Goal: Task Accomplishment & Management: Use online tool/utility

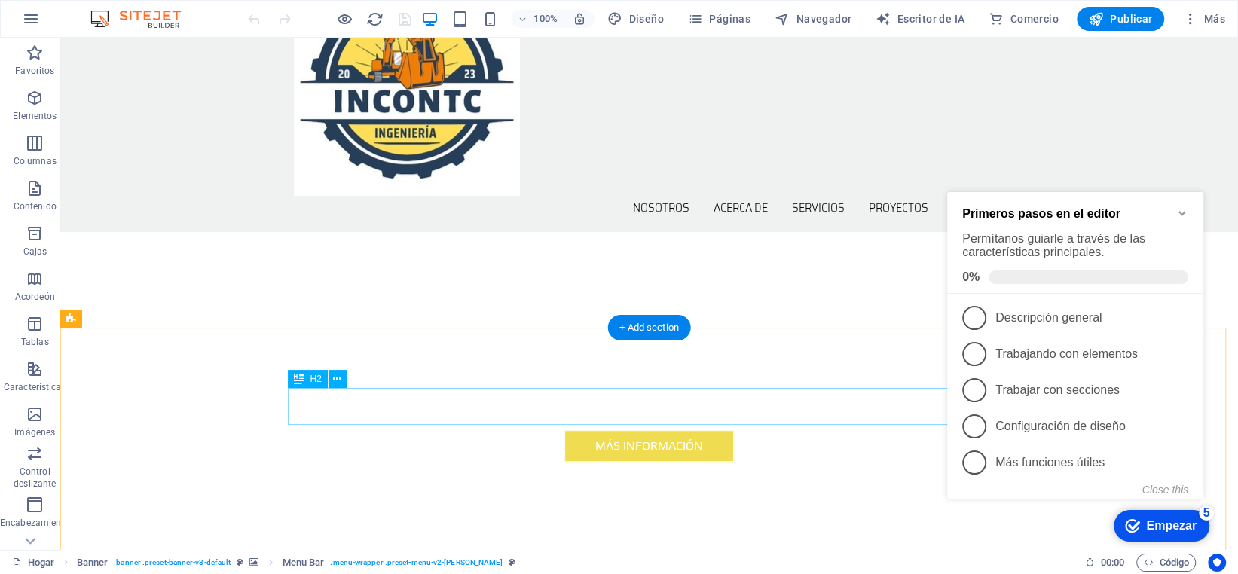
scroll to position [527, 0]
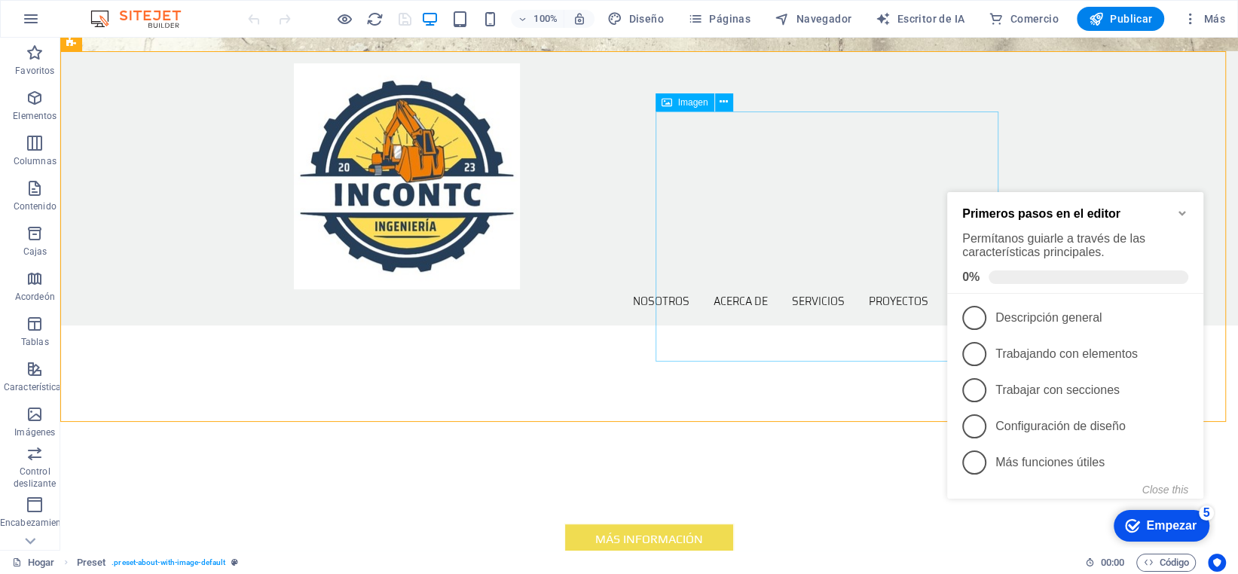
click at [691, 106] on font "Imagen" at bounding box center [693, 102] width 30 height 11
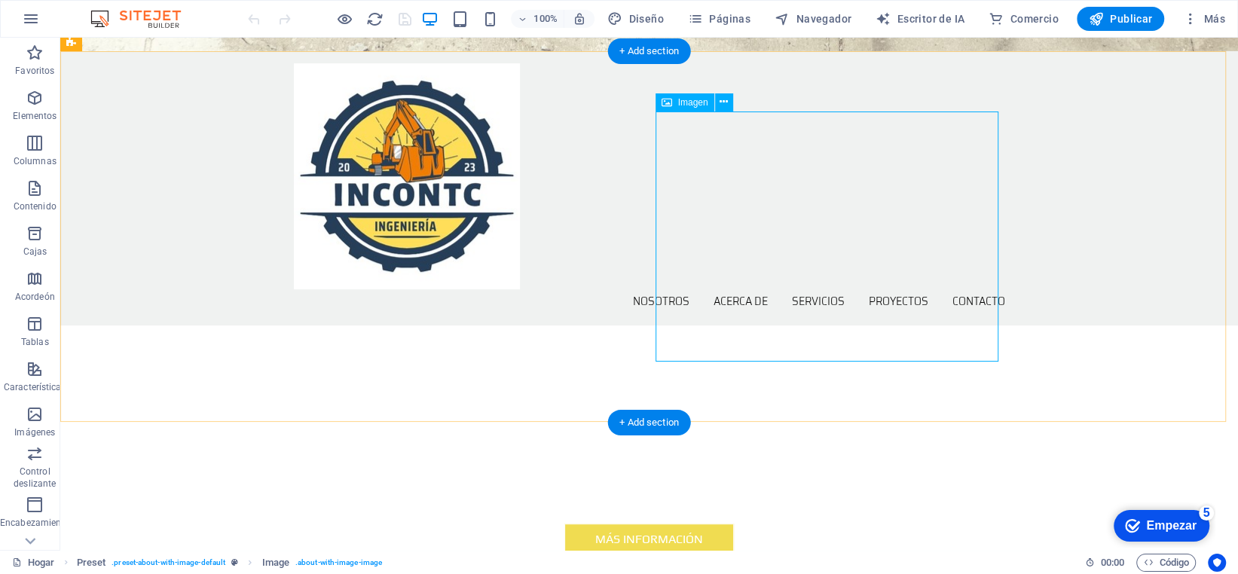
select select "%"
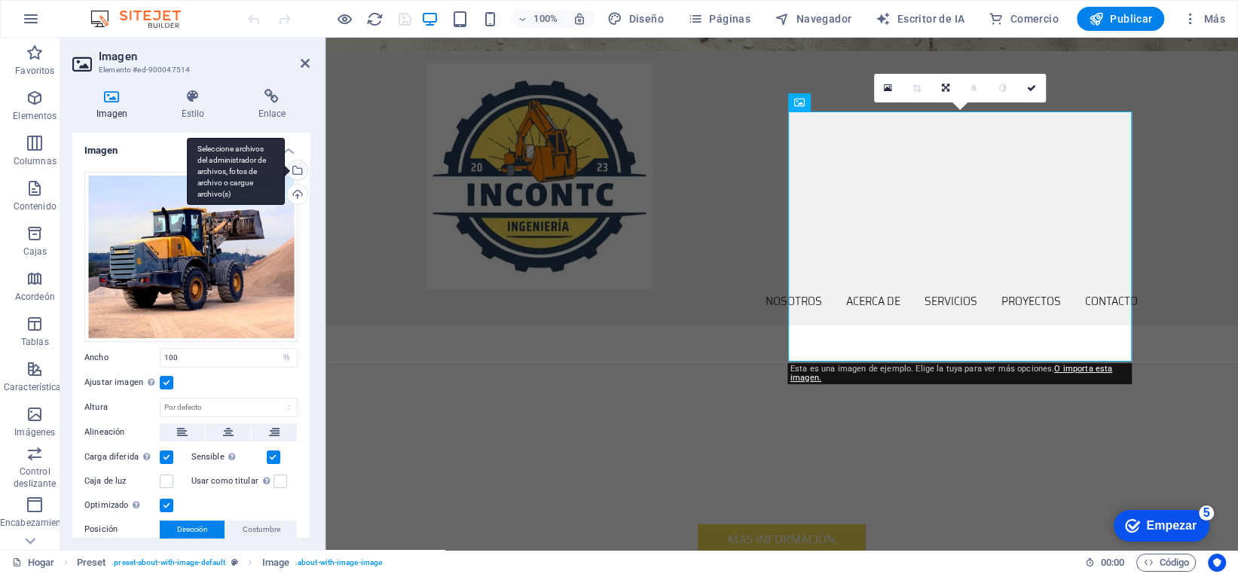
click at [296, 165] on div "Seleccione archivos del administrador de archivos, fotos de archivo o cargue ar…" at bounding box center [296, 172] width 23 height 23
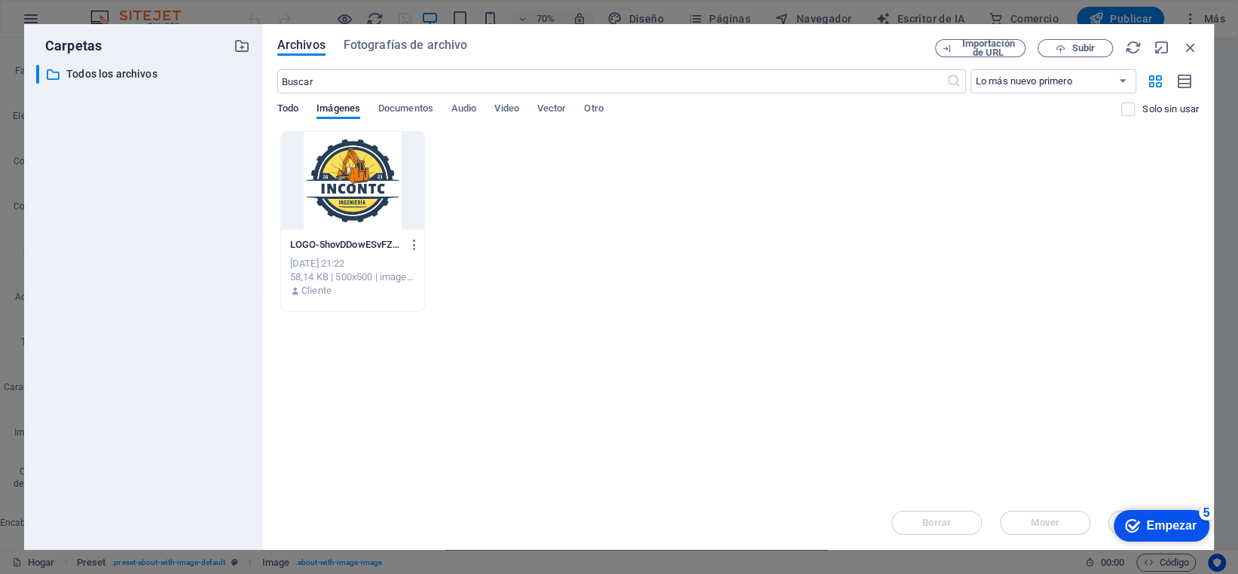
click at [288, 112] on font "Todo" at bounding box center [287, 107] width 21 height 11
click at [1066, 50] on span "Subir" at bounding box center [1076, 49] width 62 height 10
click at [1196, 49] on icon "button" at bounding box center [1190, 47] width 17 height 17
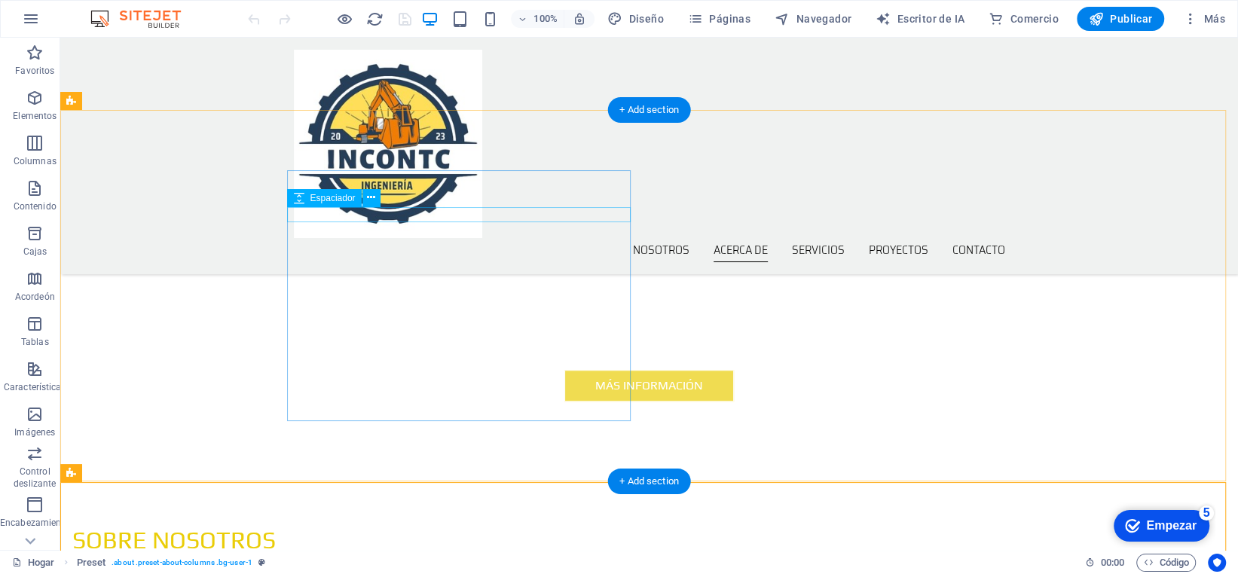
scroll to position [451, 0]
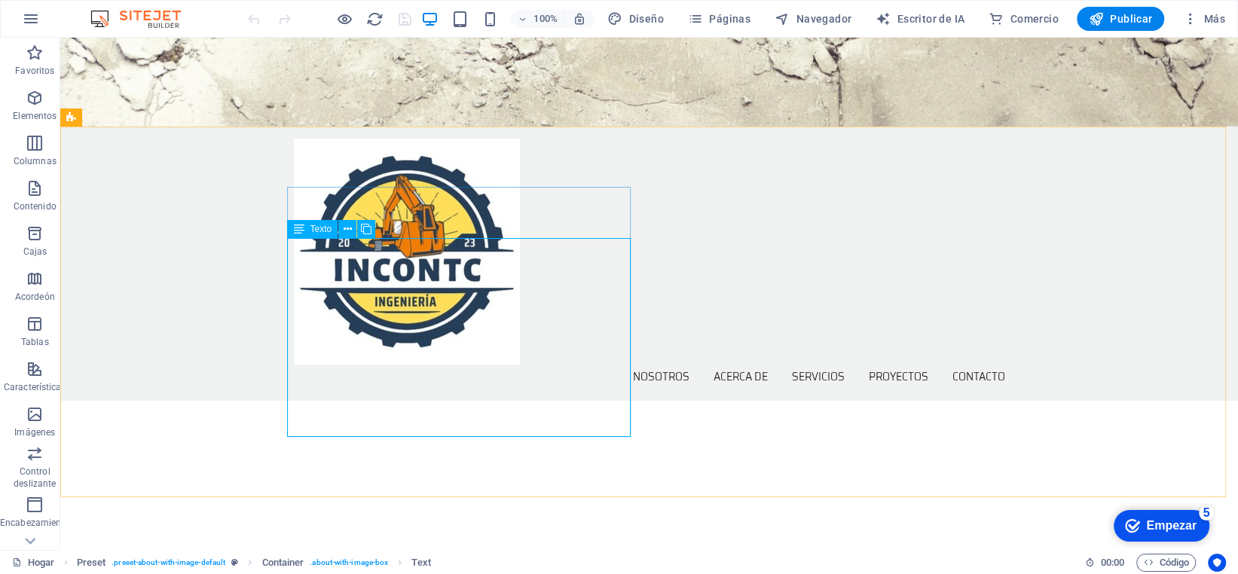
click at [319, 228] on font "Texto" at bounding box center [321, 229] width 22 height 11
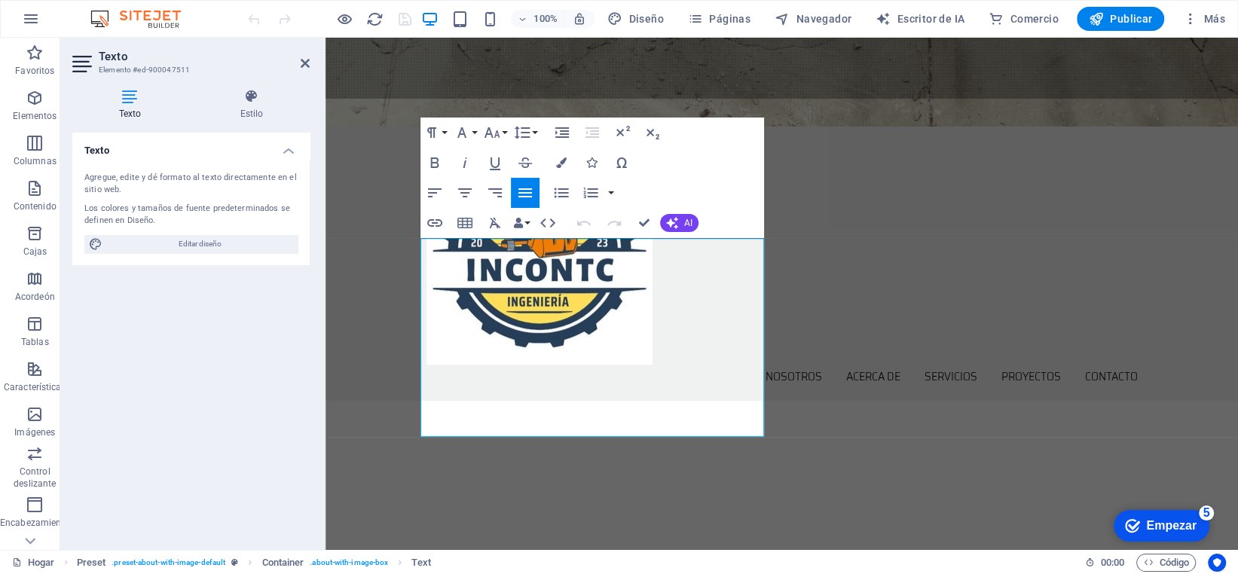
click at [166, 190] on div "Agregue, edite y dé formato al texto directamente en el sitio web." at bounding box center [190, 184] width 213 height 25
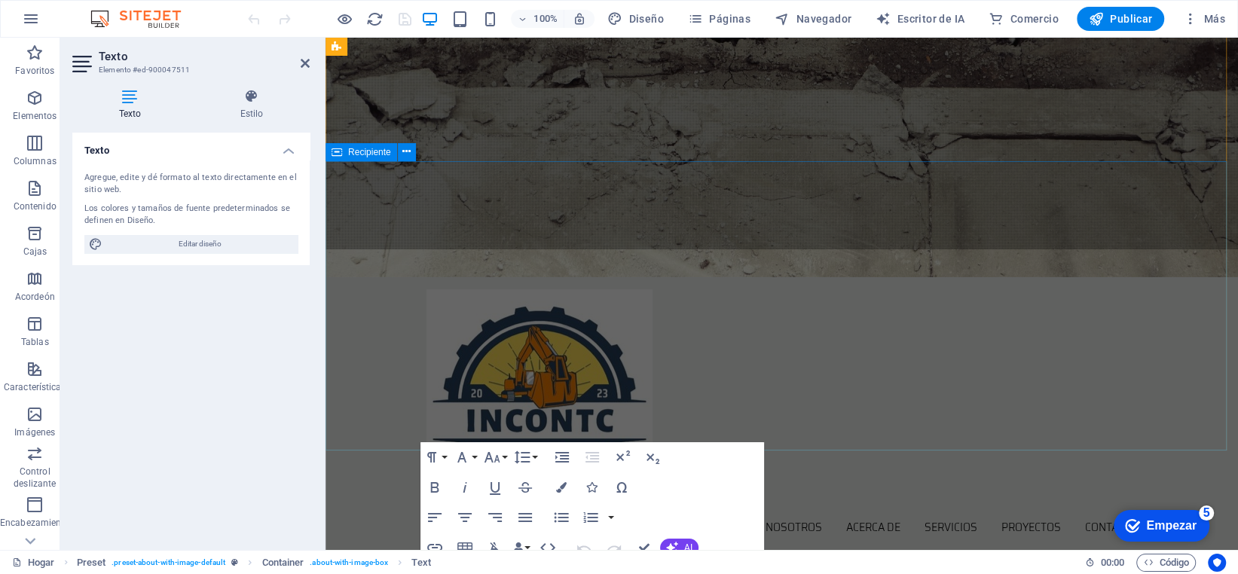
scroll to position [0, 0]
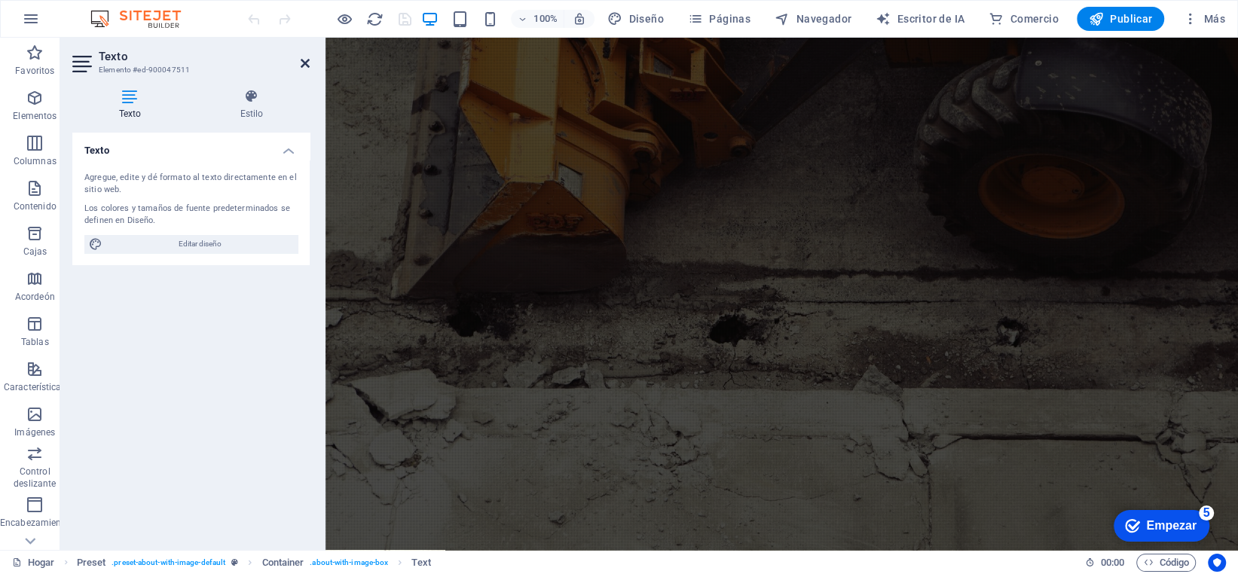
click at [301, 61] on icon at bounding box center [305, 63] width 9 height 12
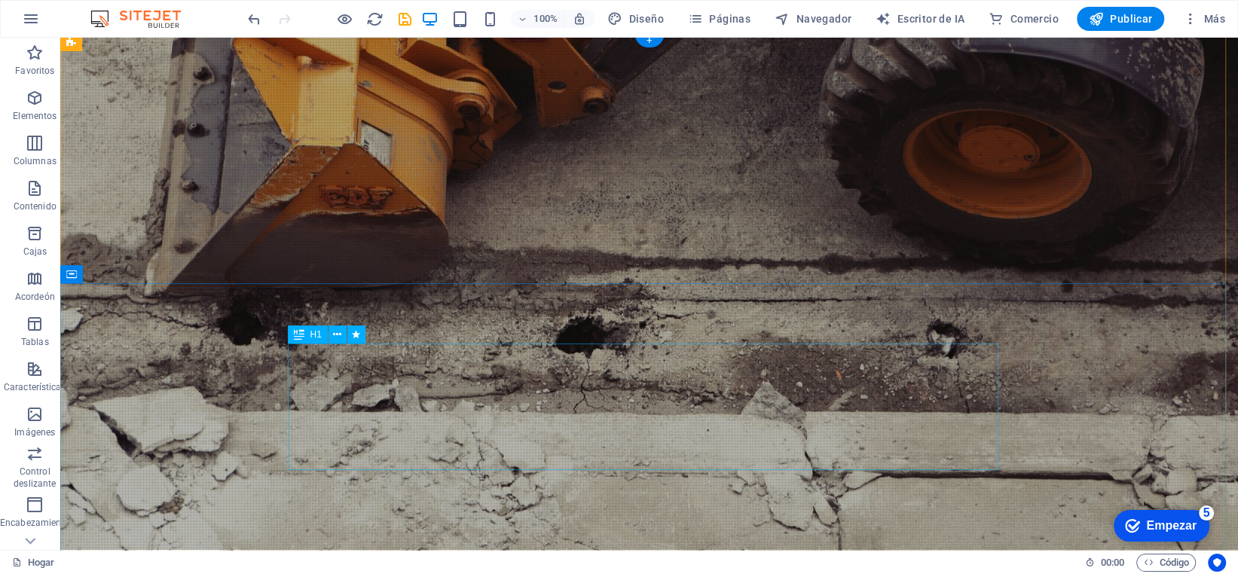
scroll to position [226, 0]
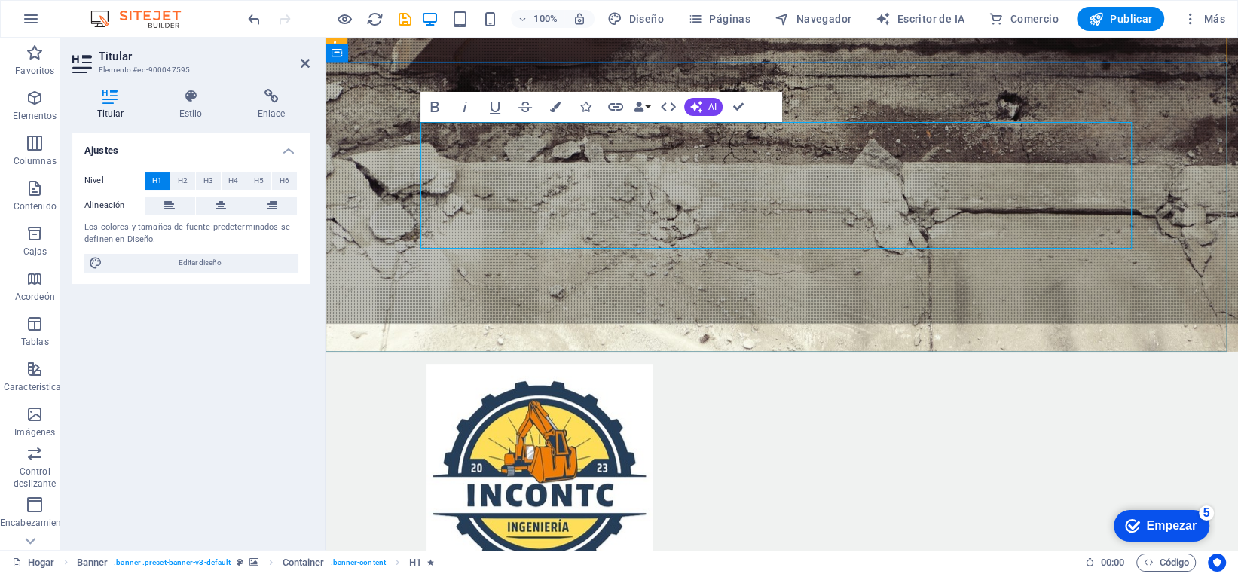
drag, startPoint x: 980, startPoint y: 226, endPoint x: 649, endPoint y: 152, distance: 339.0
drag, startPoint x: 645, startPoint y: 153, endPoint x: 977, endPoint y: 219, distance: 338.2
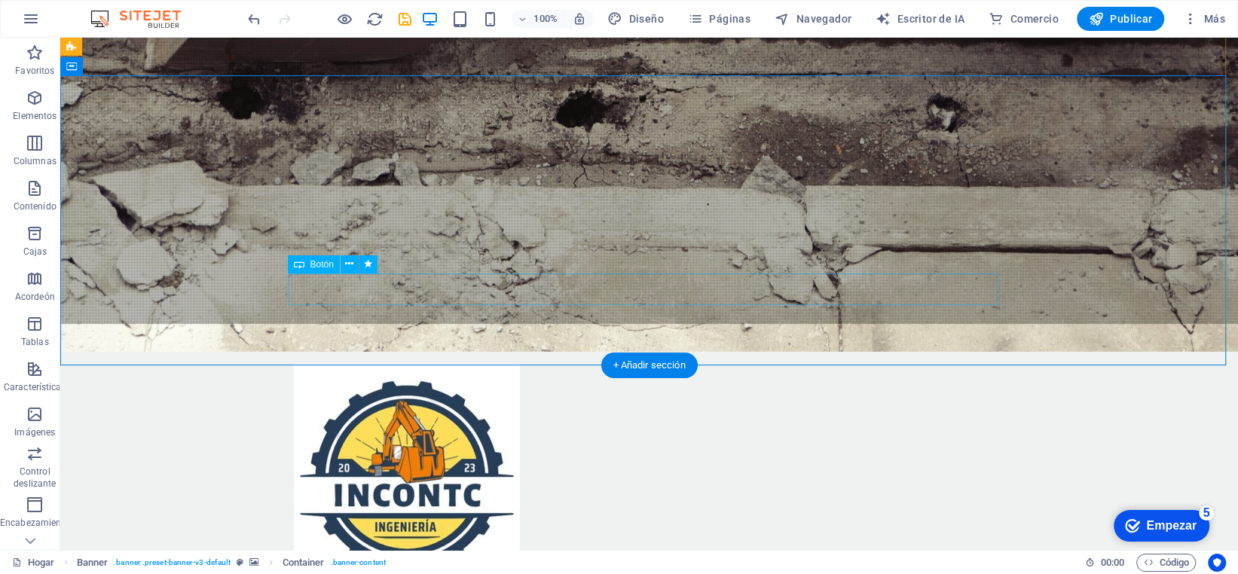
scroll to position [75, 0]
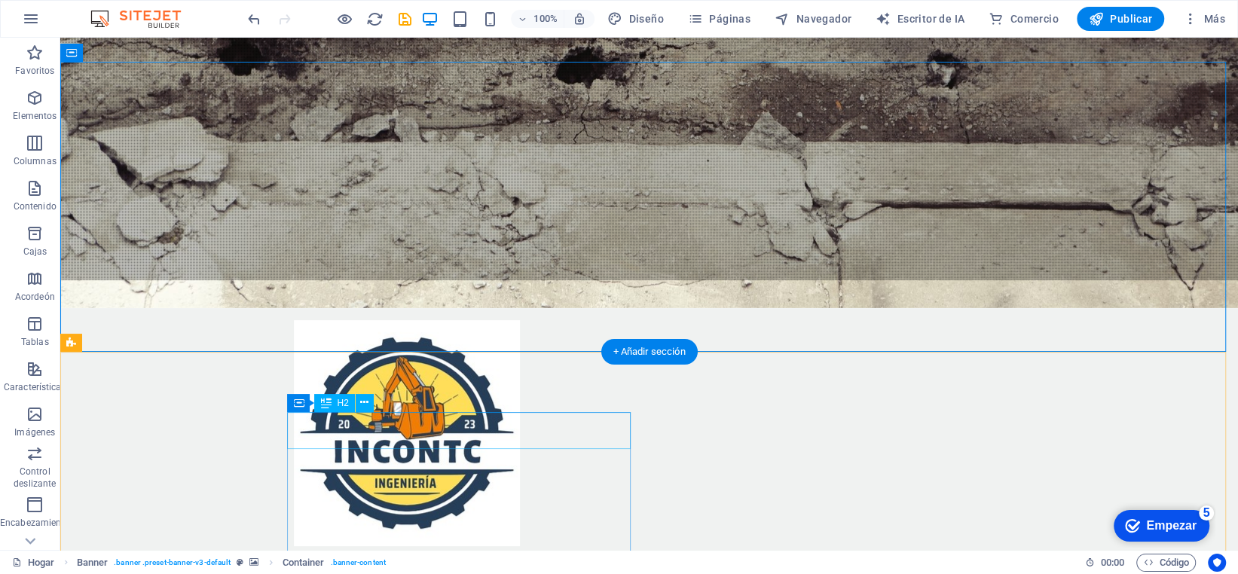
scroll to position [452, 0]
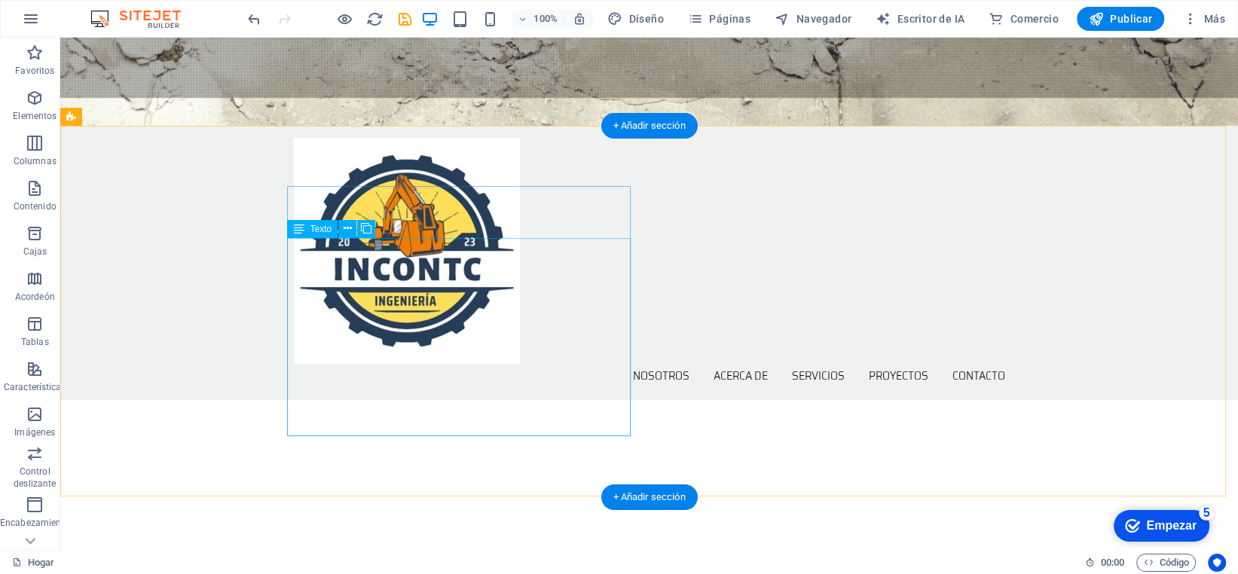
drag, startPoint x: 297, startPoint y: 250, endPoint x: 302, endPoint y: 256, distance: 8.0
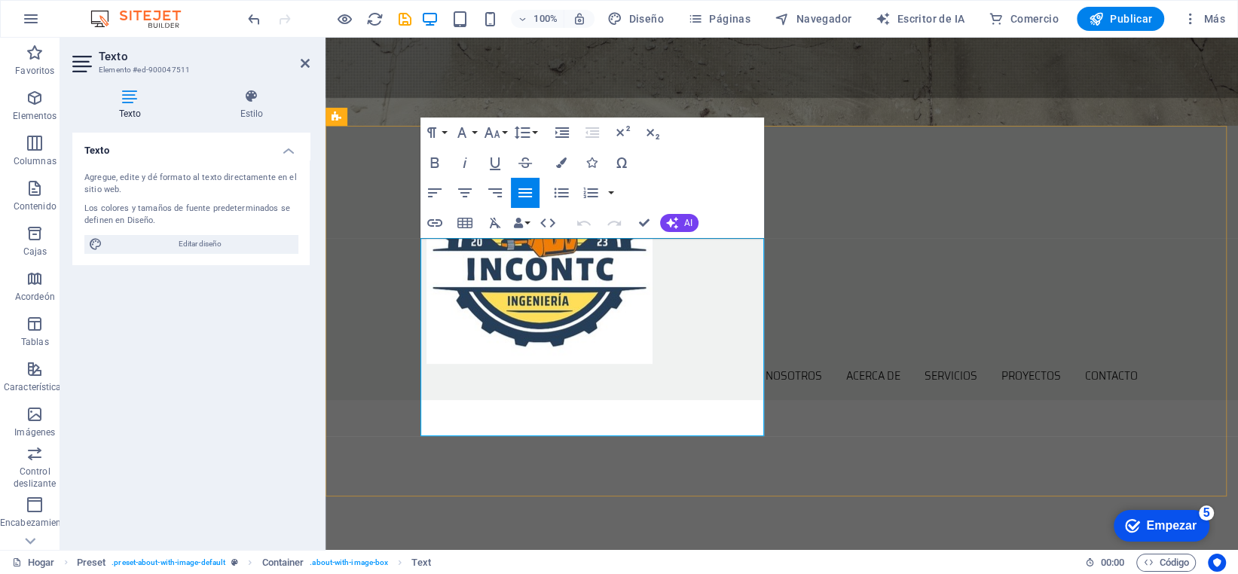
drag, startPoint x: 558, startPoint y: 427, endPoint x: 423, endPoint y: 238, distance: 232.3
copy div "Lorem ipsum dolor sit amet, consetetur sadipscing elitr, sed diam nonumy eirmod…"
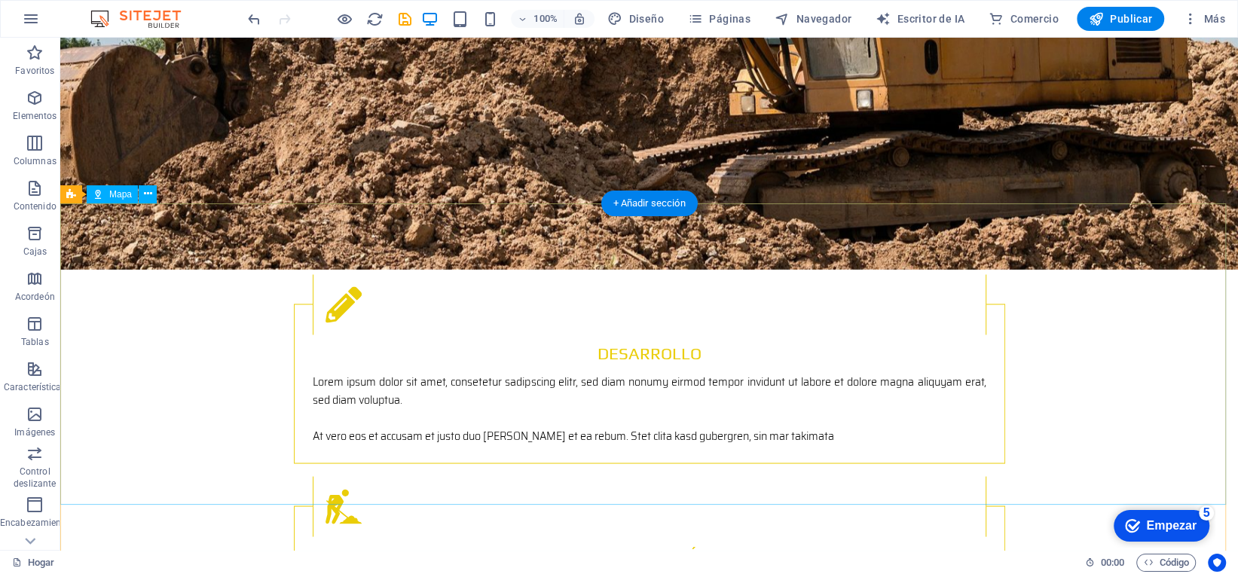
scroll to position [2110, 0]
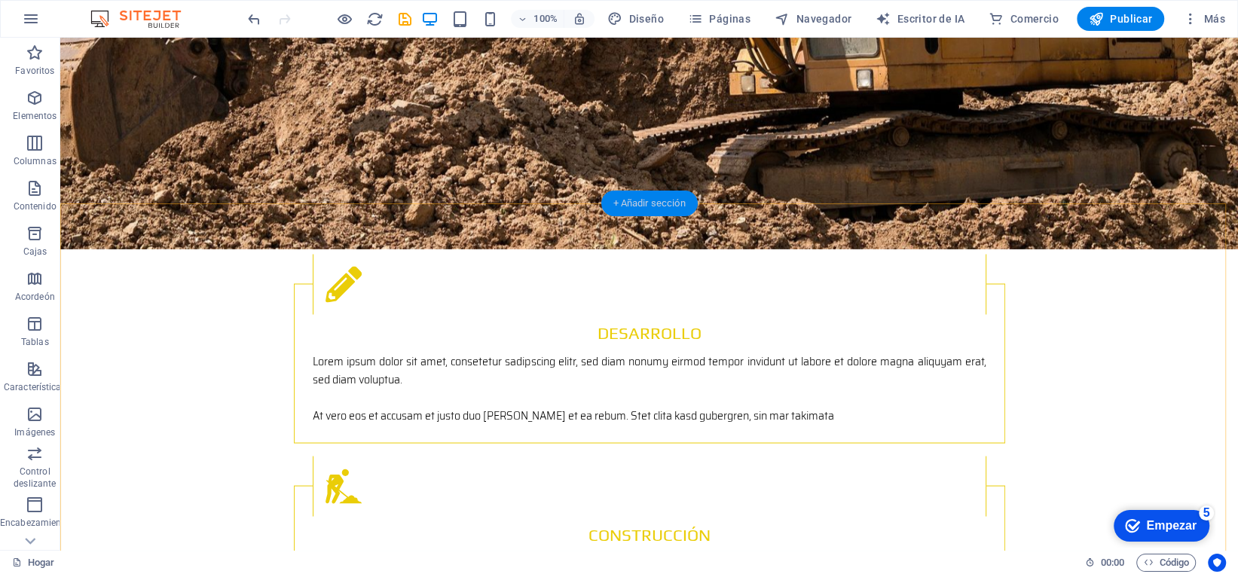
click at [650, 201] on font "+ Añadir sección" at bounding box center [649, 202] width 72 height 11
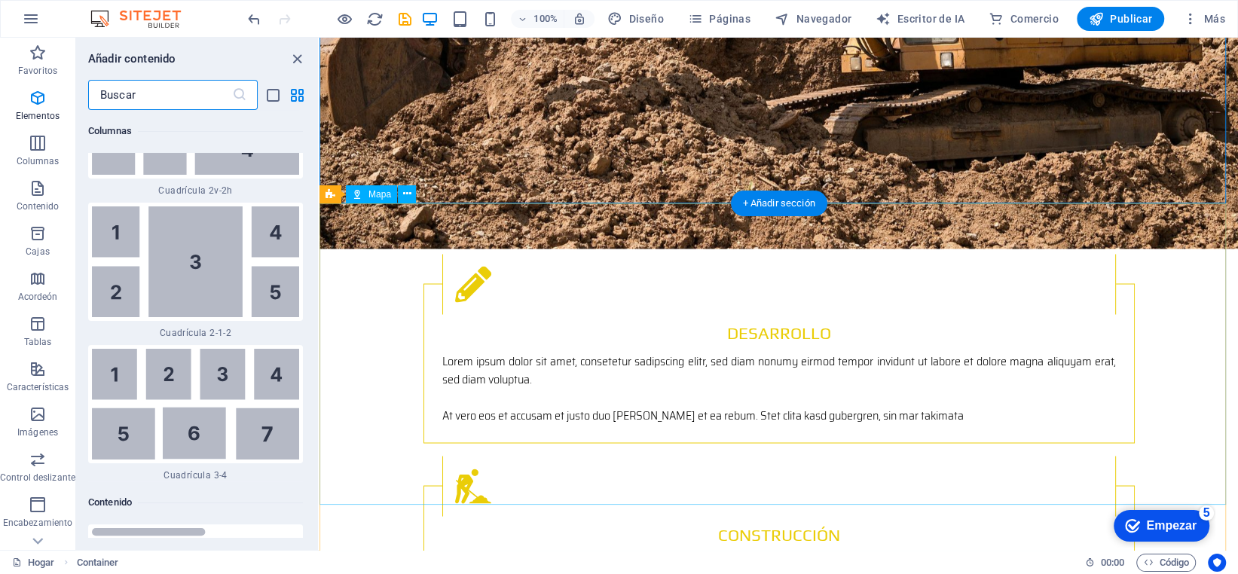
scroll to position [4979, 0]
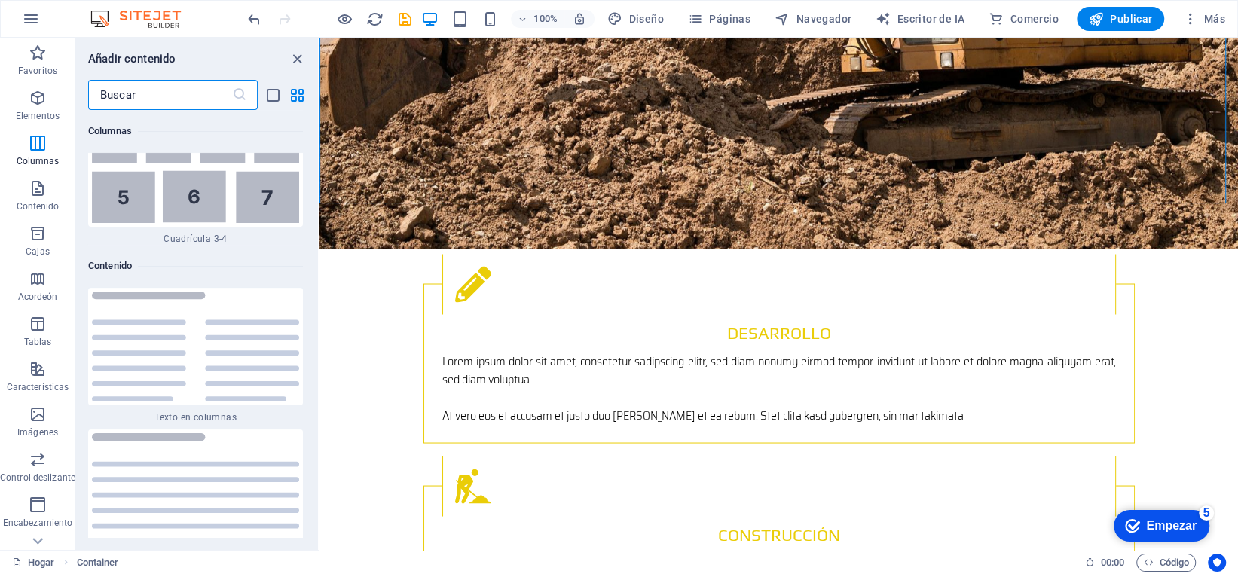
click at [182, 85] on input "text" at bounding box center [160, 95] width 144 height 30
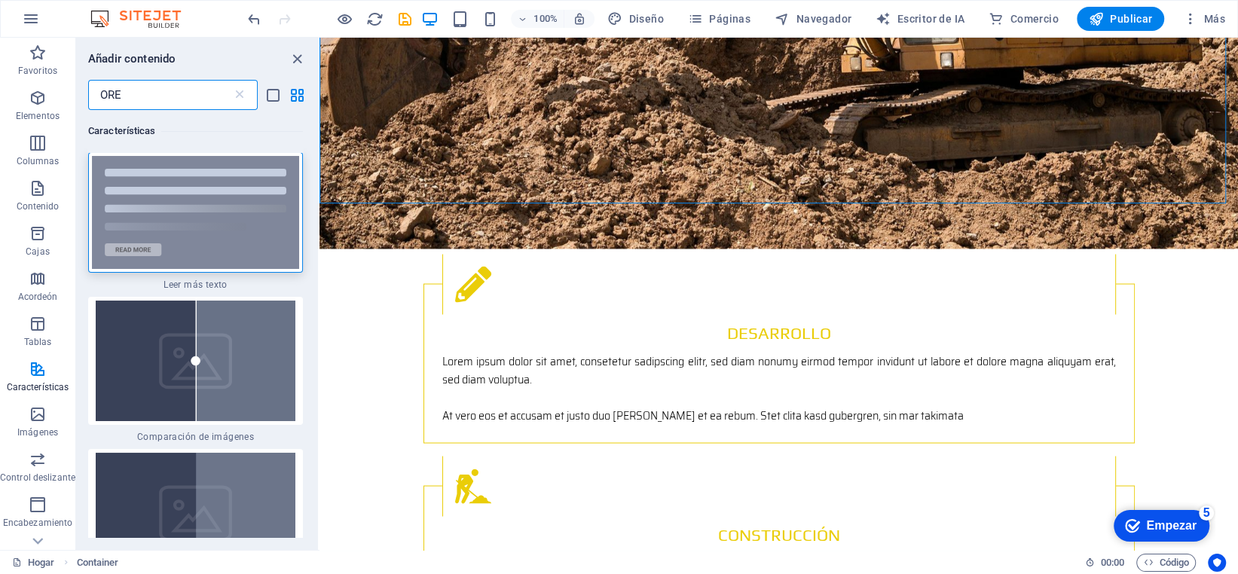
scroll to position [0, 0]
type input "O"
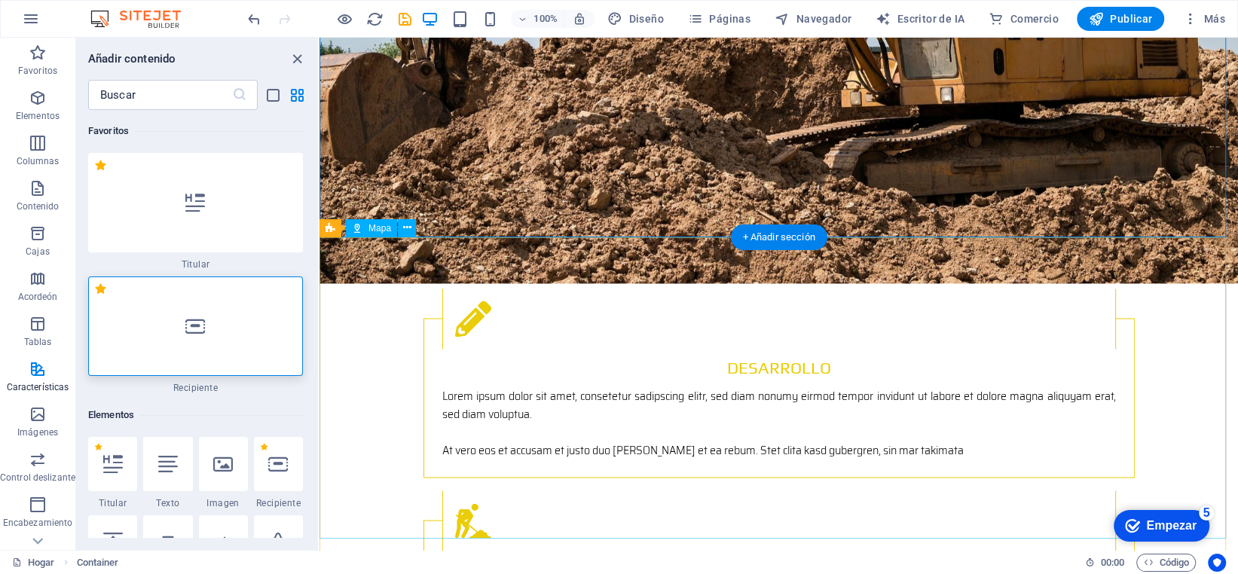
scroll to position [2071, 0]
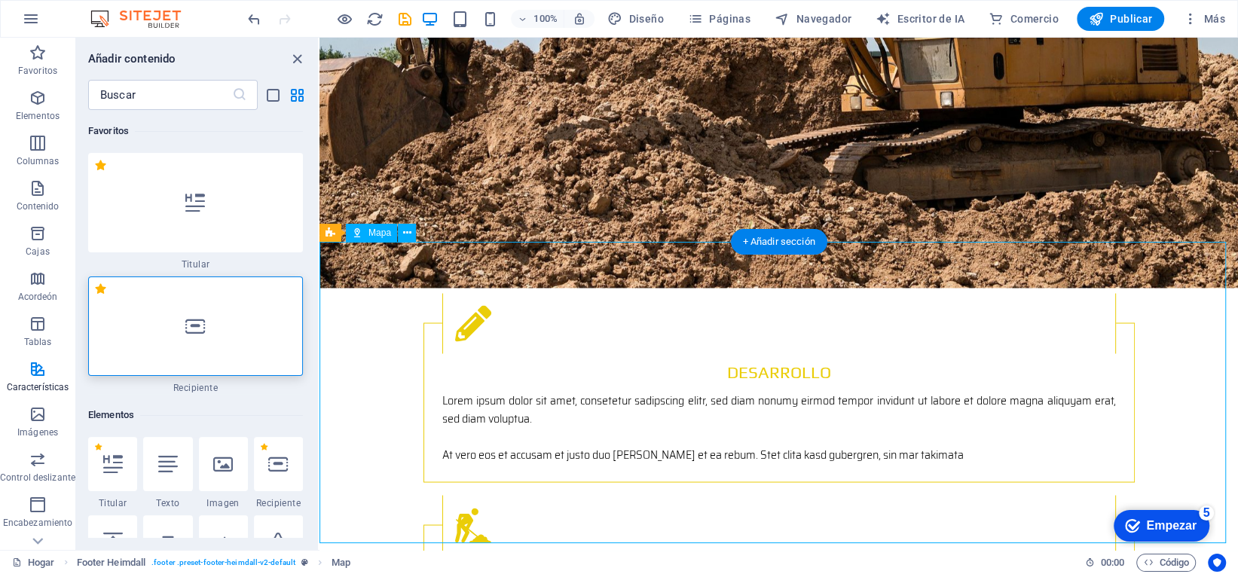
drag, startPoint x: 780, startPoint y: 374, endPoint x: 751, endPoint y: 402, distance: 40.0
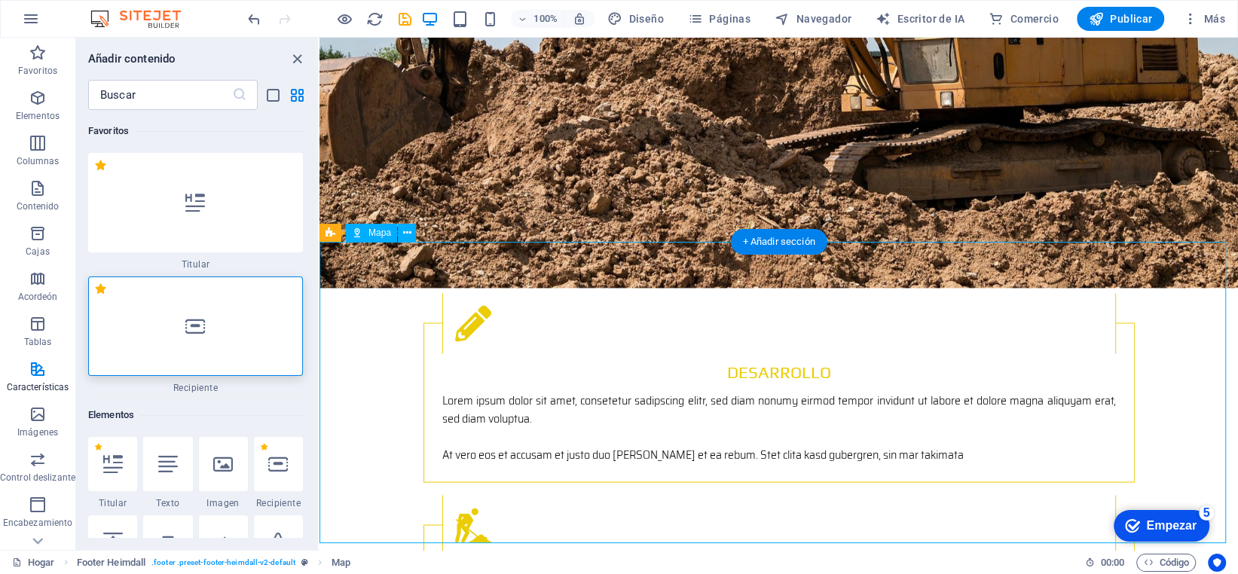
select select "px"
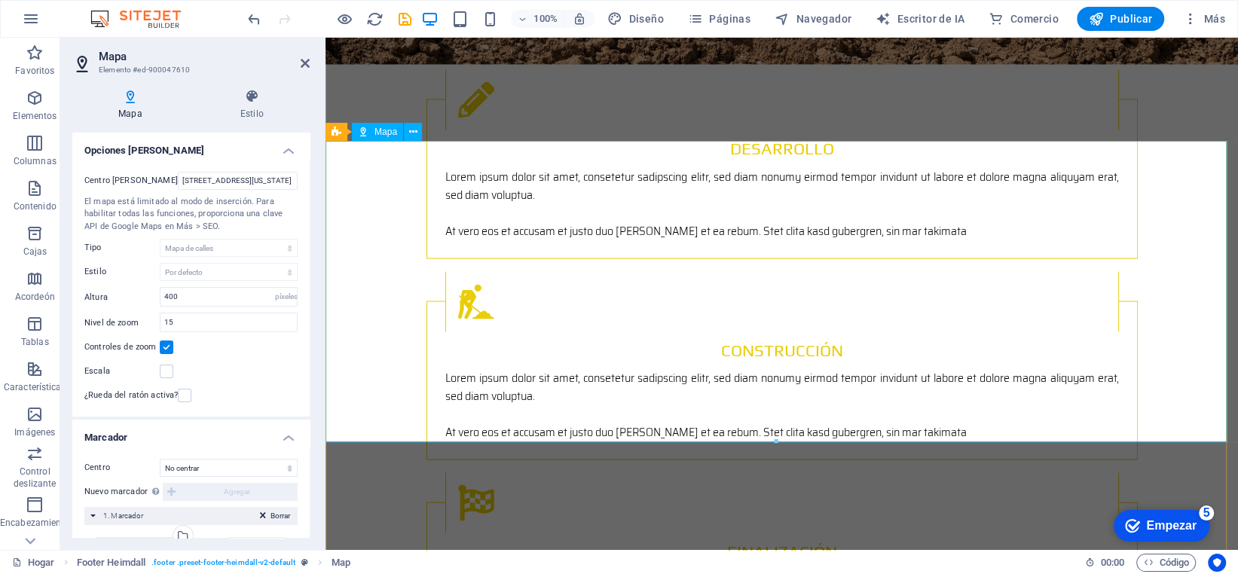
scroll to position [2144, 0]
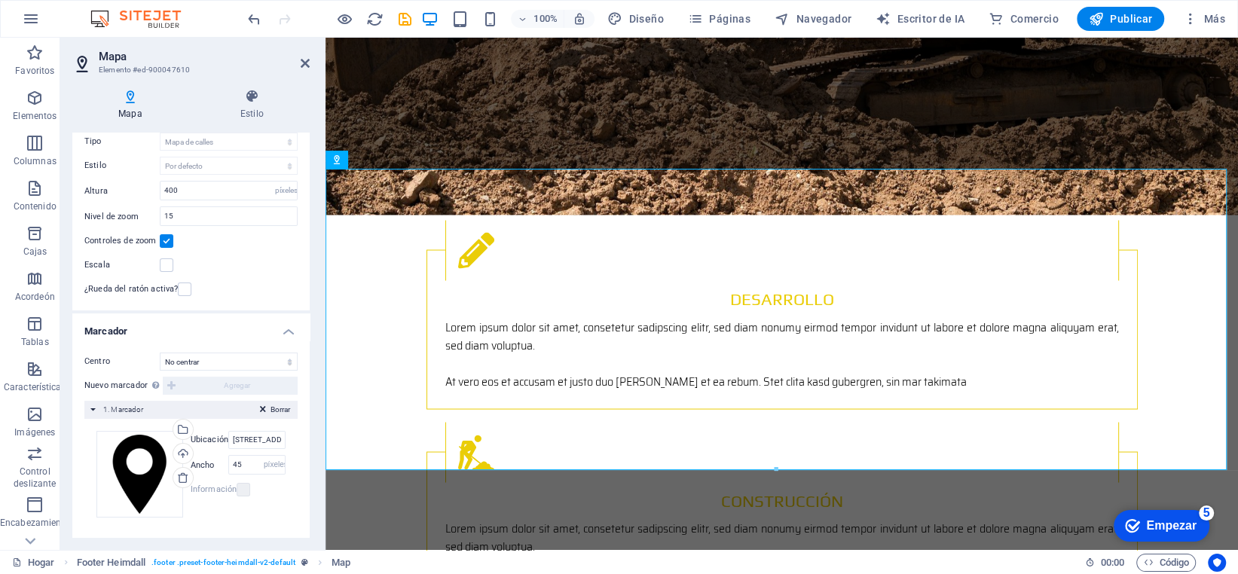
scroll to position [108, 0]
click at [235, 363] on select "No centrar Marcadores centrales Marcadores de centro y zoom" at bounding box center [229, 360] width 138 height 18
click at [243, 118] on font "Estilo" at bounding box center [251, 114] width 23 height 11
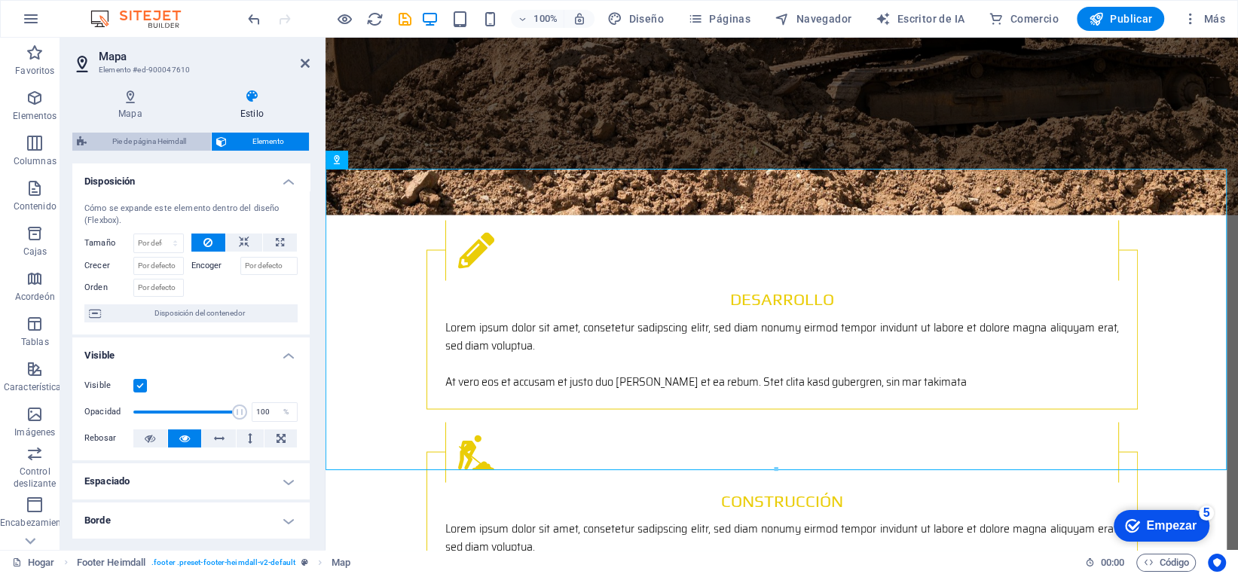
click at [168, 145] on font "Pie de página Heimdall" at bounding box center [149, 141] width 74 height 8
select select "rem"
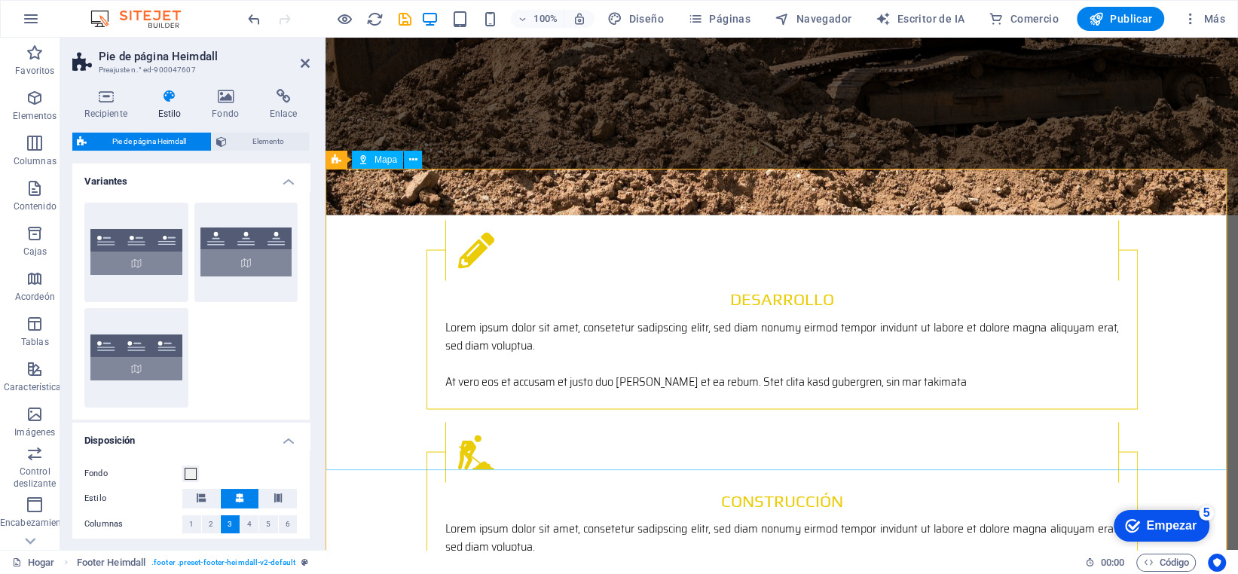
scroll to position [2295, 0]
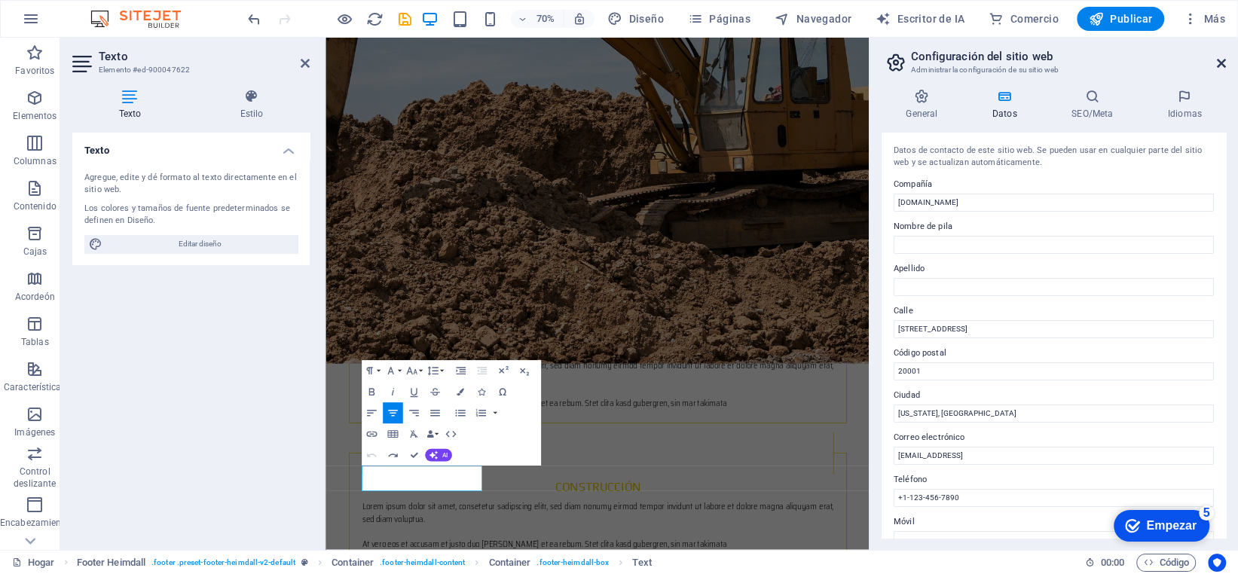
click at [1223, 62] on icon at bounding box center [1221, 63] width 9 height 12
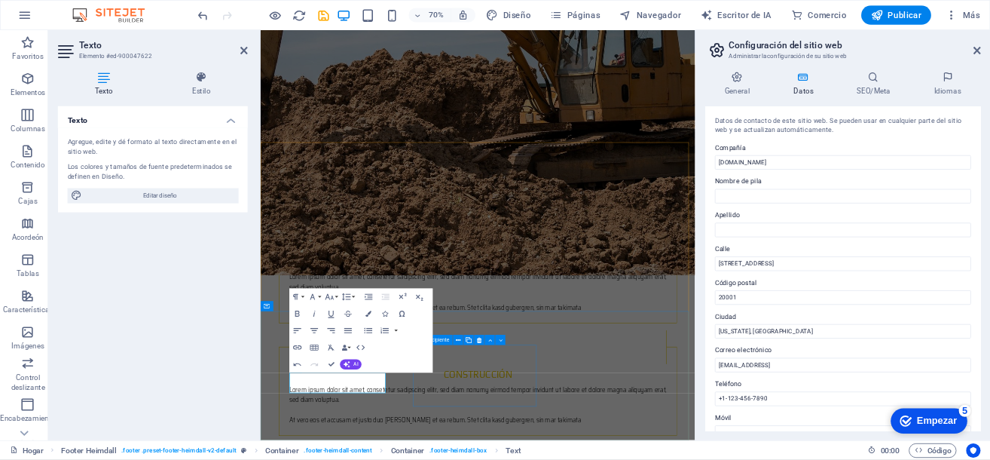
scroll to position [2267, 0]
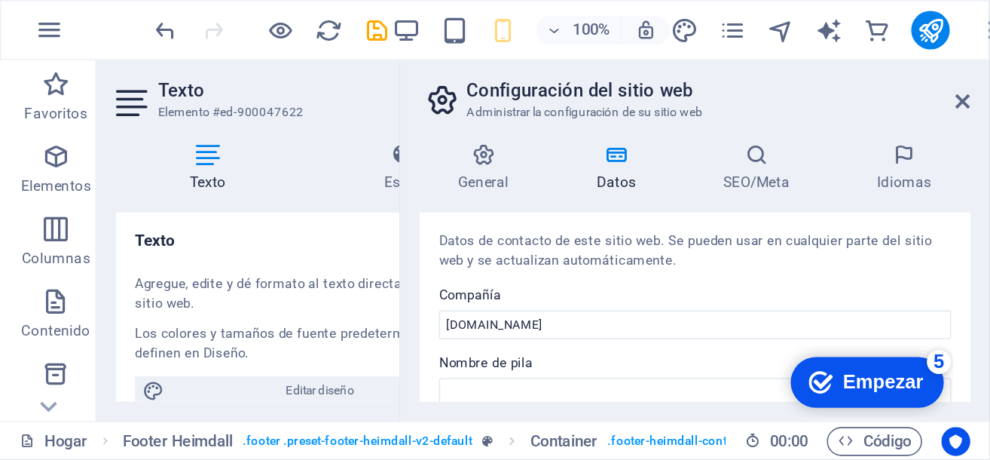
scroll to position [2263, 0]
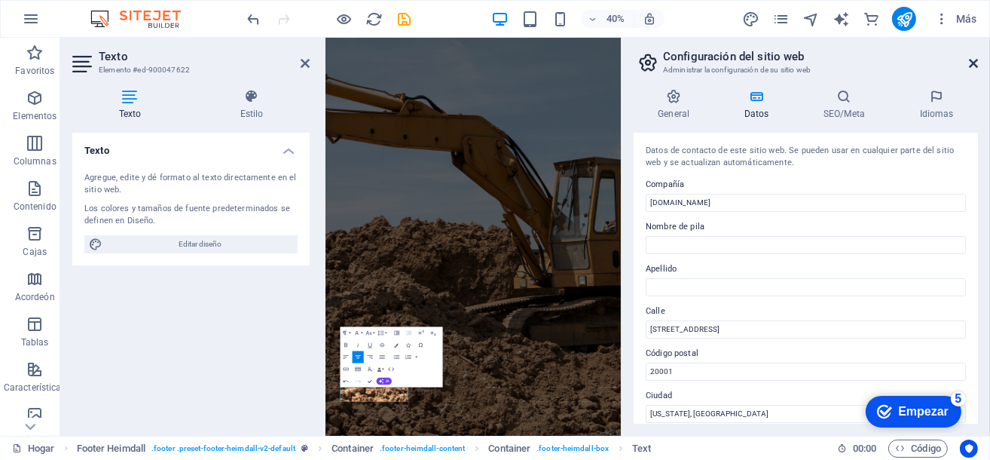
click at [974, 65] on icon at bounding box center [973, 63] width 9 height 12
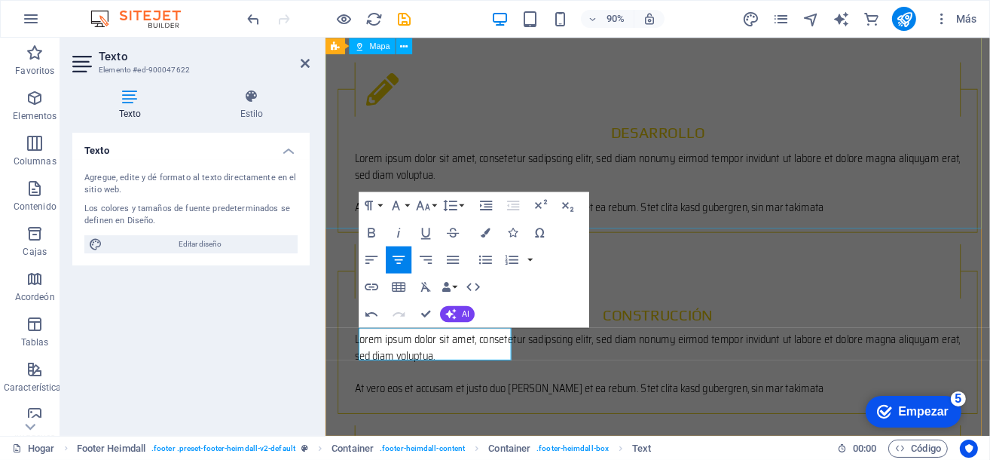
scroll to position [2360, 0]
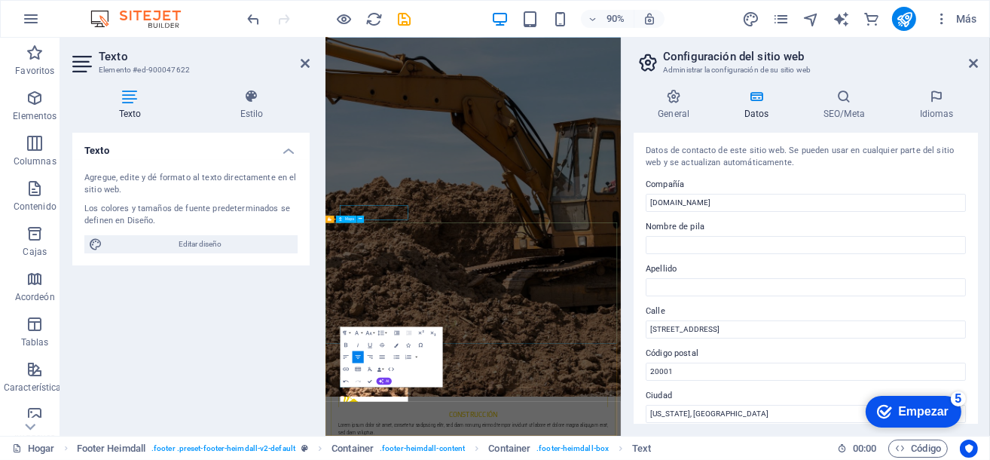
scroll to position [2263, 0]
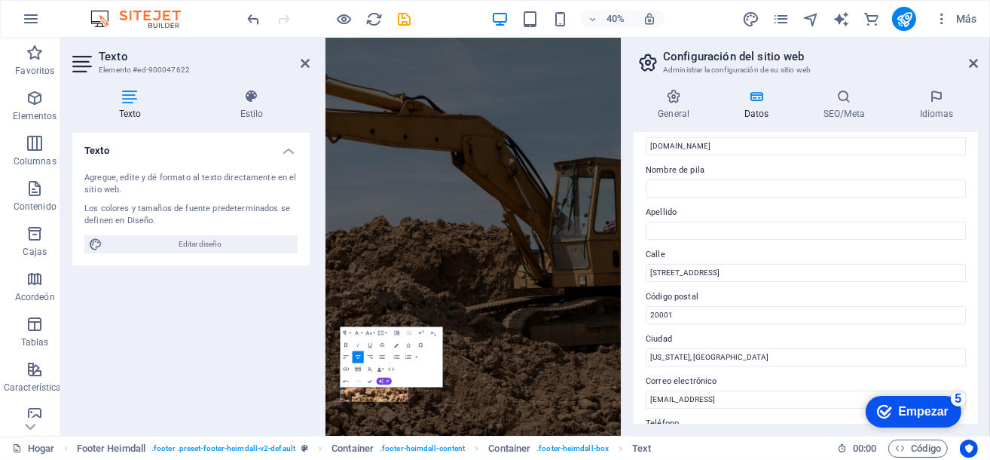
scroll to position [121, 0]
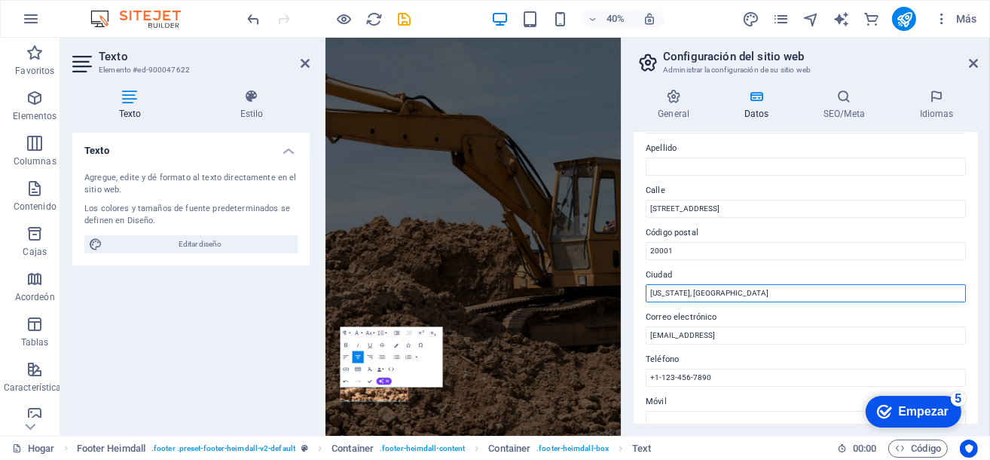
click at [711, 292] on input "[US_STATE], [GEOGRAPHIC_DATA]" at bounding box center [806, 293] width 320 height 18
drag, startPoint x: 714, startPoint y: 294, endPoint x: 646, endPoint y: 294, distance: 68.6
click at [646, 294] on input "[US_STATE], [GEOGRAPHIC_DATA]" at bounding box center [806, 293] width 320 height 18
type input "o"
type input "[PERSON_NAME] - [GEOGRAPHIC_DATA]"
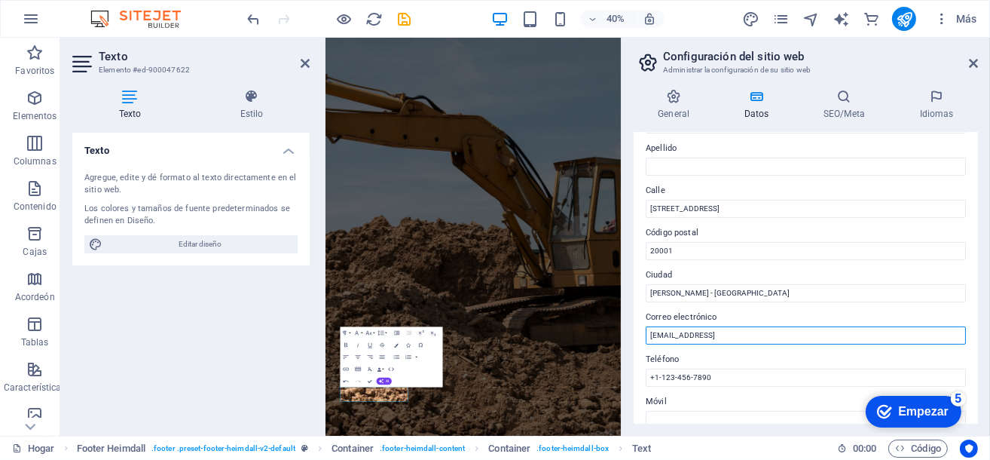
click at [836, 333] on input "[EMAIL_ADDRESS]" at bounding box center [806, 335] width 320 height 18
drag, startPoint x: 834, startPoint y: 333, endPoint x: 645, endPoint y: 335, distance: 188.4
click at [646, 335] on input "[EMAIL_ADDRESS]" at bounding box center [806, 335] width 320 height 18
click at [678, 332] on input "[EMAIL_ADDRESS]" at bounding box center [806, 335] width 320 height 18
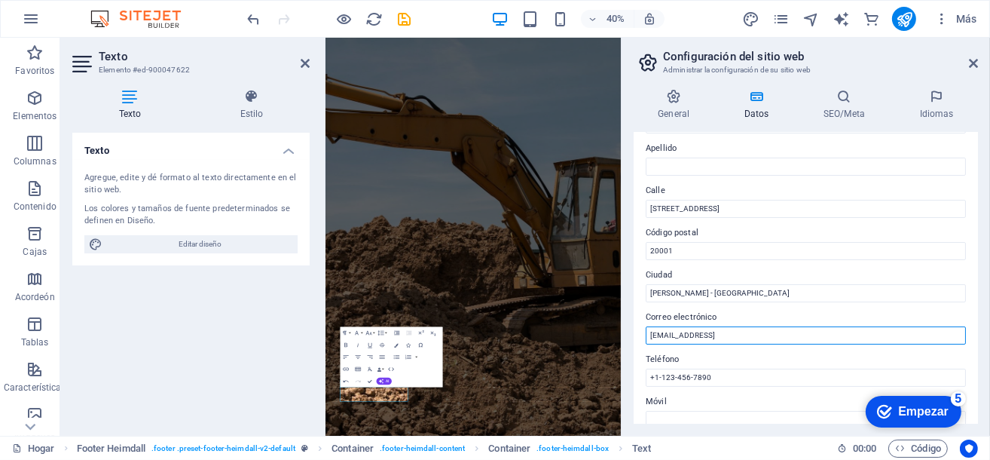
click at [678, 332] on input "[EMAIL_ADDRESS]" at bounding box center [806, 335] width 320 height 18
click at [663, 341] on input "incont" at bounding box center [806, 335] width 320 height 18
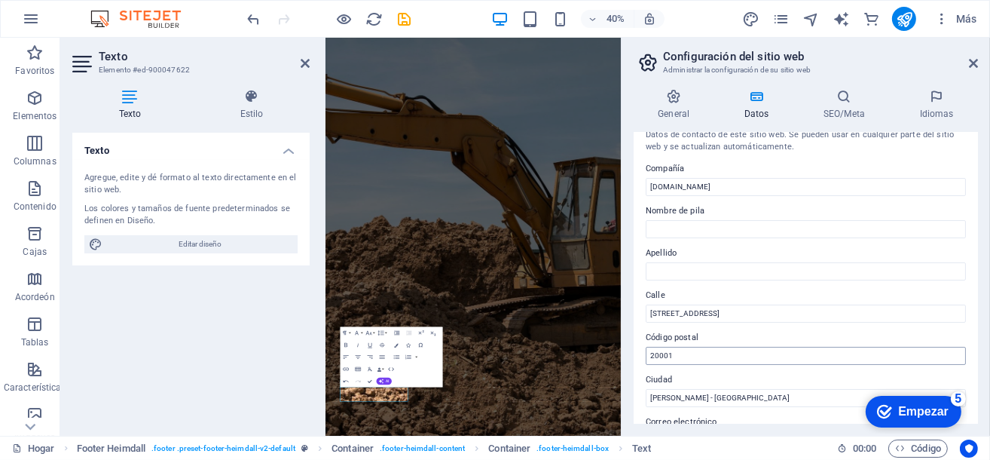
scroll to position [0, 0]
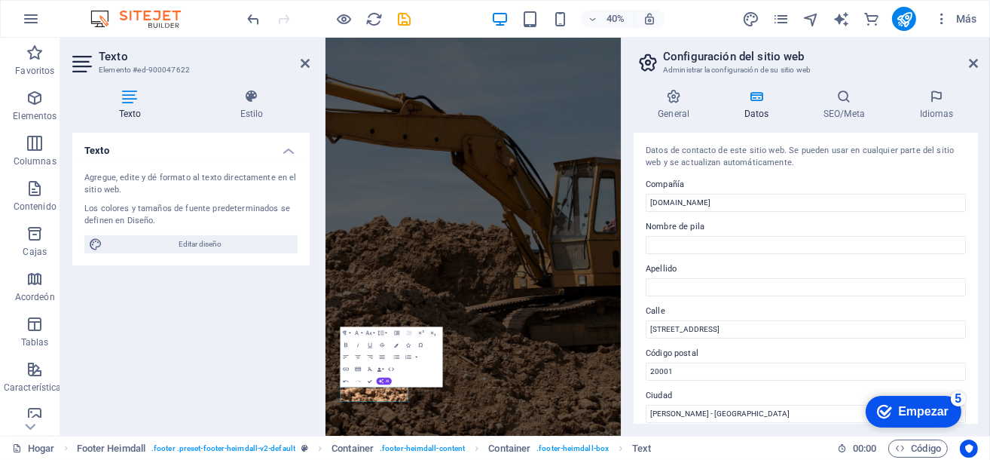
type input "[EMAIL_ADDRESS][DOMAIN_NAME]"
type input "[PERSON_NAME]"
drag, startPoint x: 689, startPoint y: 241, endPoint x: 644, endPoint y: 246, distance: 44.8
click at [644, 246] on div "Datos de contacto de este sitio web. Se pueden usar en cualquier parte del siti…" at bounding box center [806, 278] width 344 height 291
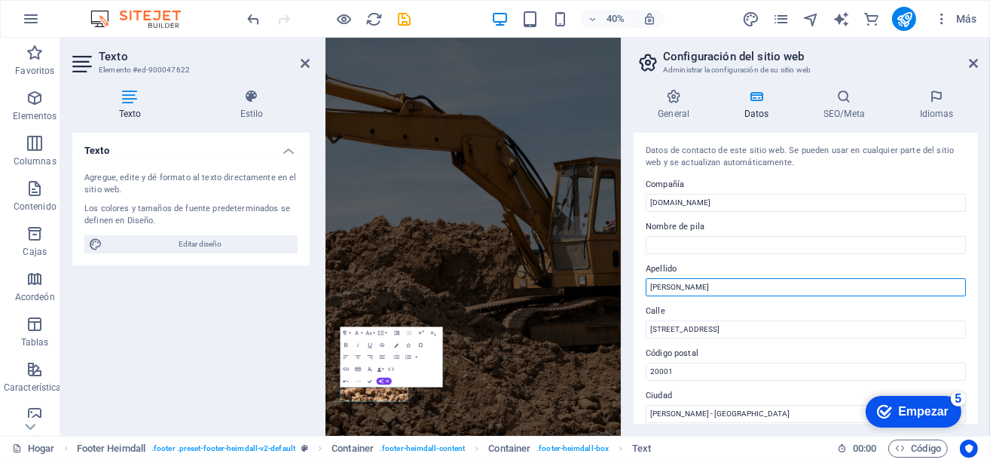
click at [736, 286] on input "[PERSON_NAME]" at bounding box center [806, 287] width 320 height 18
type input "C"
click at [631, 313] on div "General Datos SEO/Meta Idiomas Nombre del sitio web [DOMAIN_NAME] Logo Arrastre…" at bounding box center [806, 256] width 369 height 359
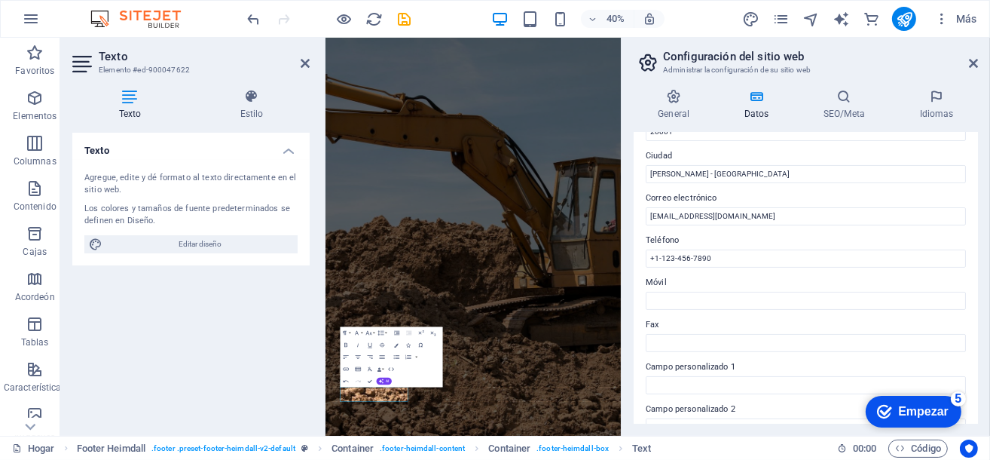
scroll to position [241, 0]
click at [717, 251] on input "+1-123-456-7890" at bounding box center [806, 257] width 320 height 18
drag, startPoint x: 716, startPoint y: 256, endPoint x: 656, endPoint y: 258, distance: 60.3
click at [656, 258] on input "+1-123-456-7890" at bounding box center [806, 257] width 320 height 18
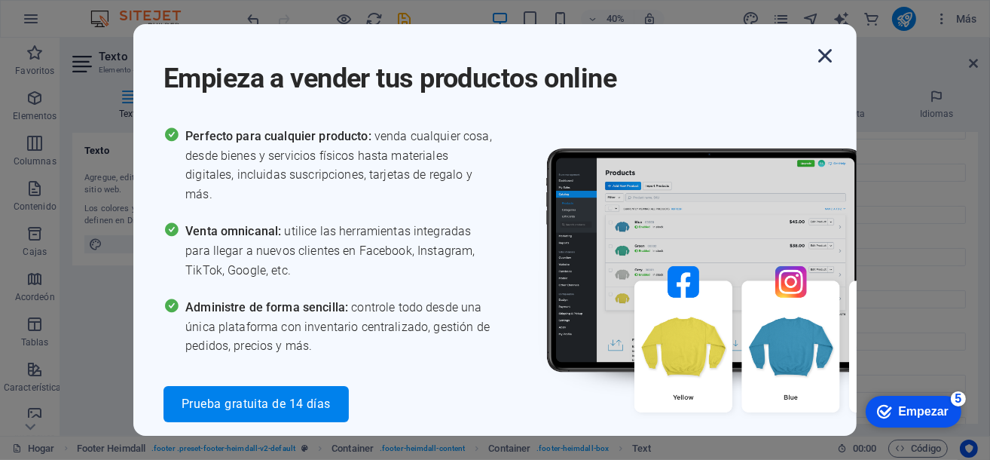
click at [824, 56] on icon "button" at bounding box center [825, 55] width 27 height 27
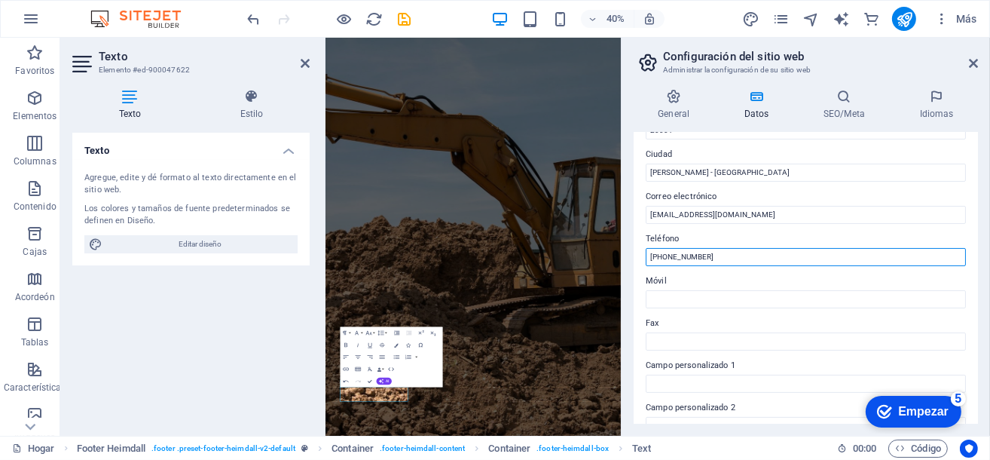
type input "[PHONE_NUMBER]"
drag, startPoint x: 725, startPoint y: 256, endPoint x: 630, endPoint y: 261, distance: 95.1
click at [630, 261] on div "General Datos SEO/Meta Idiomas Nombre del sitio web [DOMAIN_NAME] Logo Arrastre…" at bounding box center [806, 256] width 369 height 359
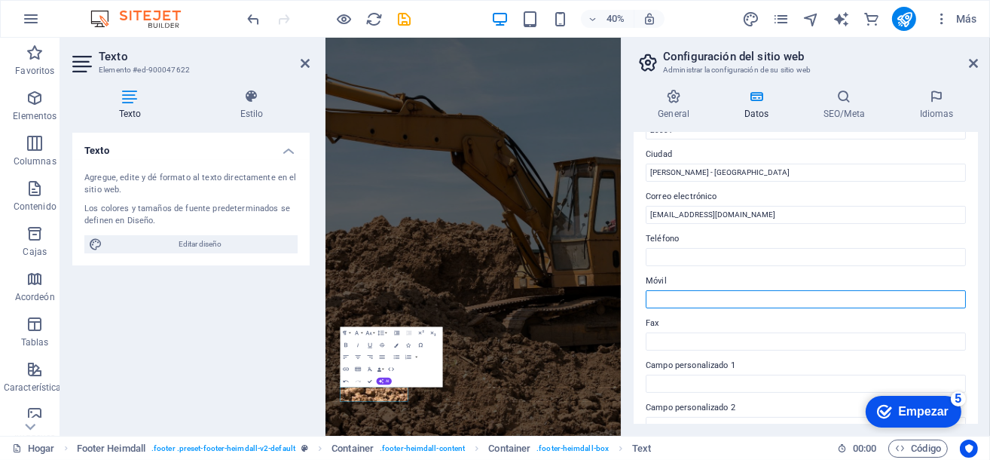
click at [669, 301] on input "Móvil" at bounding box center [806, 299] width 320 height 18
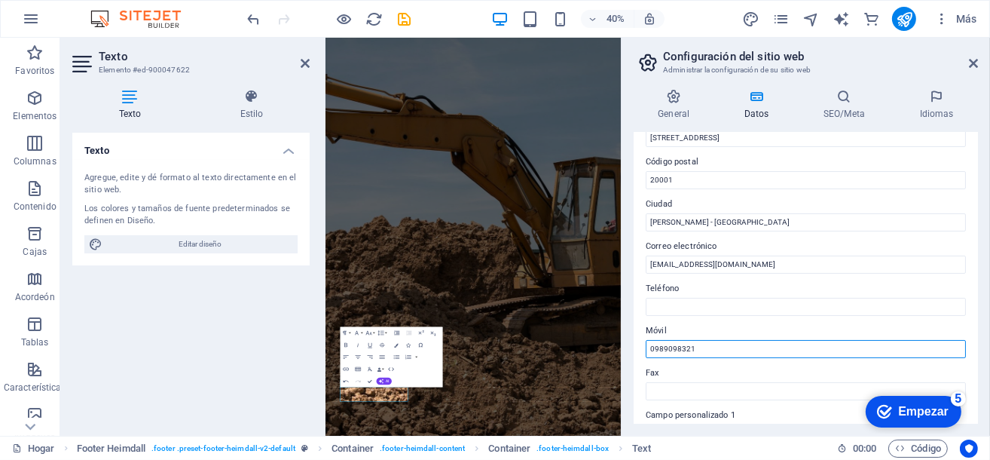
scroll to position [0, 0]
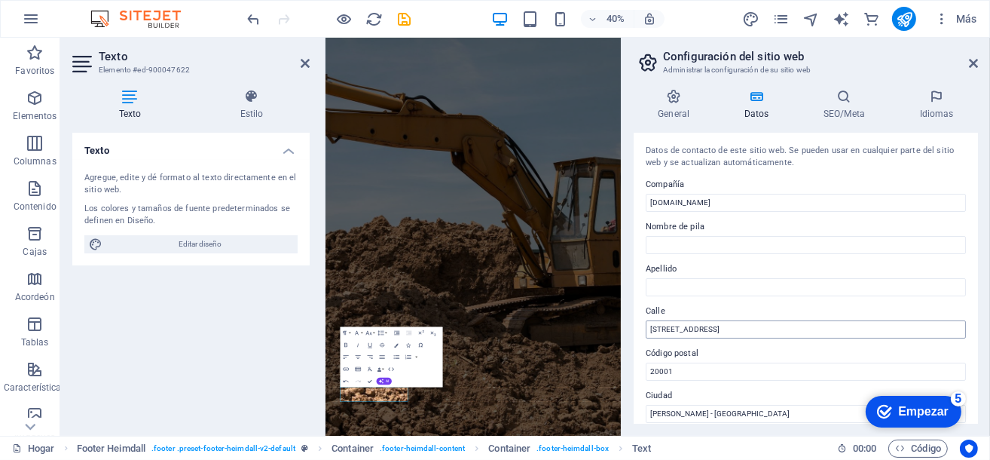
type input "0989098321"
click at [733, 329] on input "[STREET_ADDRESS]" at bounding box center [806, 329] width 320 height 18
drag, startPoint x: 724, startPoint y: 332, endPoint x: 641, endPoint y: 329, distance: 82.9
click at [641, 329] on div "Datos de contacto de este sitio web. Se pueden usar en cualquier parte del siti…" at bounding box center [806, 278] width 344 height 291
type input "a"
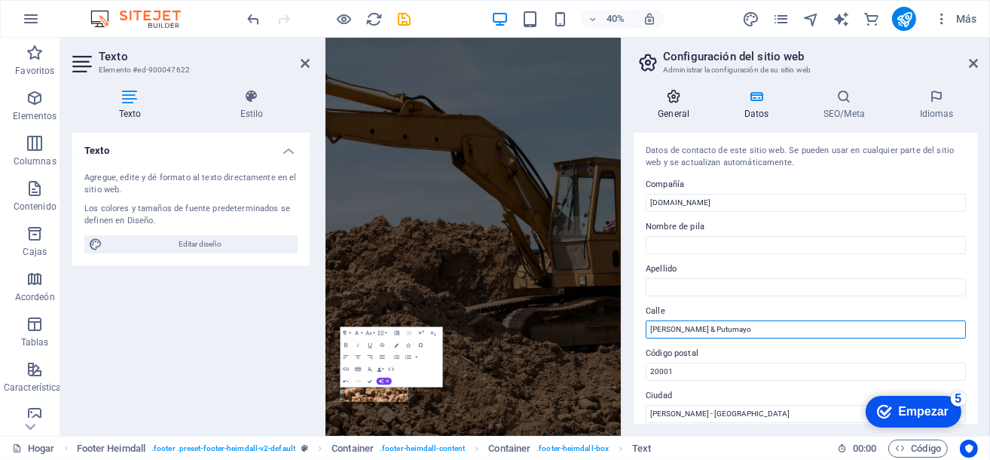
type input "[PERSON_NAME] & Putumayo"
click at [642, 89] on icon at bounding box center [674, 96] width 81 height 15
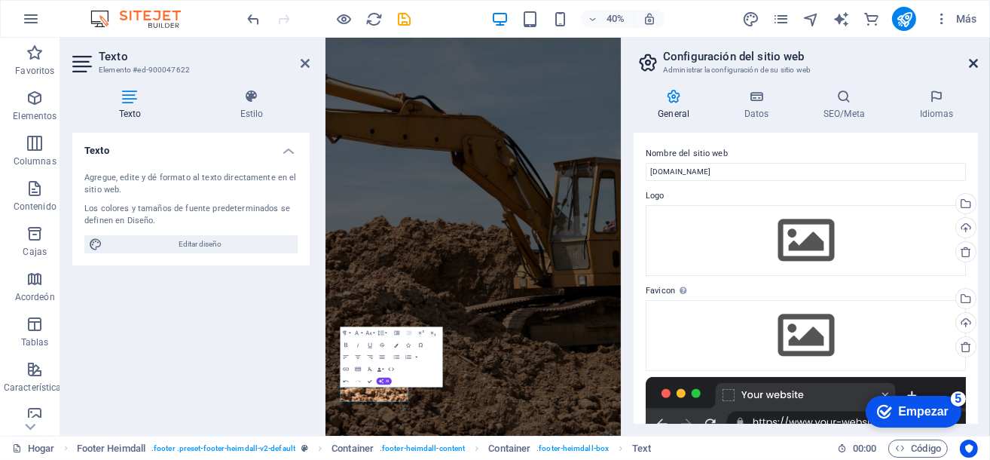
click at [975, 63] on icon at bounding box center [973, 63] width 9 height 12
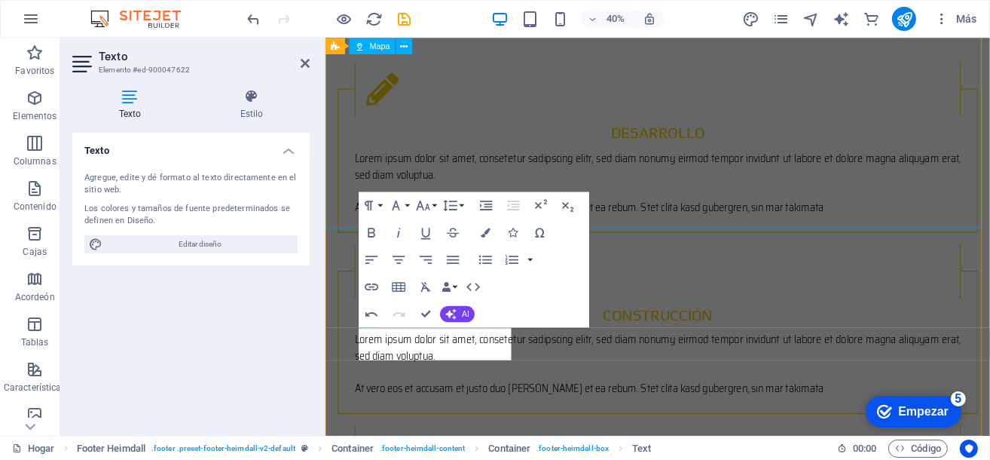
scroll to position [2360, 0]
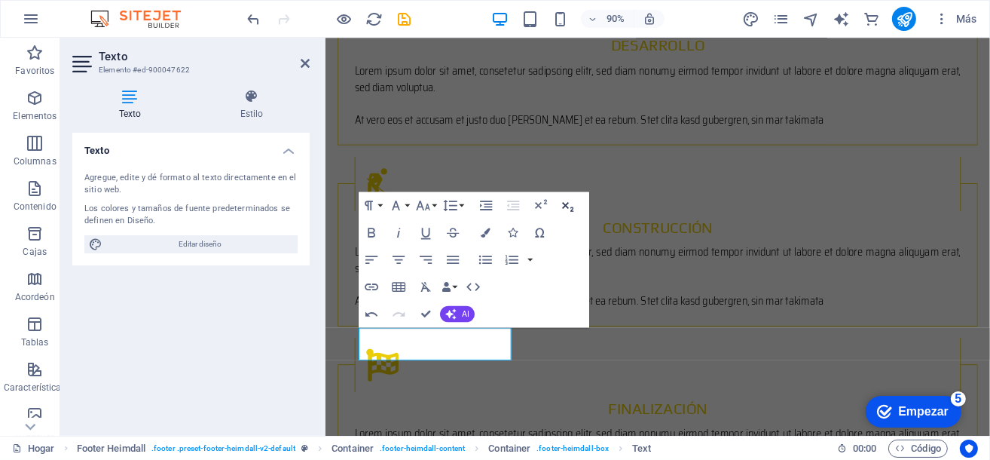
click at [566, 204] on icon "button" at bounding box center [567, 207] width 11 height 10
drag, startPoint x: 738, startPoint y: 280, endPoint x: 963, endPoint y: 256, distance: 226.6
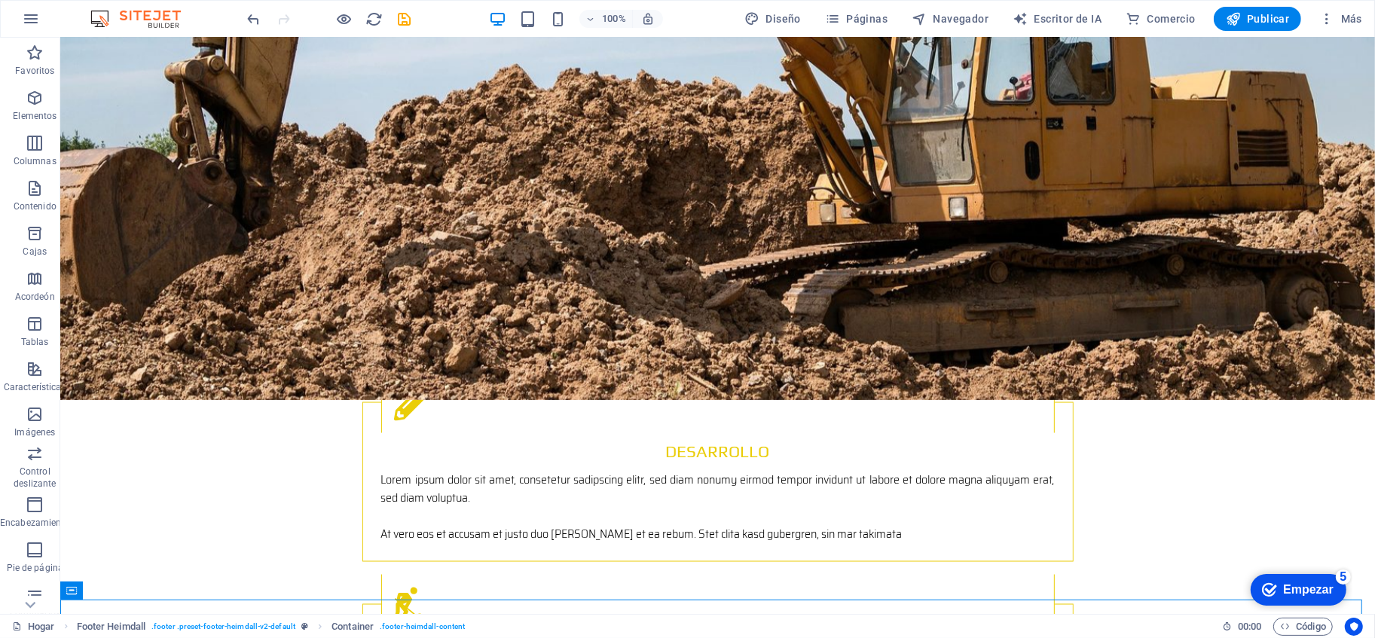
scroll to position [2096, 0]
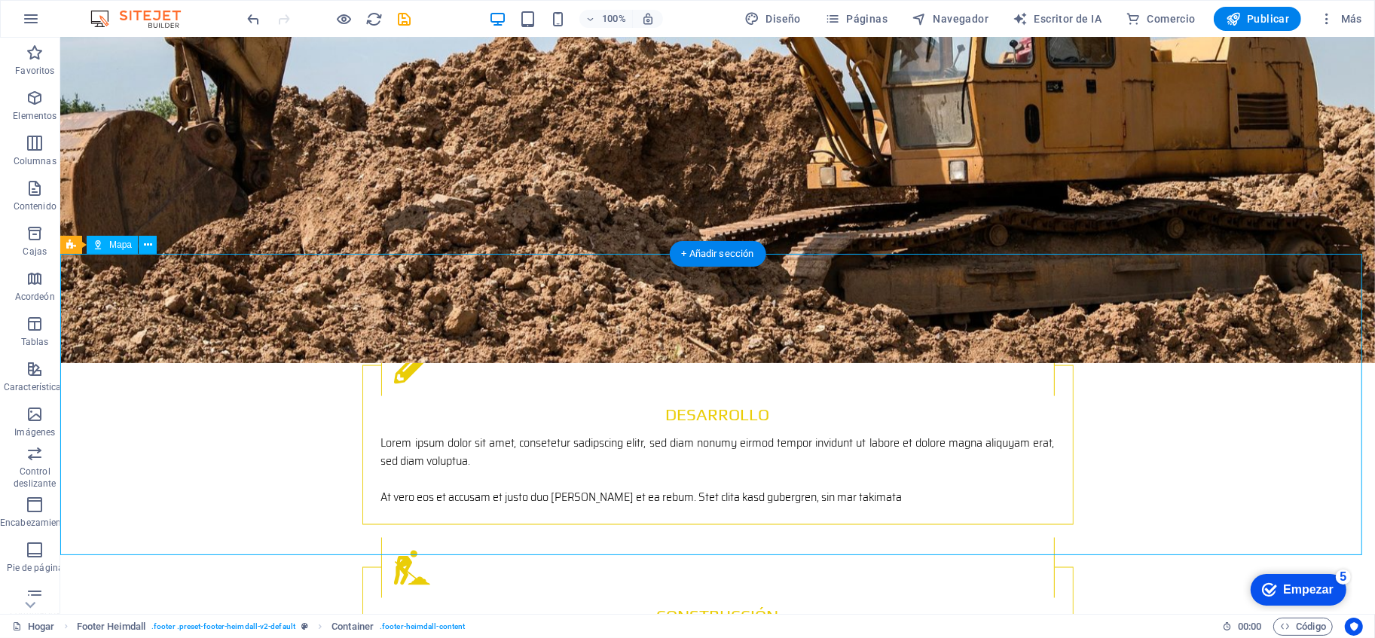
drag, startPoint x: 499, startPoint y: 387, endPoint x: 390, endPoint y: 360, distance: 112.4
drag, startPoint x: 707, startPoint y: 255, endPoint x: 387, endPoint y: 218, distance: 322.5
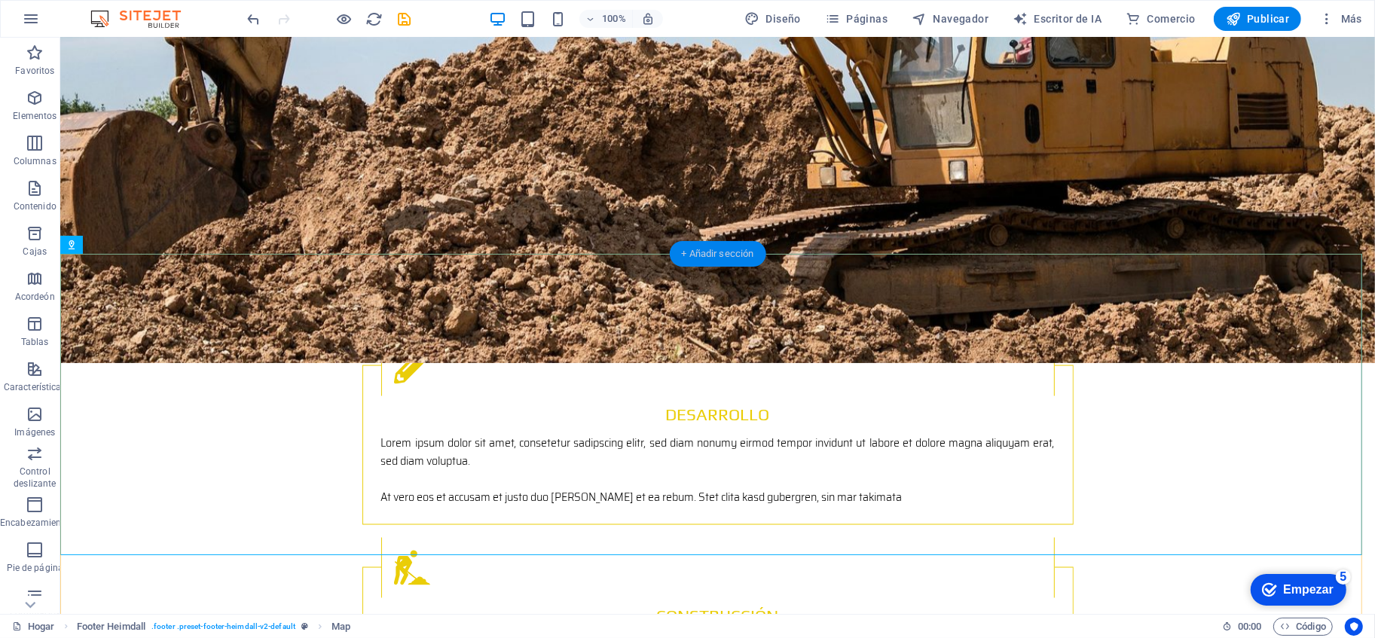
click at [707, 255] on font "+ Añadir sección" at bounding box center [717, 253] width 72 height 11
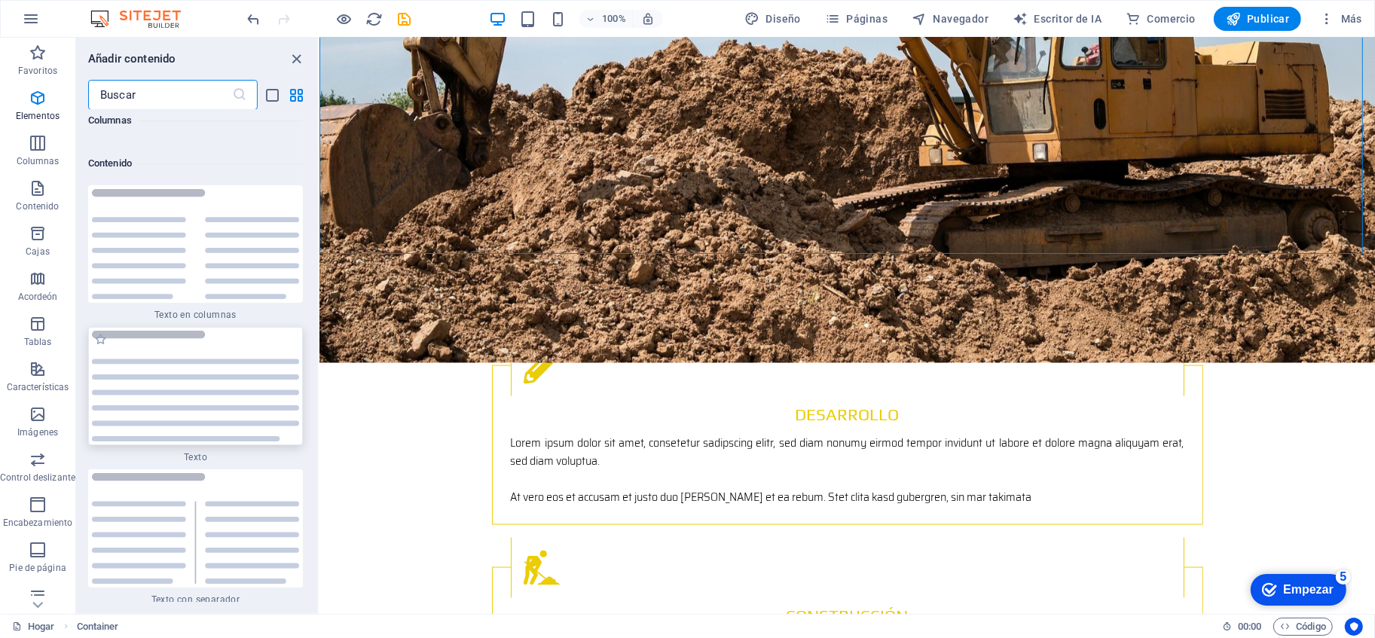
scroll to position [5113, 0]
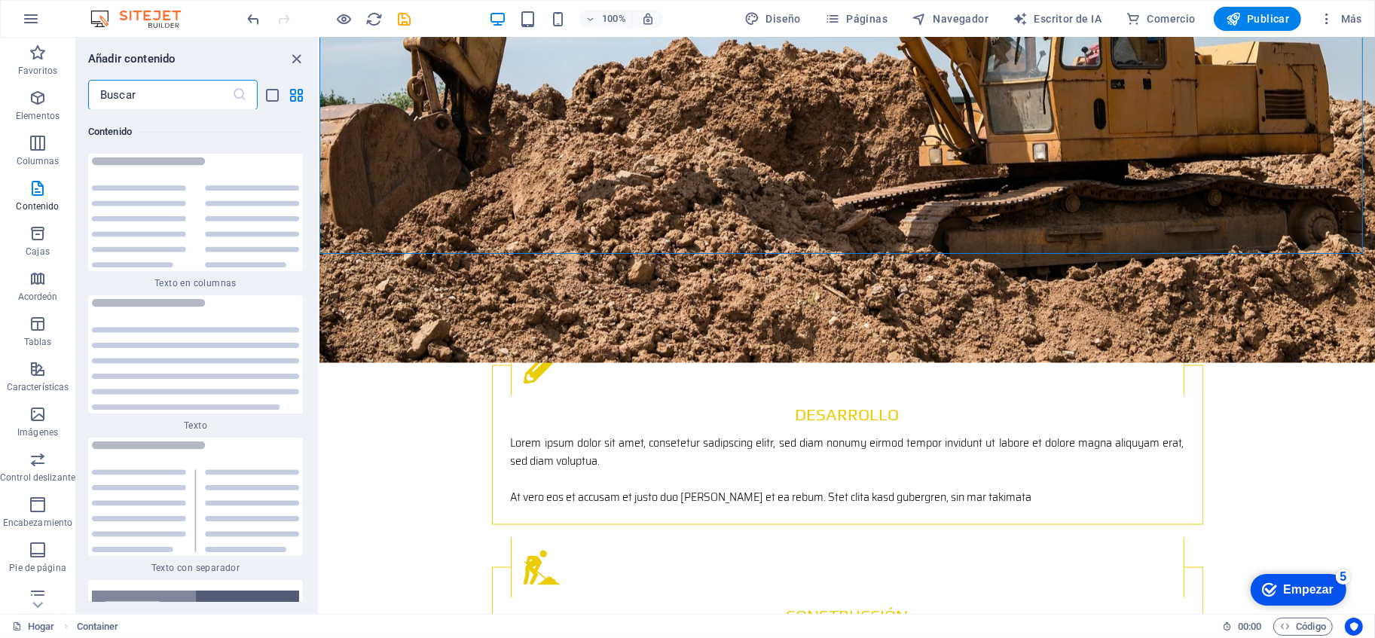
click at [197, 106] on input "text" at bounding box center [160, 95] width 144 height 30
click at [301, 56] on icon "cerrar panel" at bounding box center [297, 58] width 17 height 17
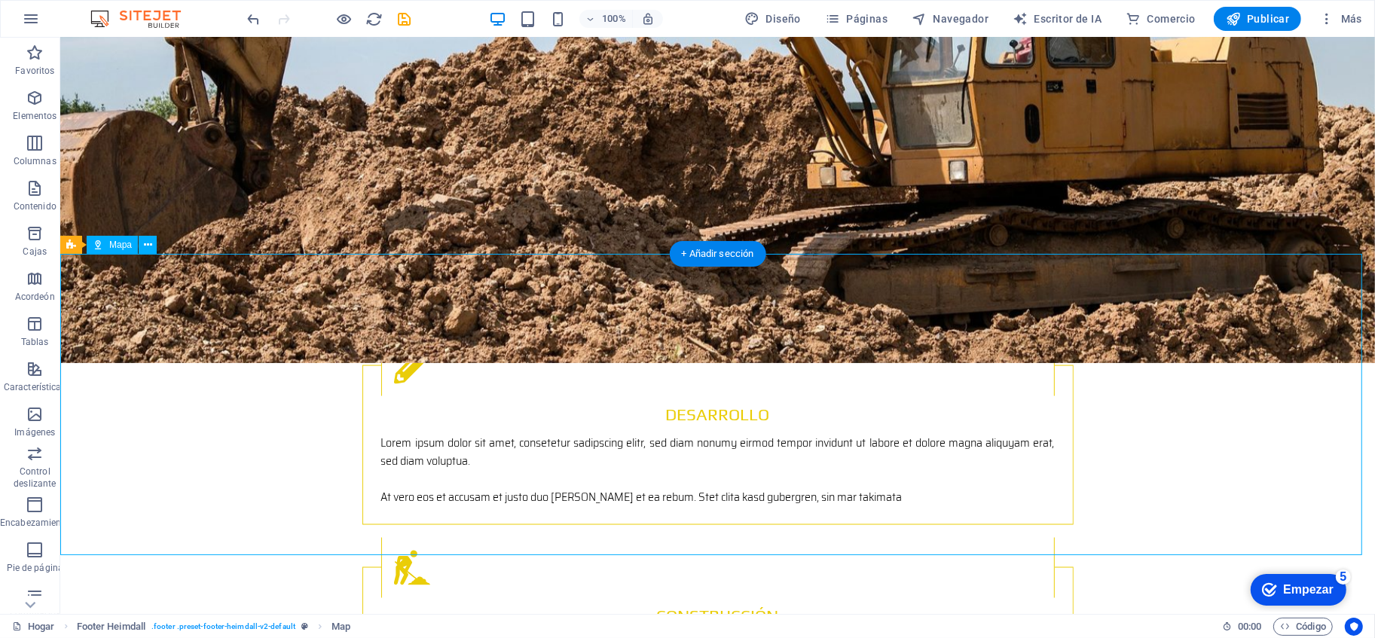
drag, startPoint x: 545, startPoint y: 465, endPoint x: 876, endPoint y: 409, distance: 335.5
select select "px"
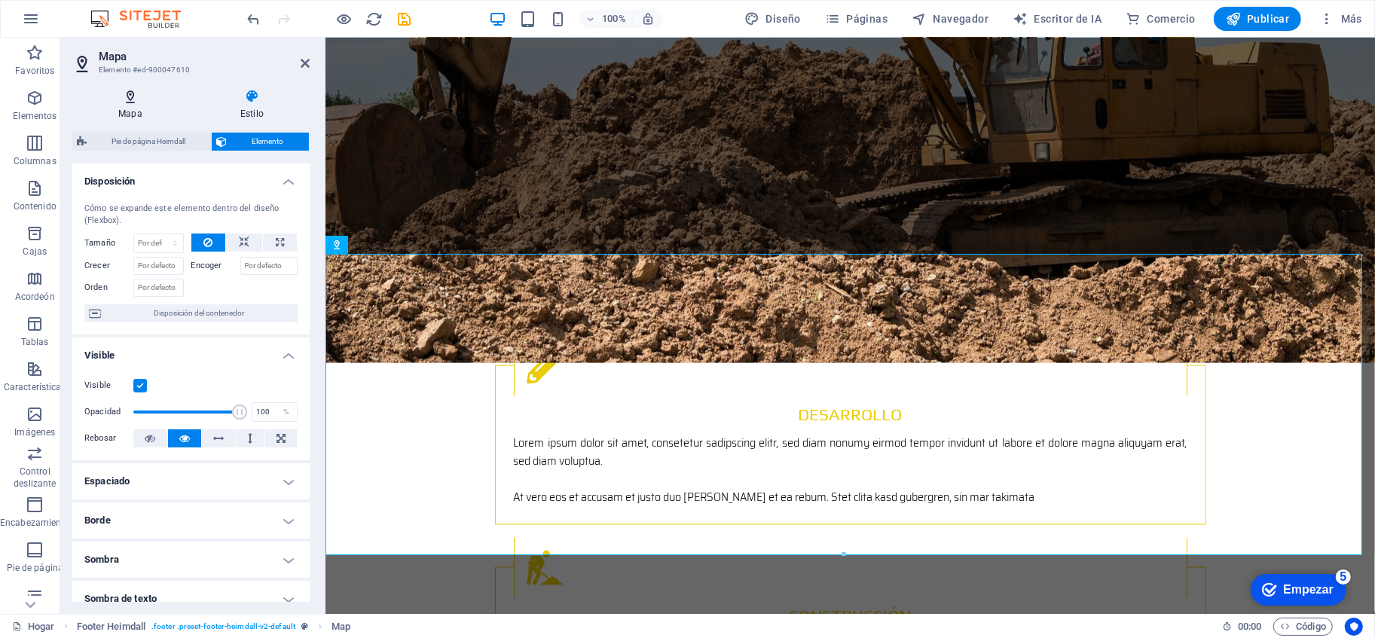
click at [125, 95] on icon at bounding box center [130, 96] width 116 height 15
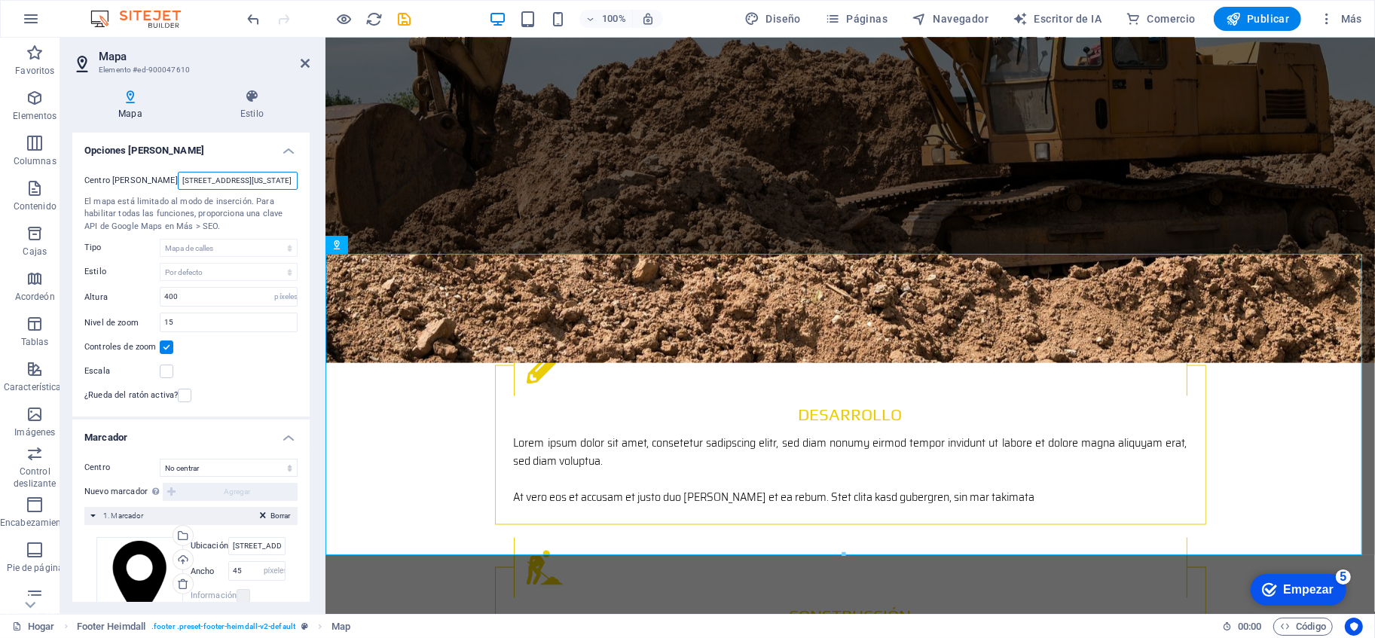
click at [190, 185] on input "[STREET_ADDRESS][US_STATE]" at bounding box center [238, 181] width 120 height 18
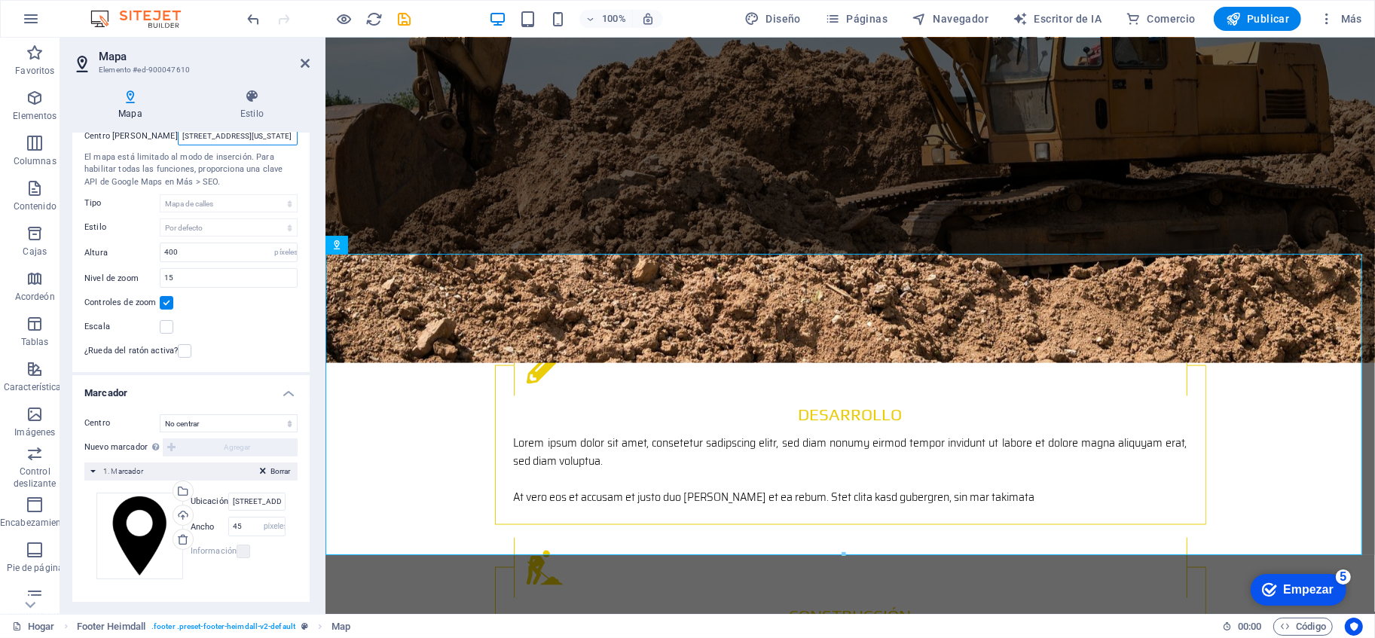
scroll to position [0, 0]
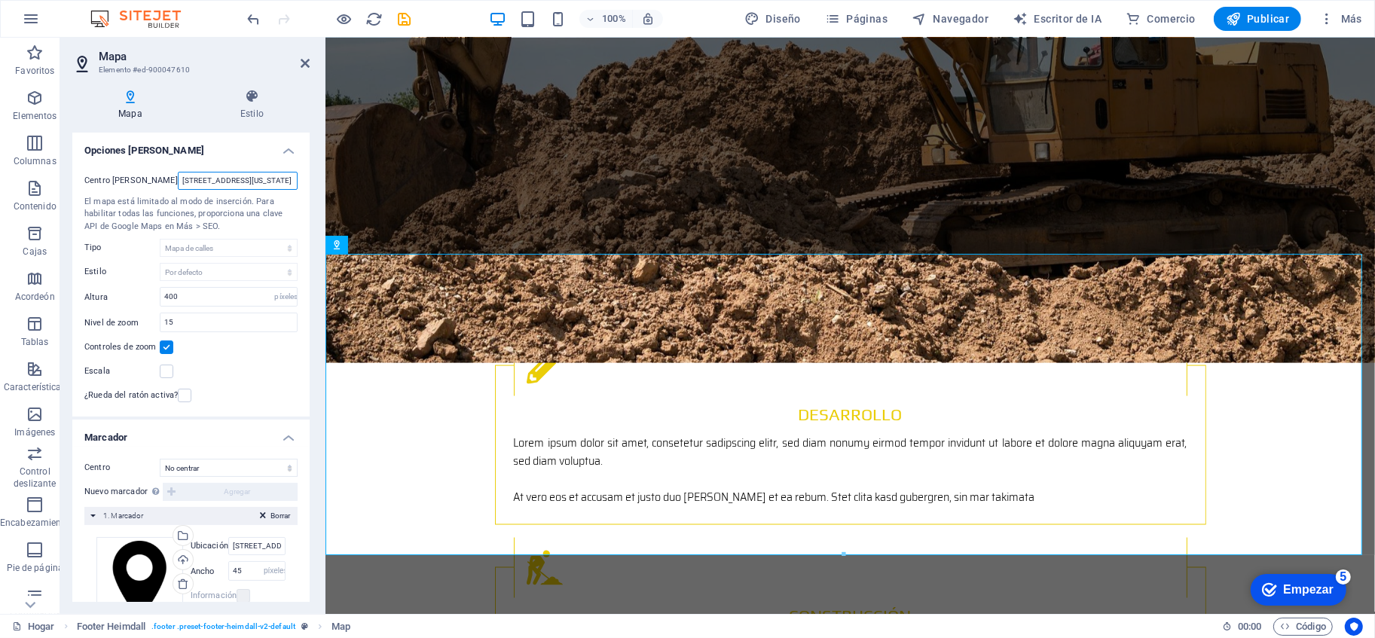
click at [206, 182] on input "[STREET_ADDRESS][US_STATE]" at bounding box center [238, 181] width 120 height 18
click at [282, 181] on input "[STREET_ADDRESS][US_STATE]" at bounding box center [238, 181] width 120 height 18
drag, startPoint x: 289, startPoint y: 180, endPoint x: 158, endPoint y: 176, distance: 130.4
click at [158, 176] on div "Centro [PERSON_NAME] [STREET_ADDRESS][US_STATE]" at bounding box center [190, 181] width 213 height 18
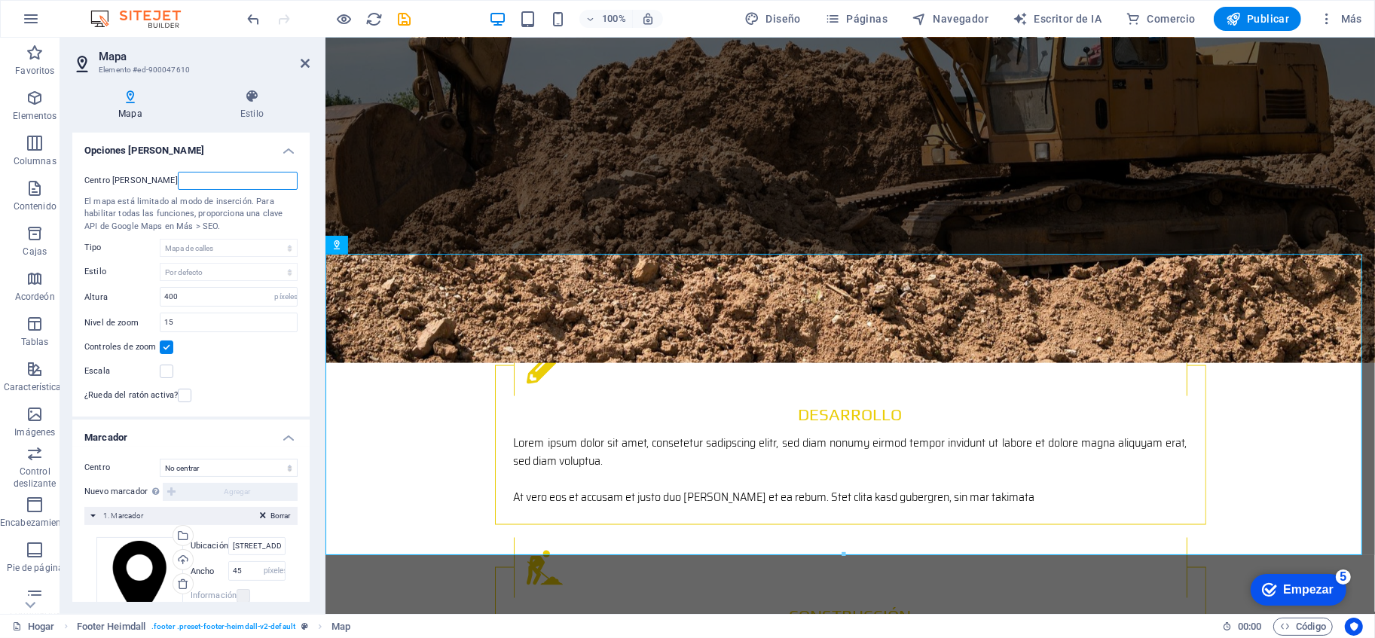
paste input "Lorem ipsum dolor sit amet, consetetur sadipscing elitr, sed diam nonumy eirmod…"
type input "Lorem ipsum dolor sit amet, consetetur sadipscing elitr, sed diam nonumy eirmod…"
click at [187, 188] on input "Lorem ipsum dolor sit amet, consetetur sadipscing elitr, sed diam nonumy eirmod…" at bounding box center [238, 181] width 120 height 18
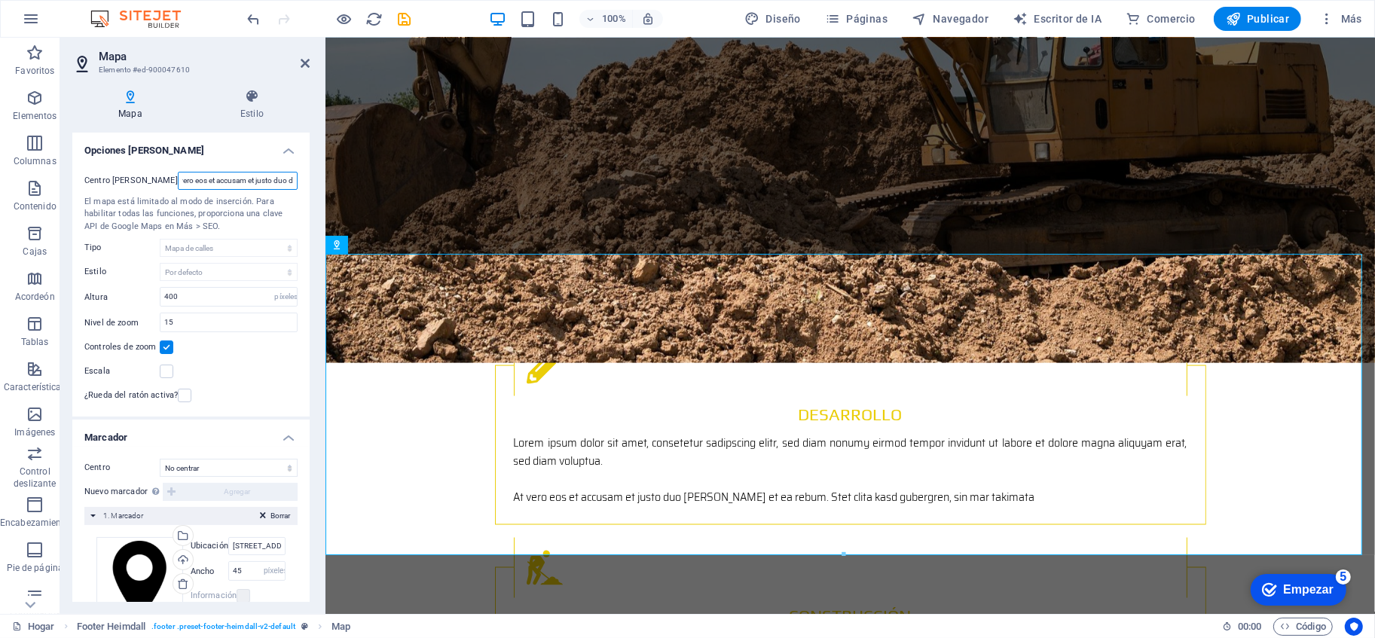
click at [187, 188] on input "Lorem ipsum dolor sit amet, consetetur sadipscing elitr, sed diam nonumy eirmod…" at bounding box center [238, 181] width 120 height 18
paste input "[URL][DOMAIN_NAME]"
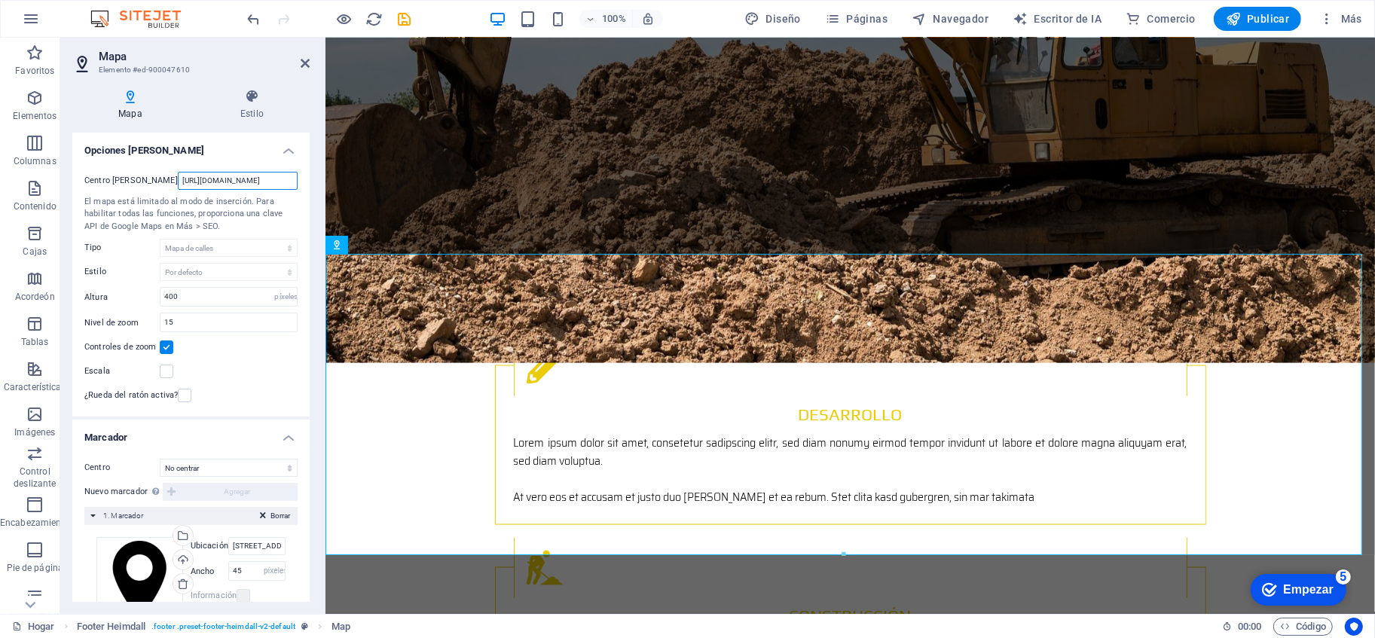
type input "[URL][DOMAIN_NAME]"
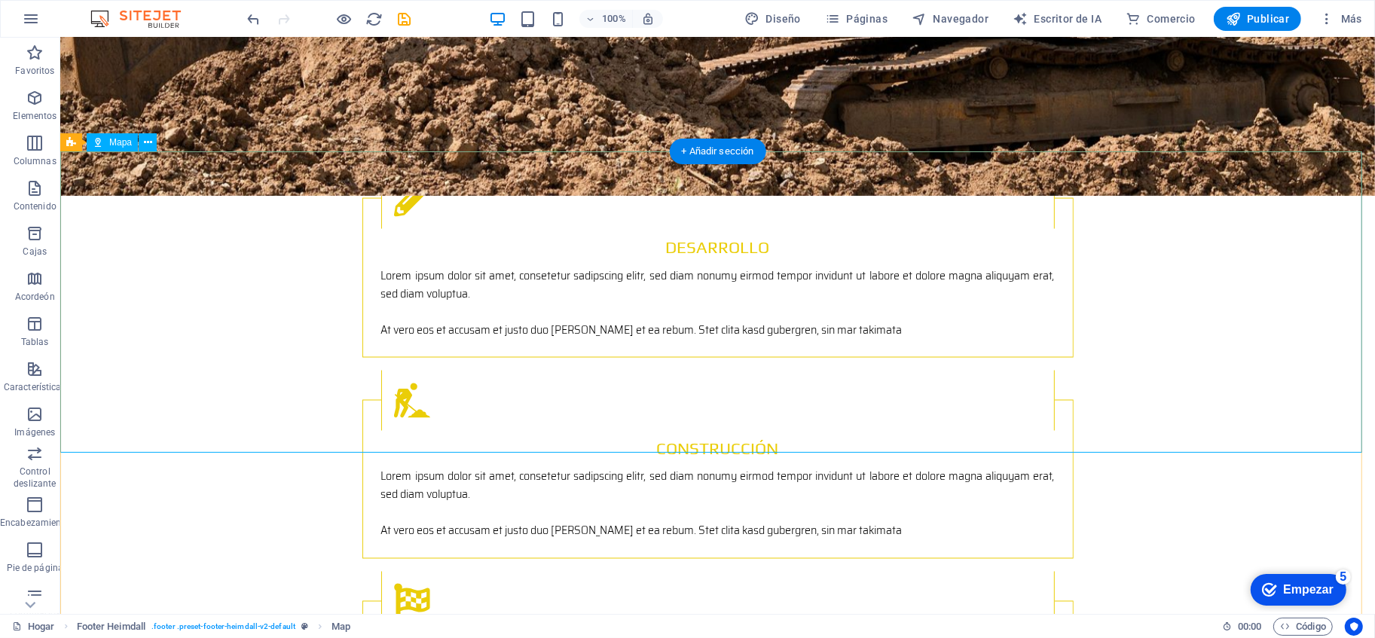
scroll to position [2267, 0]
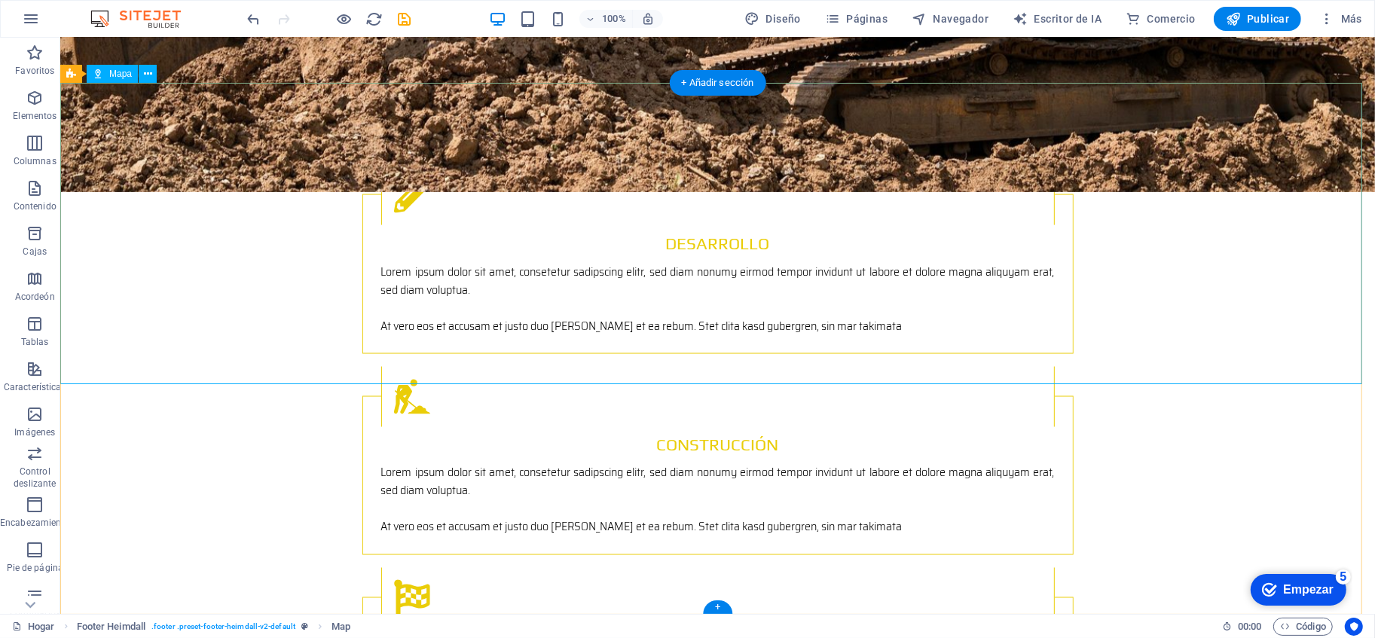
drag, startPoint x: 649, startPoint y: 259, endPoint x: 556, endPoint y: 167, distance: 130.6
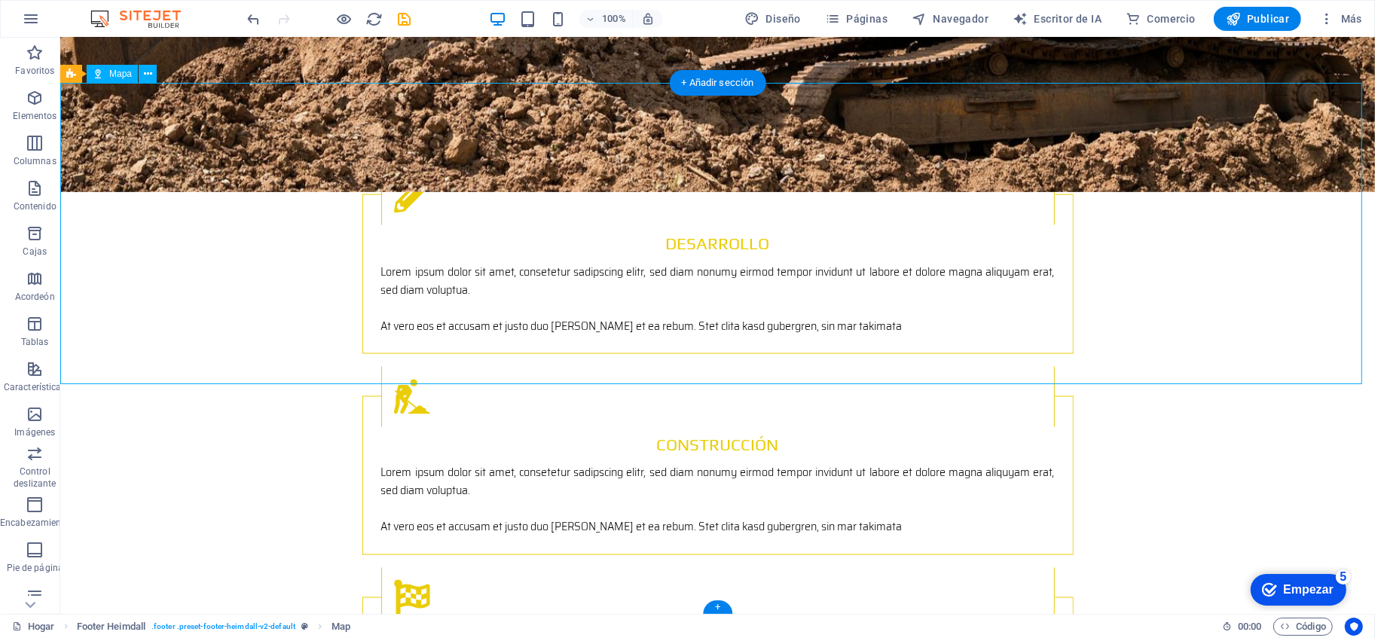
select select "px"
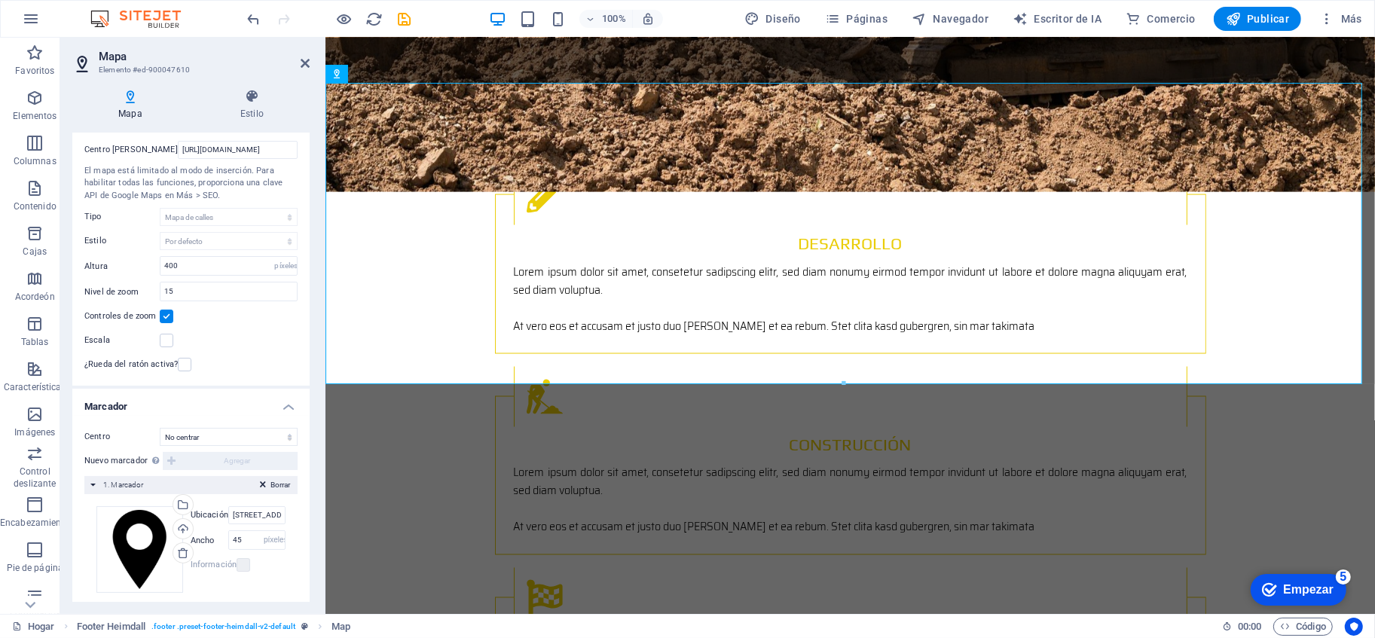
scroll to position [44, 0]
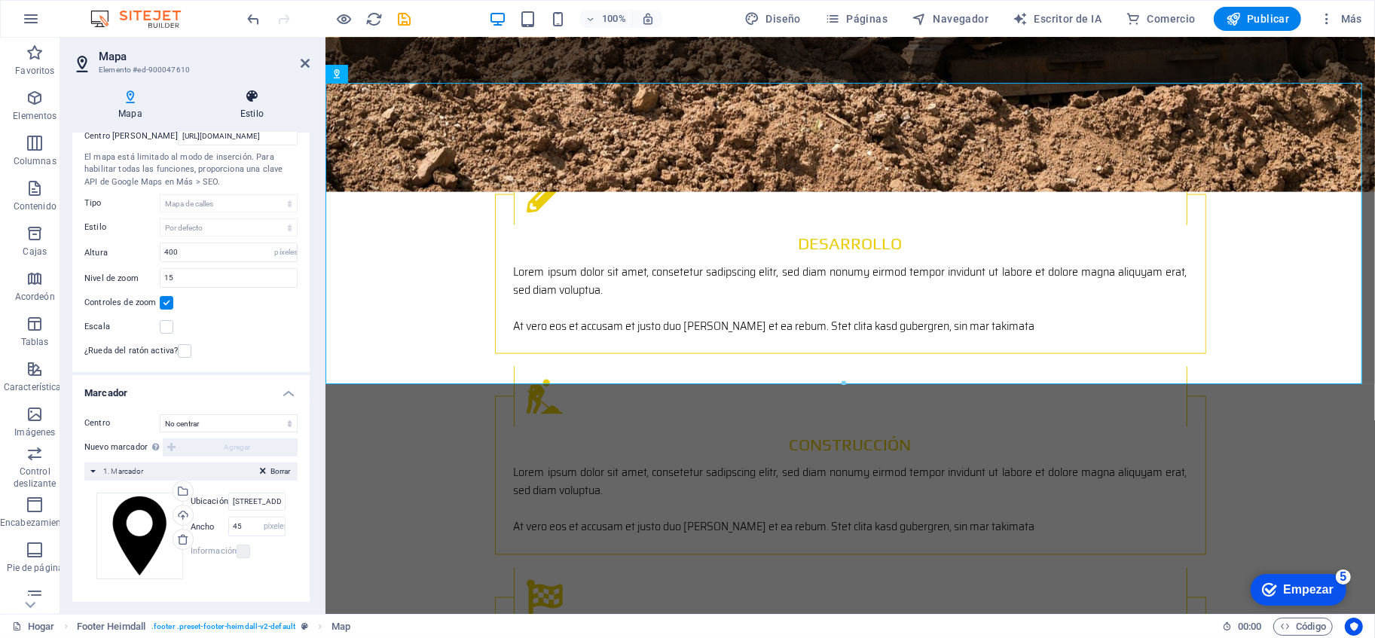
click at [254, 92] on icon at bounding box center [251, 96] width 115 height 15
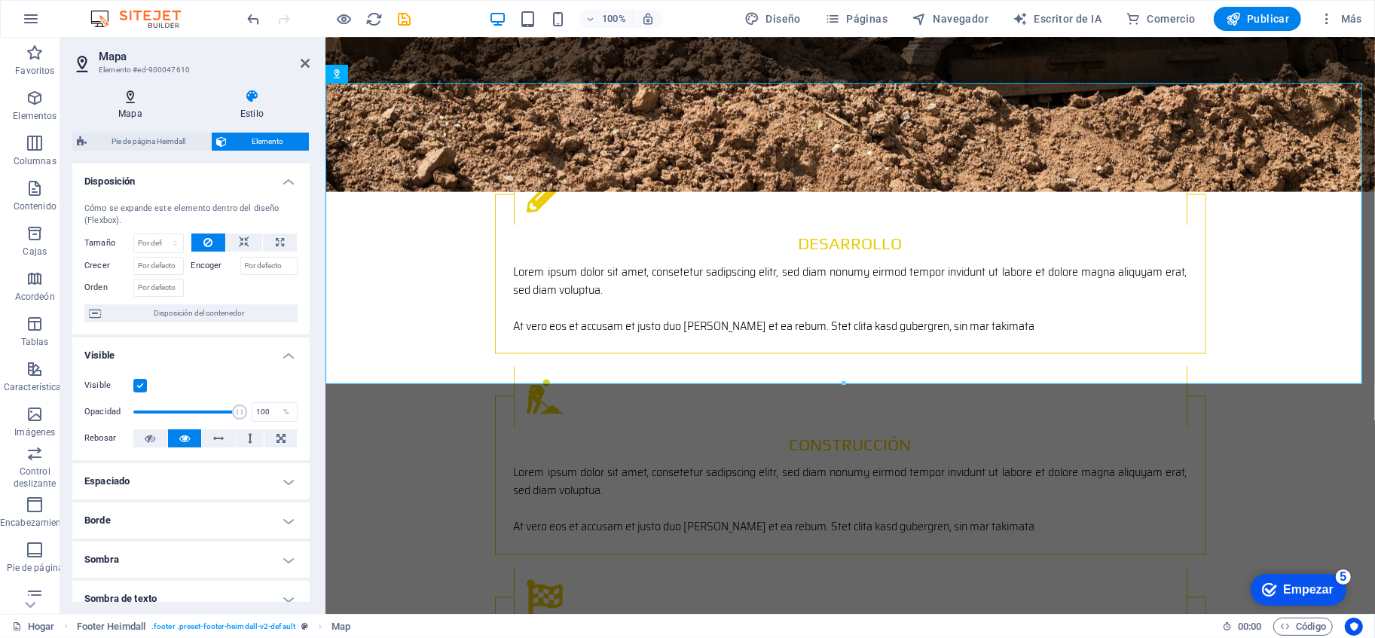
click at [132, 115] on font "Mapa" at bounding box center [130, 114] width 24 height 11
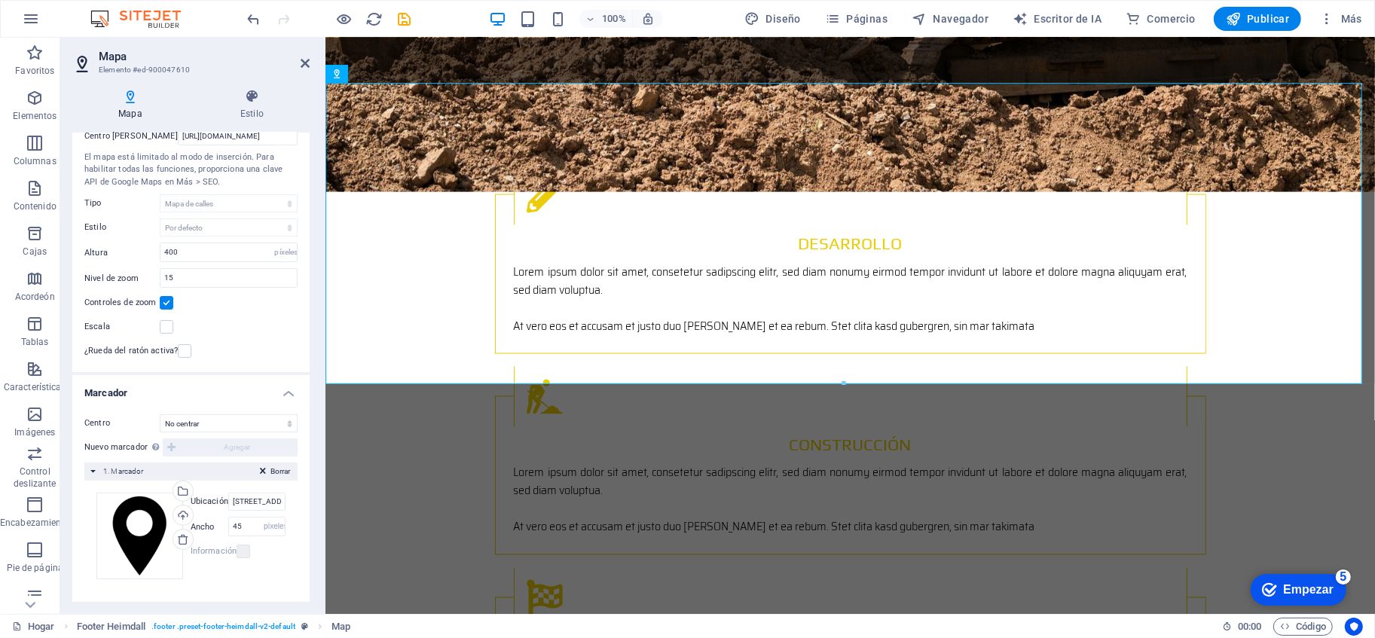
click at [75, 65] on icon at bounding box center [83, 64] width 23 height 24
click at [81, 64] on icon at bounding box center [83, 64] width 23 height 24
click at [126, 61] on font "Mapa" at bounding box center [113, 57] width 29 height 14
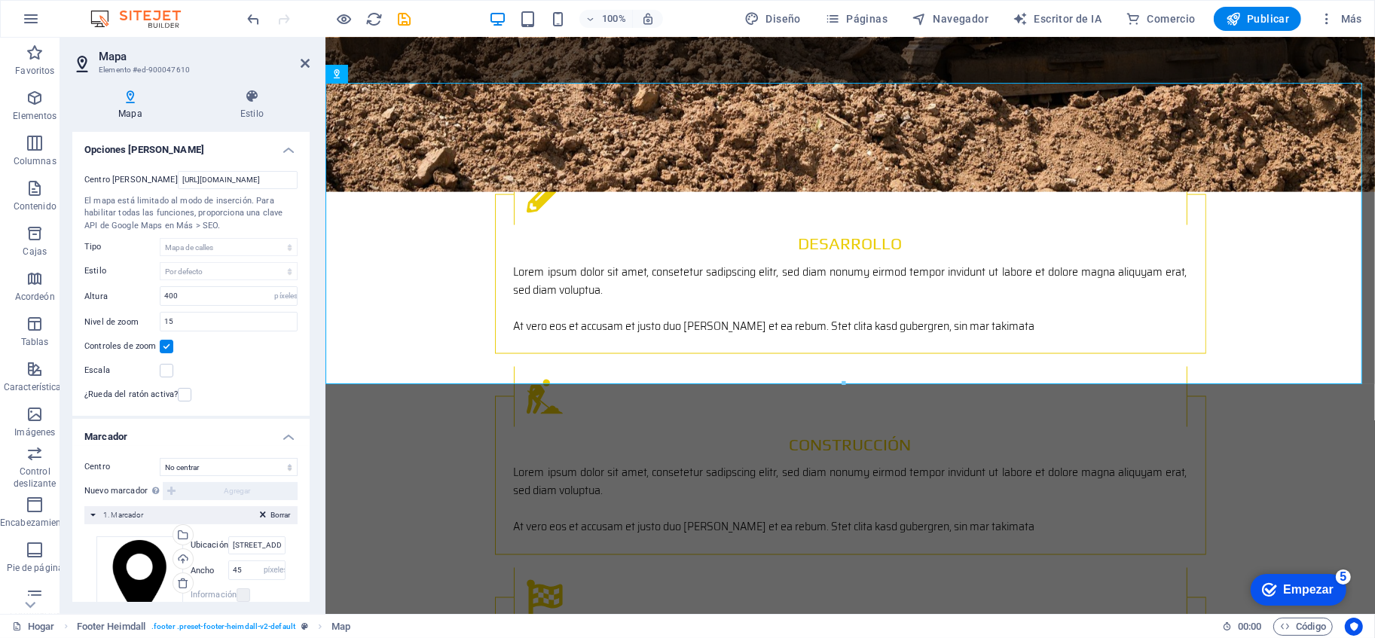
scroll to position [0, 0]
click at [258, 186] on input "[URL][DOMAIN_NAME]" at bounding box center [238, 181] width 120 height 18
type input "h"
click at [197, 180] on input "Centro [PERSON_NAME]" at bounding box center [238, 181] width 120 height 18
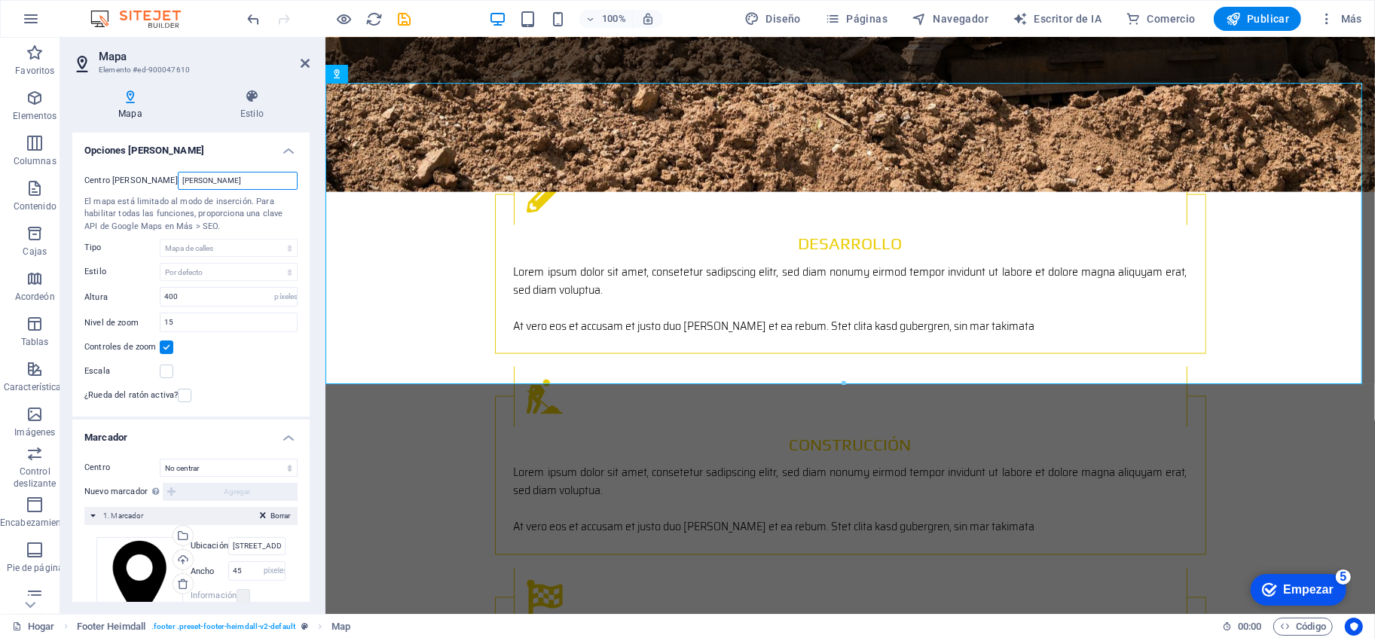
type input "[PERSON_NAME]"
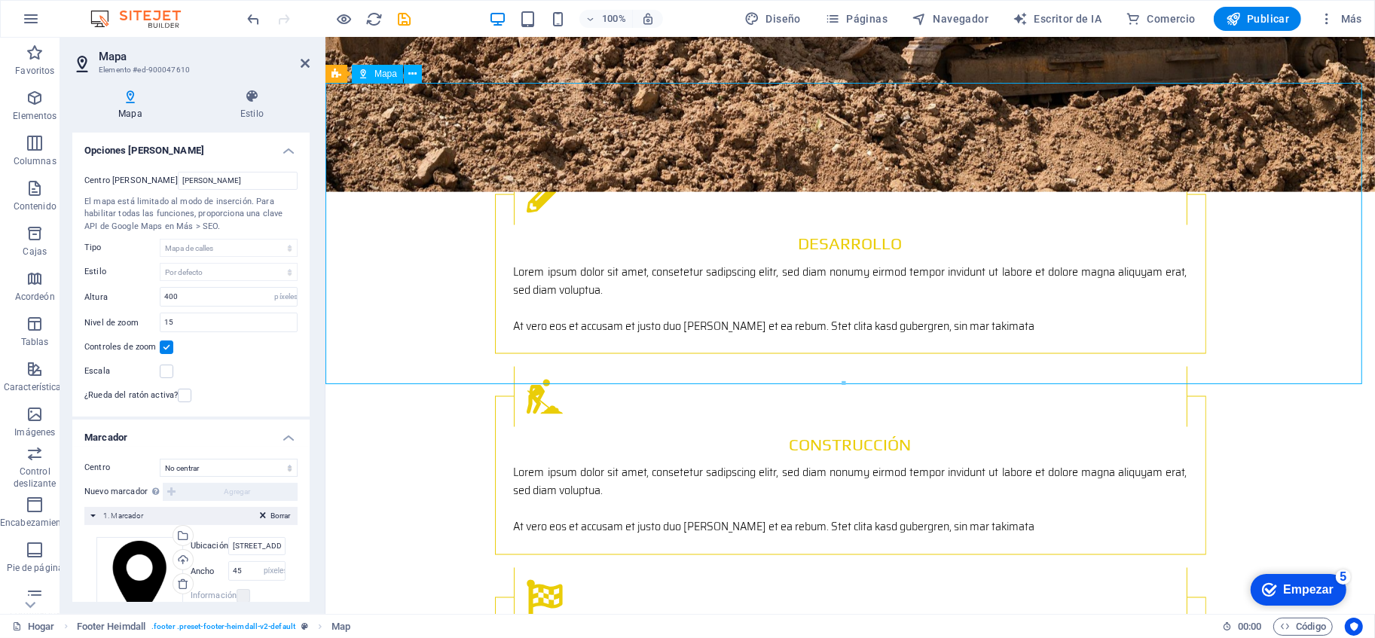
drag, startPoint x: 745, startPoint y: 239, endPoint x: 891, endPoint y: 329, distance: 171.5
drag, startPoint x: 798, startPoint y: 253, endPoint x: 761, endPoint y: 201, distance: 63.8
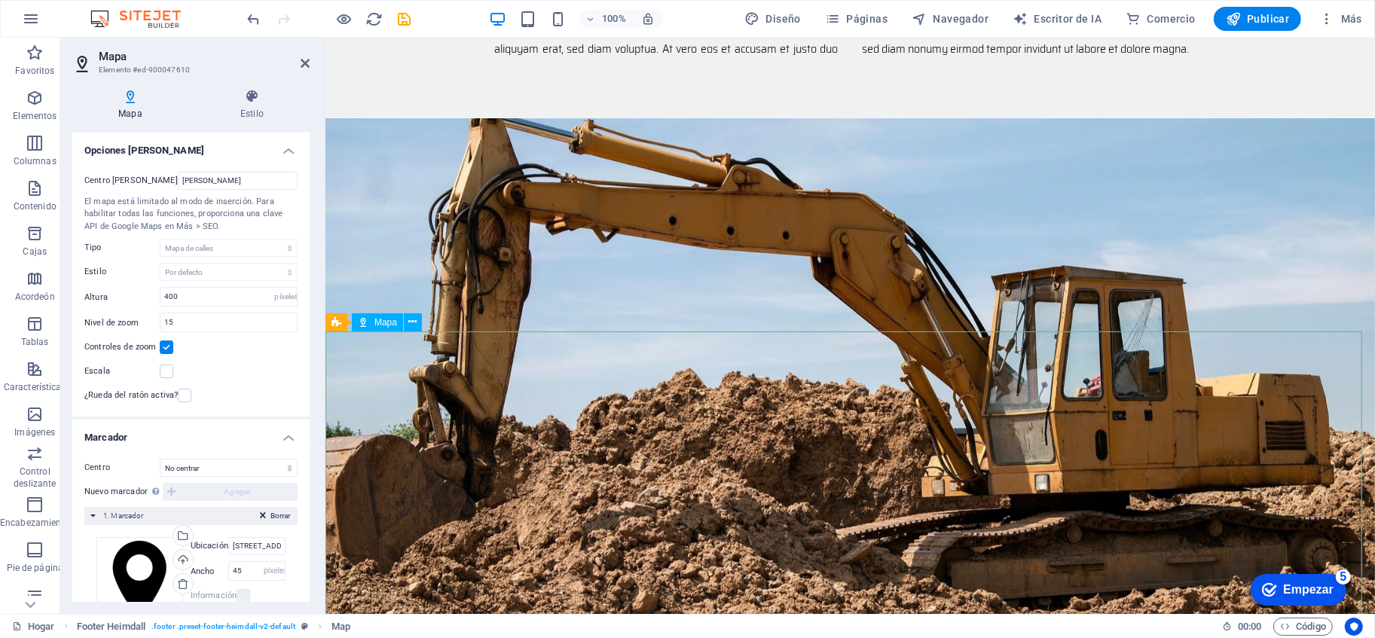
scroll to position [2100, 0]
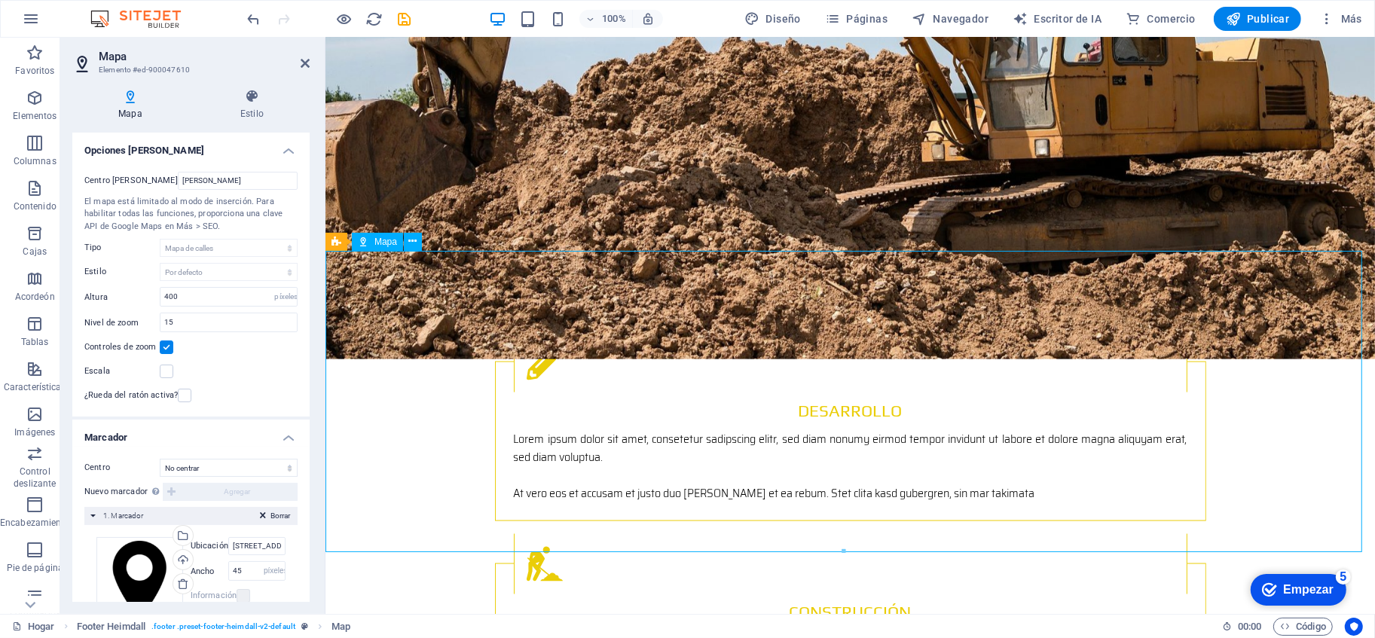
drag, startPoint x: 513, startPoint y: 390, endPoint x: 439, endPoint y: 324, distance: 99.3
drag, startPoint x: 1339, startPoint y: 381, endPoint x: 1134, endPoint y: 521, distance: 247.9
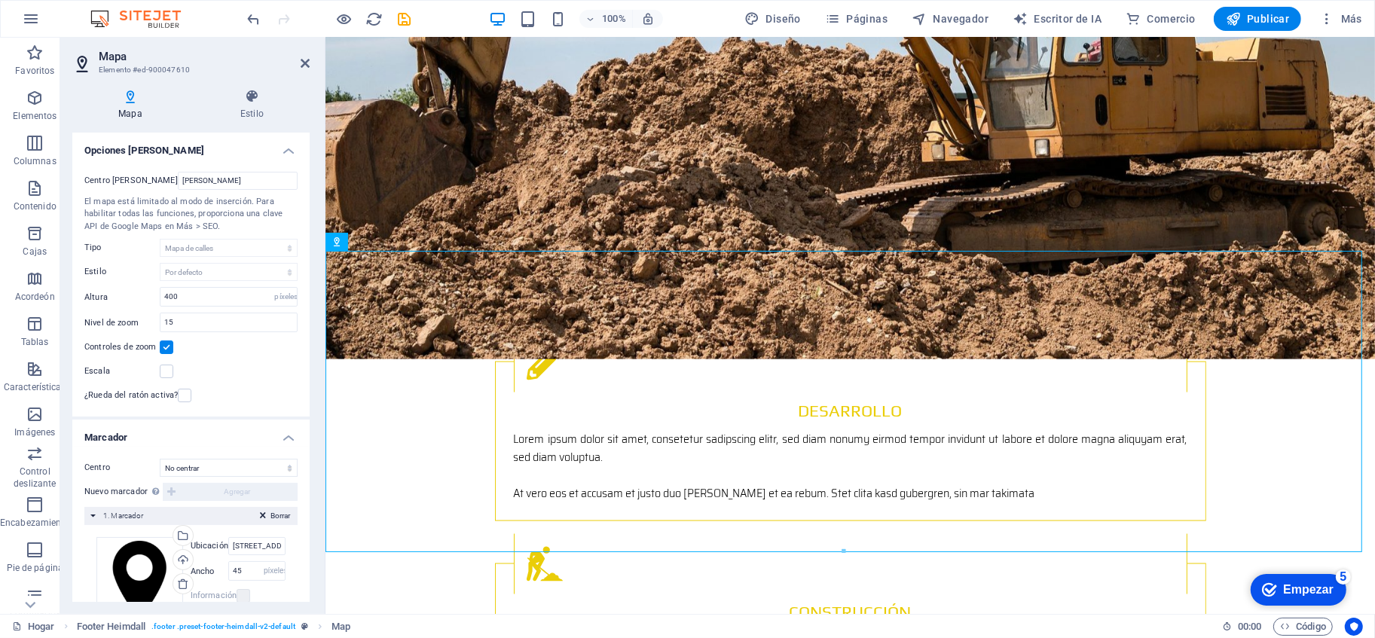
click at [170, 347] on label at bounding box center [167, 348] width 14 height 14
click at [0, 0] on input "Controles de zoom" at bounding box center [0, 0] width 0 height 0
drag, startPoint x: 862, startPoint y: 407, endPoint x: 845, endPoint y: 323, distance: 85.4
drag, startPoint x: 812, startPoint y: 426, endPoint x: 764, endPoint y: 376, distance: 69.3
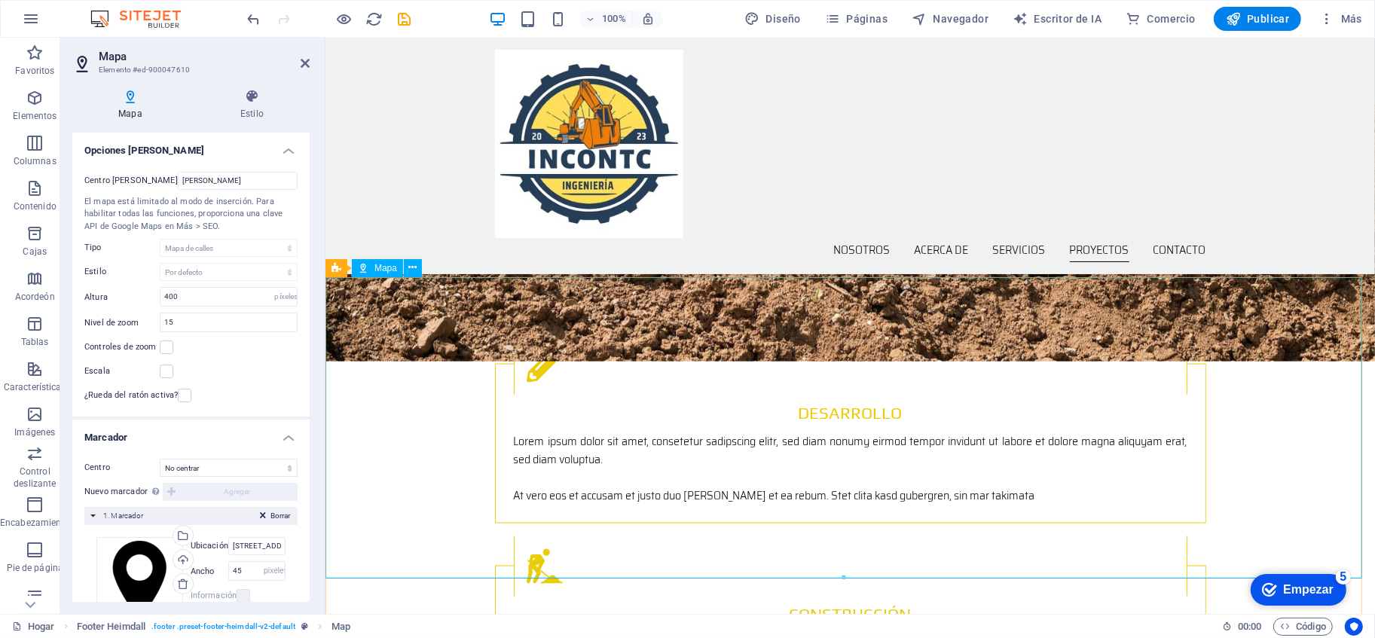
scroll to position [2045, 0]
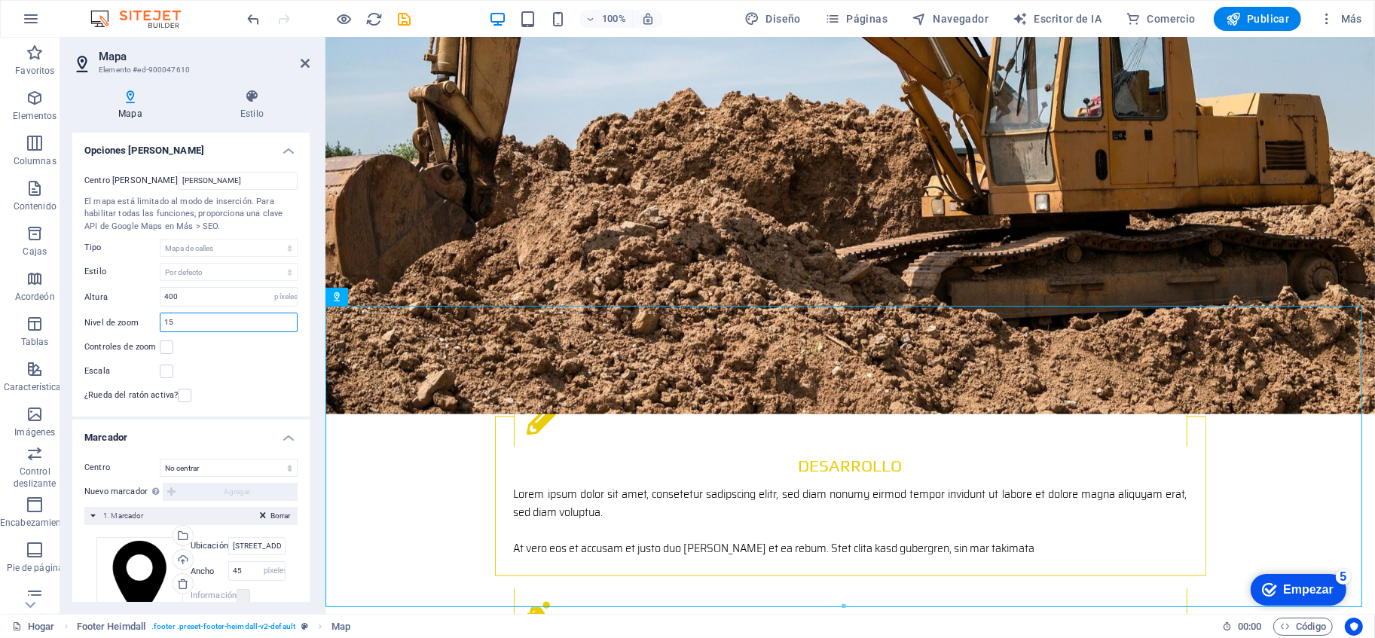
click at [194, 316] on input "15" at bounding box center [229, 323] width 136 height 18
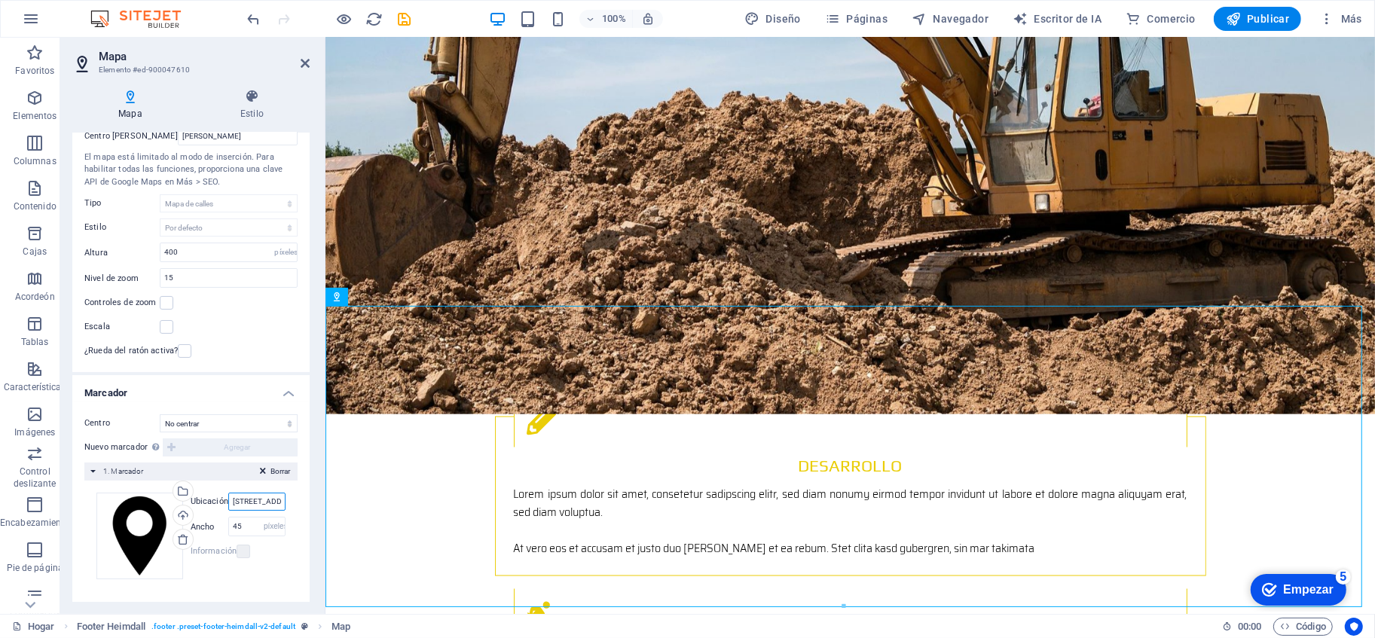
click at [246, 502] on input "[STREET_ADDRESS][US_STATE]" at bounding box center [256, 502] width 57 height 18
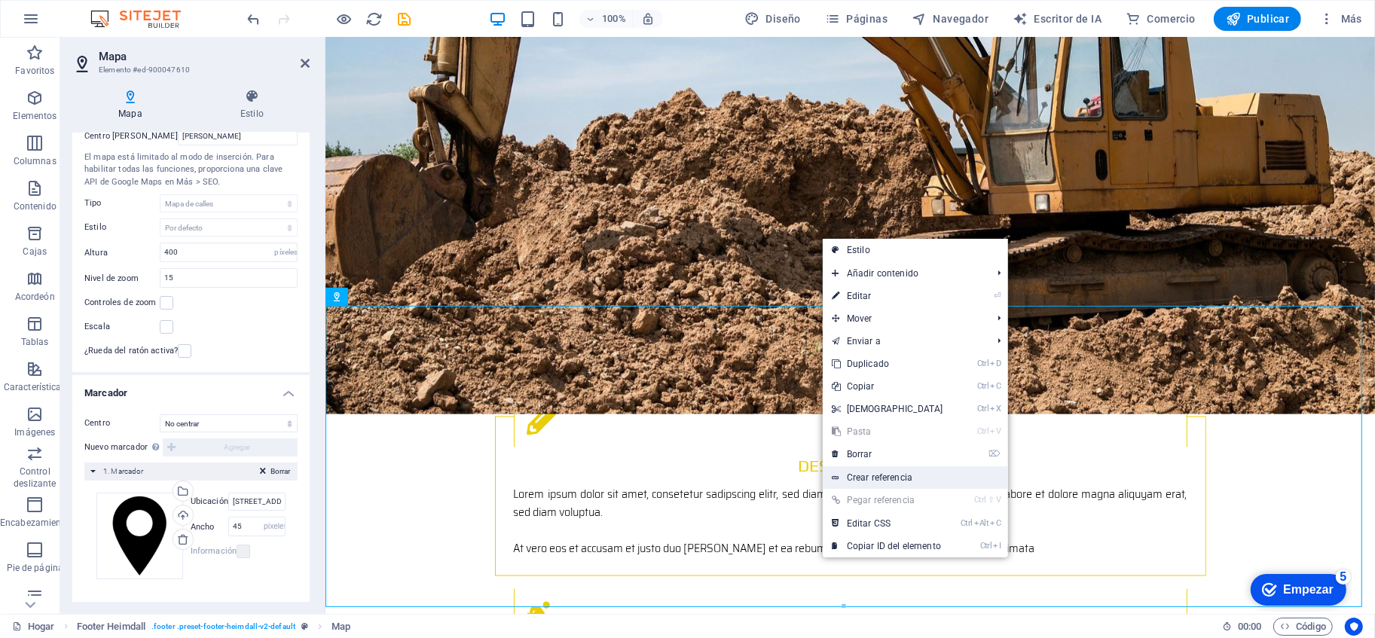
click at [878, 475] on font "Crear referencia" at bounding box center [880, 478] width 66 height 11
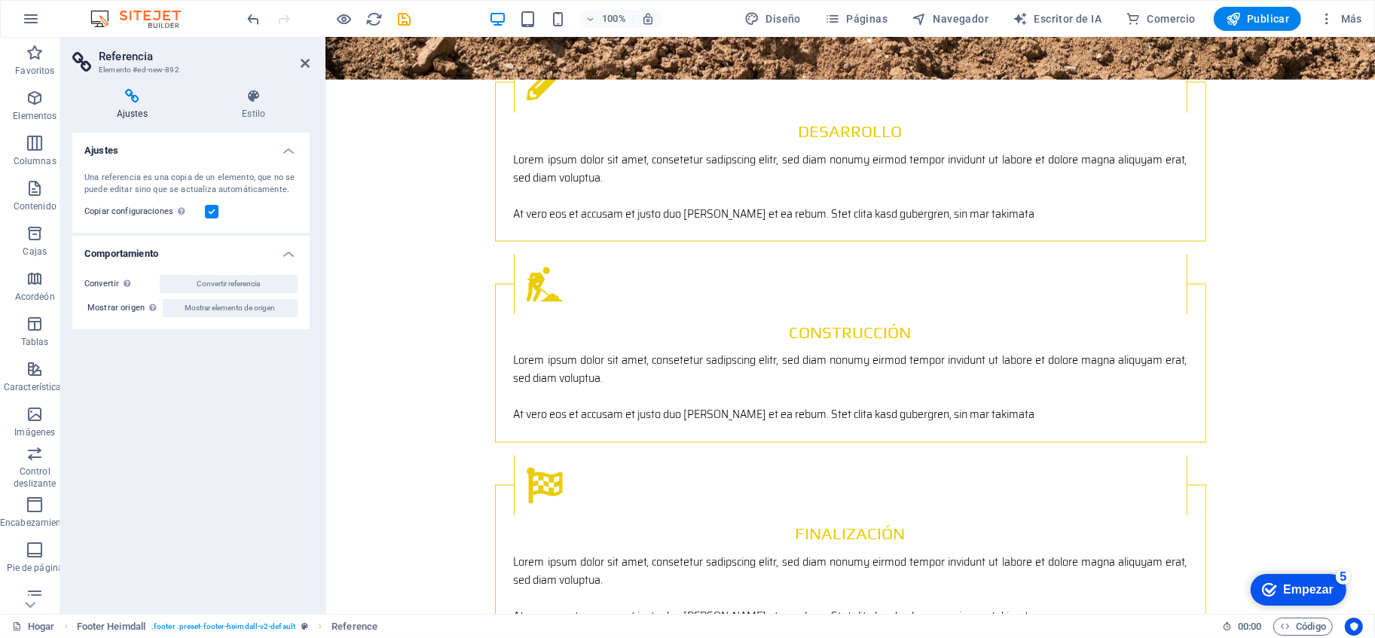
scroll to position [2569, 0]
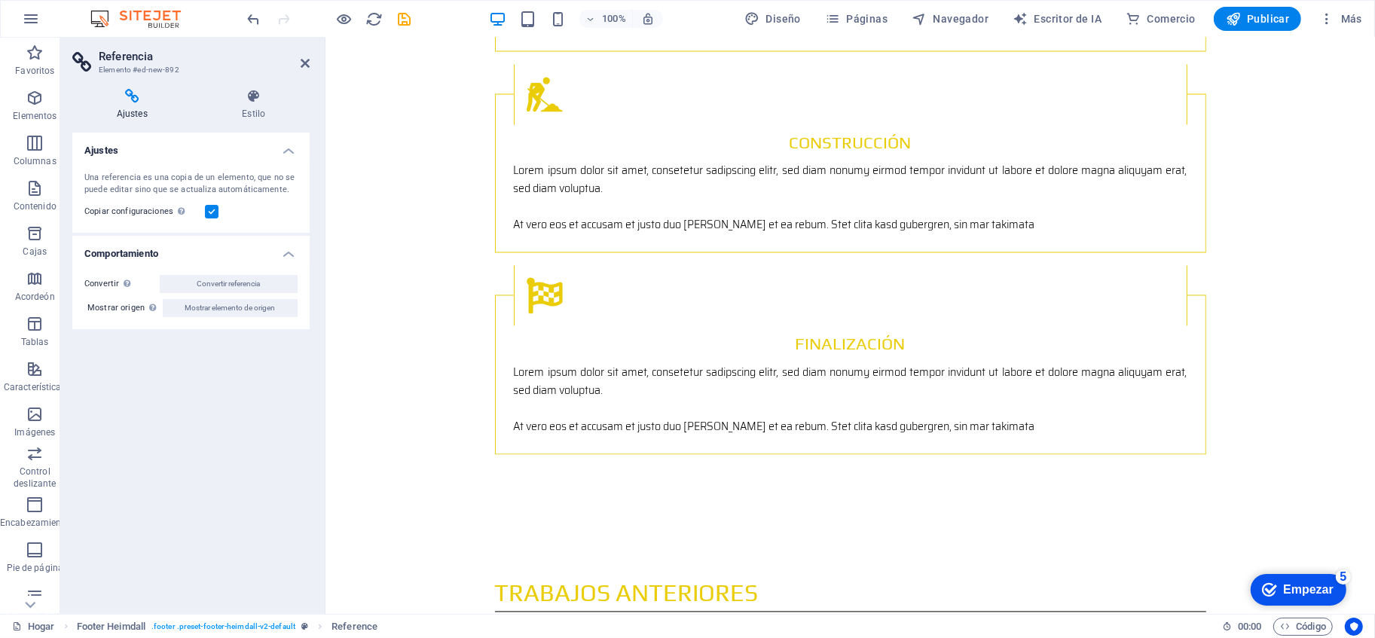
drag, startPoint x: 733, startPoint y: 317, endPoint x: 730, endPoint y: 248, distance: 69.4
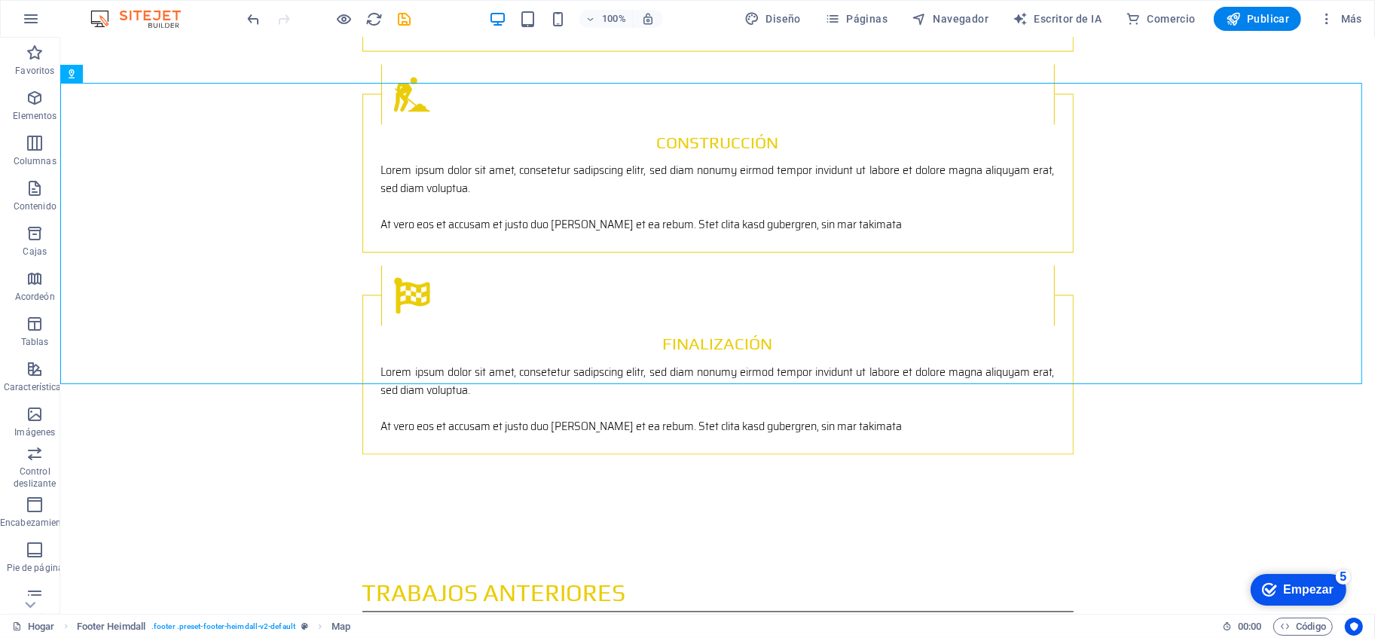
drag, startPoint x: 486, startPoint y: 262, endPoint x: 706, endPoint y: 205, distance: 227.4
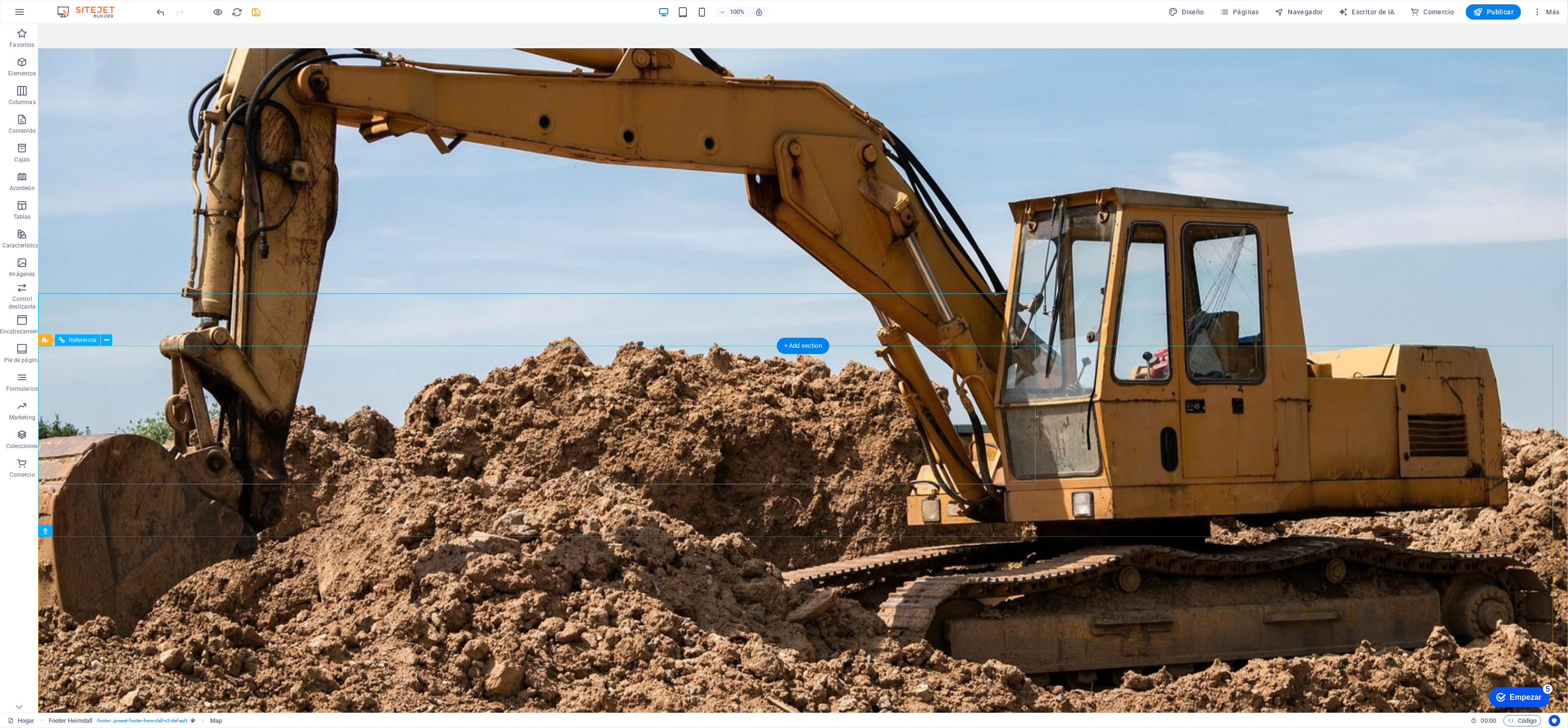
scroll to position [1468, 0]
drag, startPoint x: 740, startPoint y: 598, endPoint x: 747, endPoint y: 509, distance: 89.3
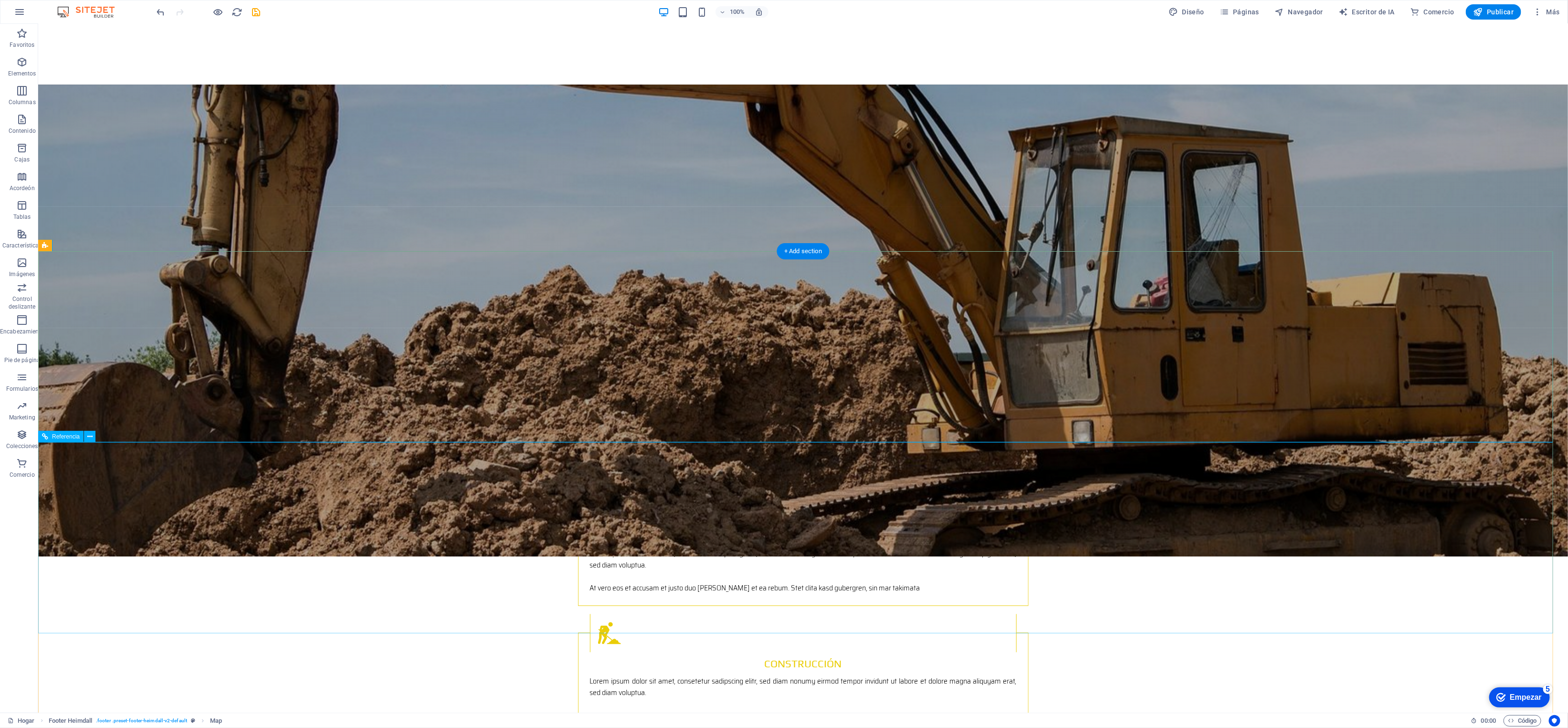
scroll to position [1564, 0]
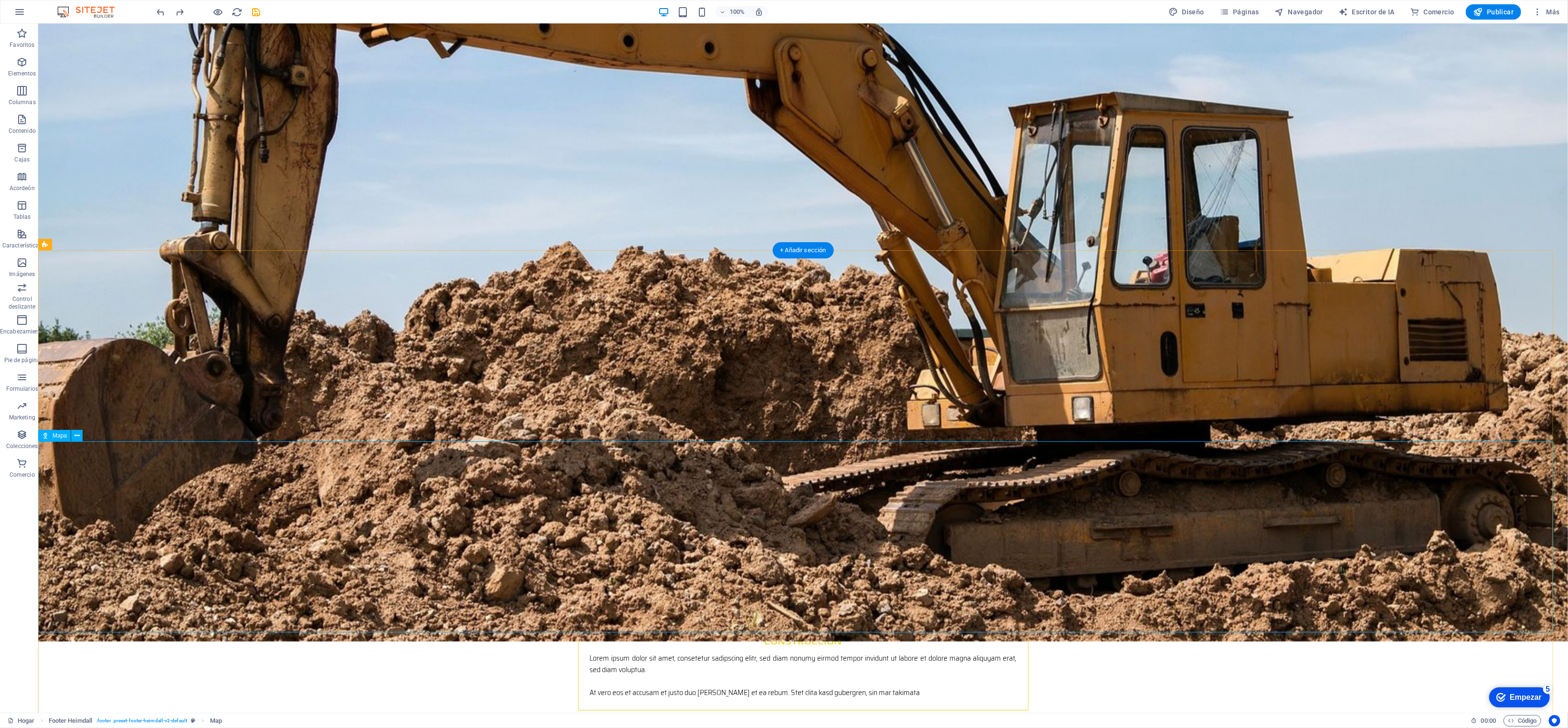
click at [79, 364] on icon at bounding box center [77, 436] width 5 height 10
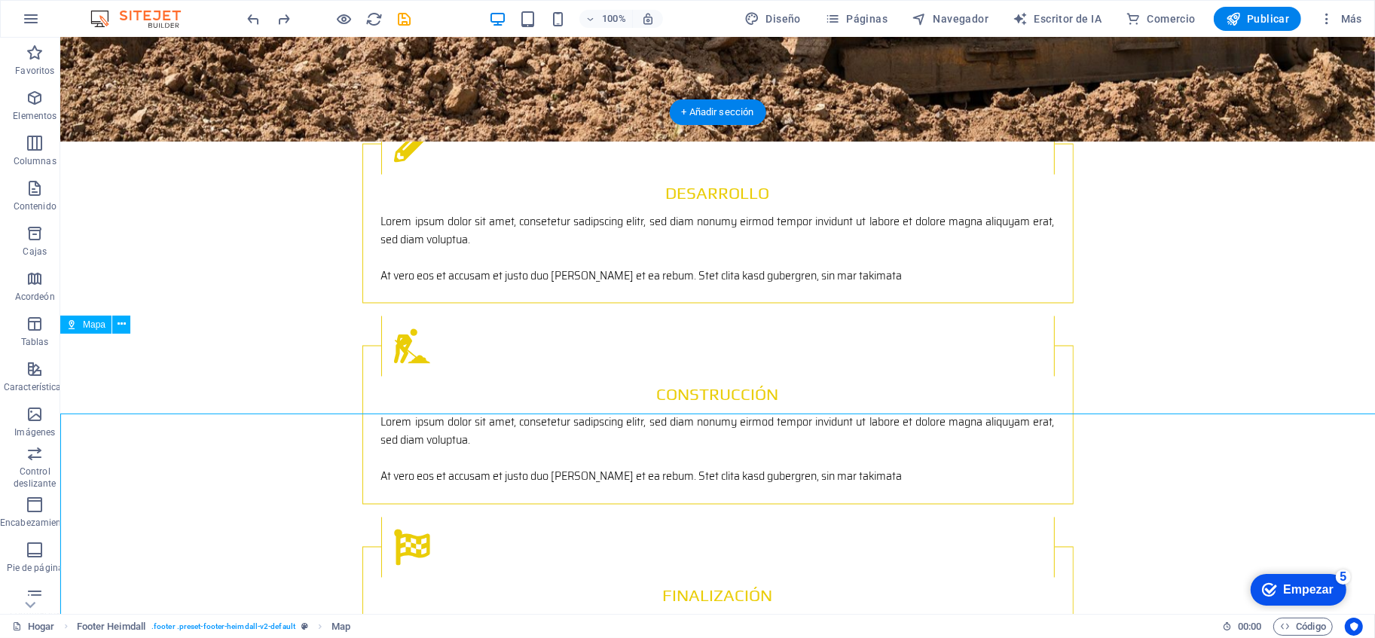
scroll to position [2317, 0]
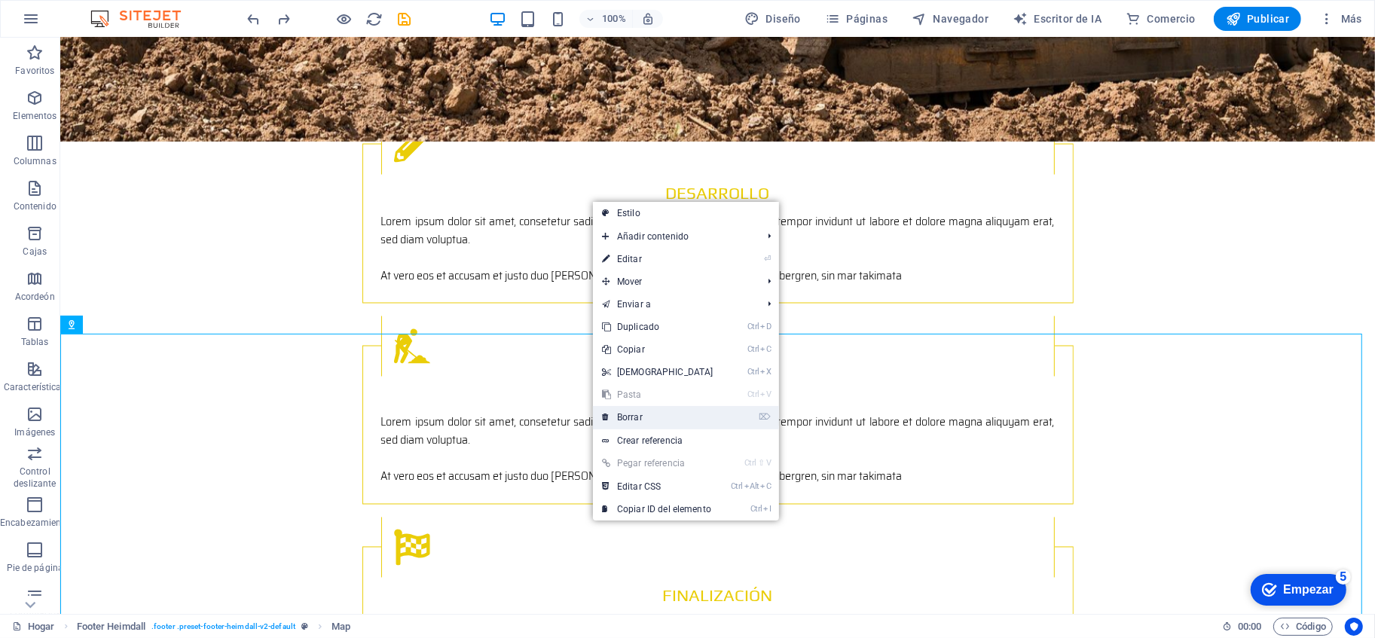
click at [632, 418] on font "Borrar" at bounding box center [630, 417] width 26 height 11
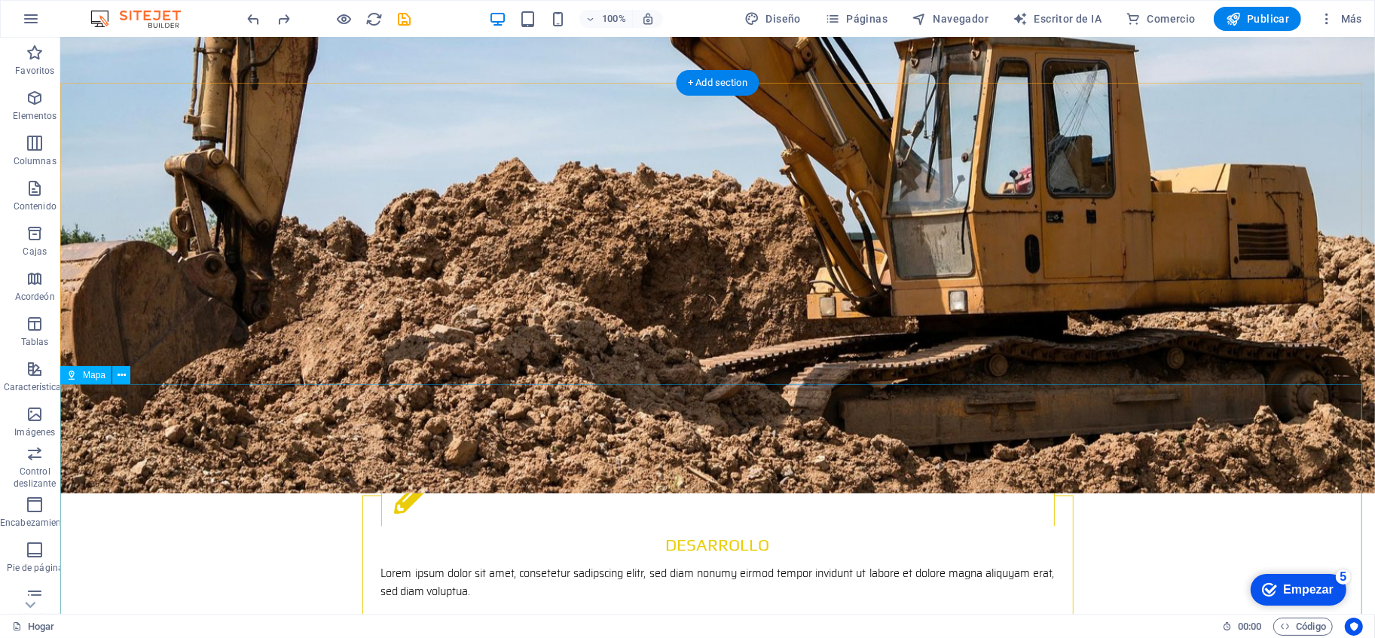
scroll to position [2267, 0]
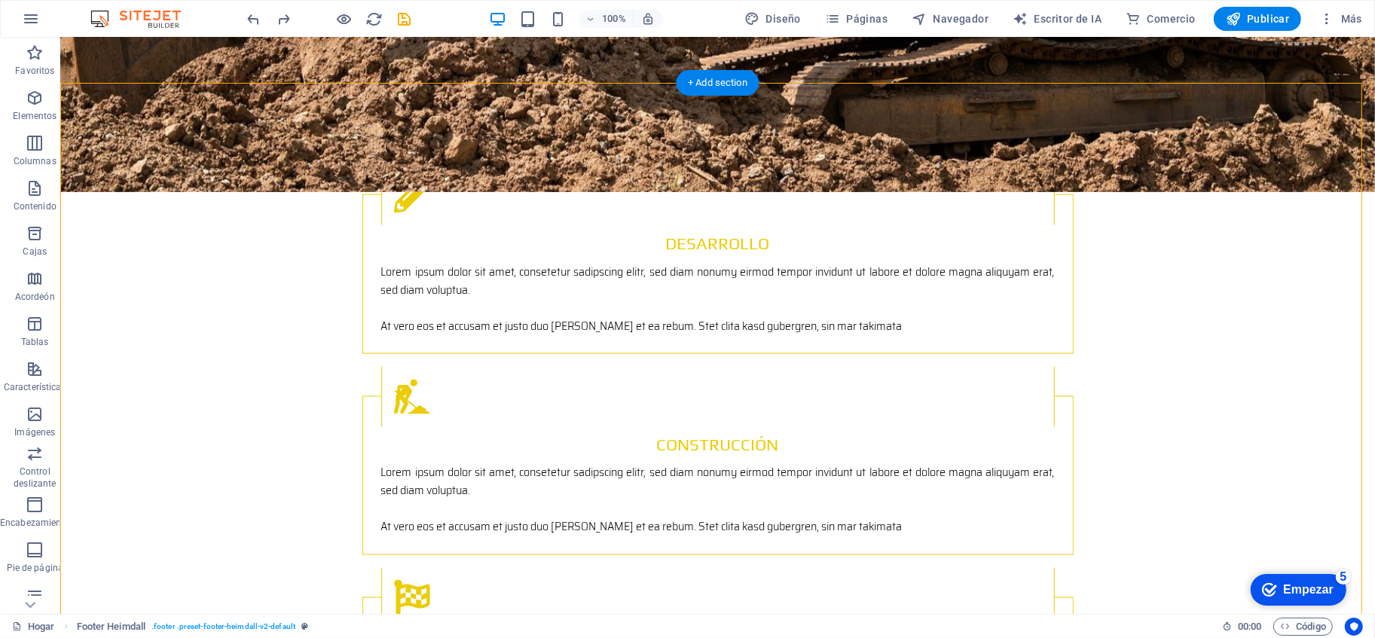
drag, startPoint x: 592, startPoint y: 469, endPoint x: 583, endPoint y: 310, distance: 159.3
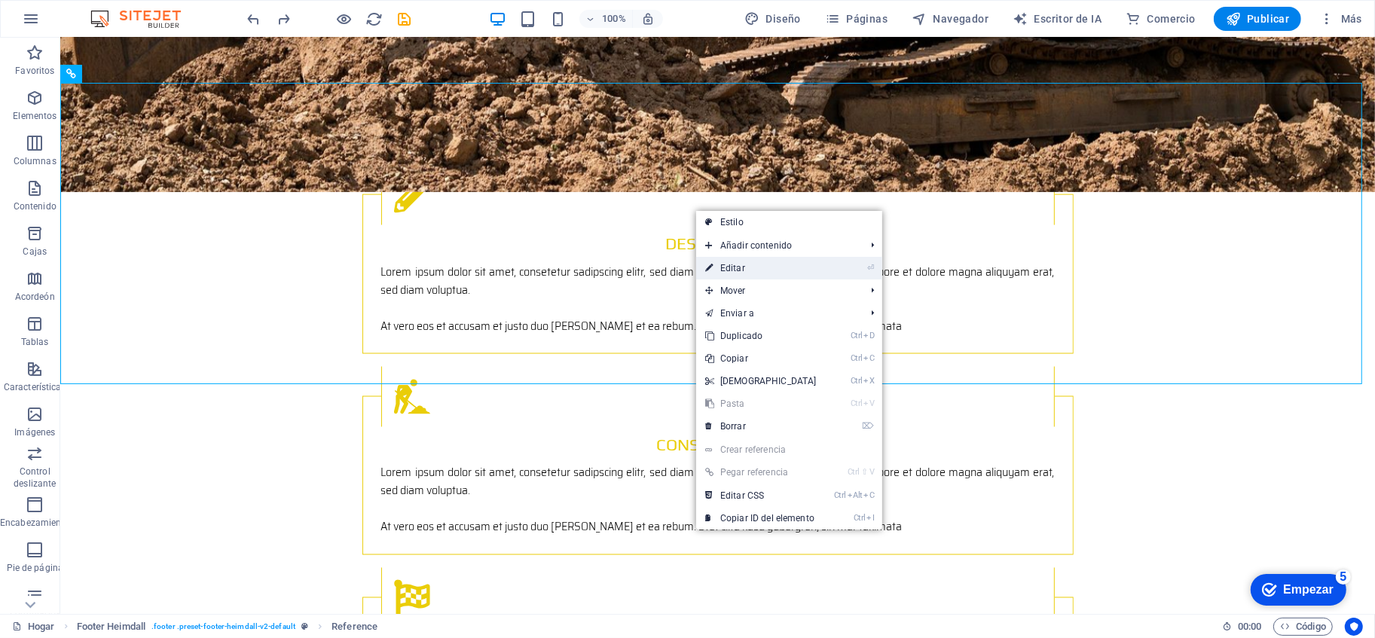
click at [761, 261] on link "⏎ Editar" at bounding box center [761, 268] width 130 height 23
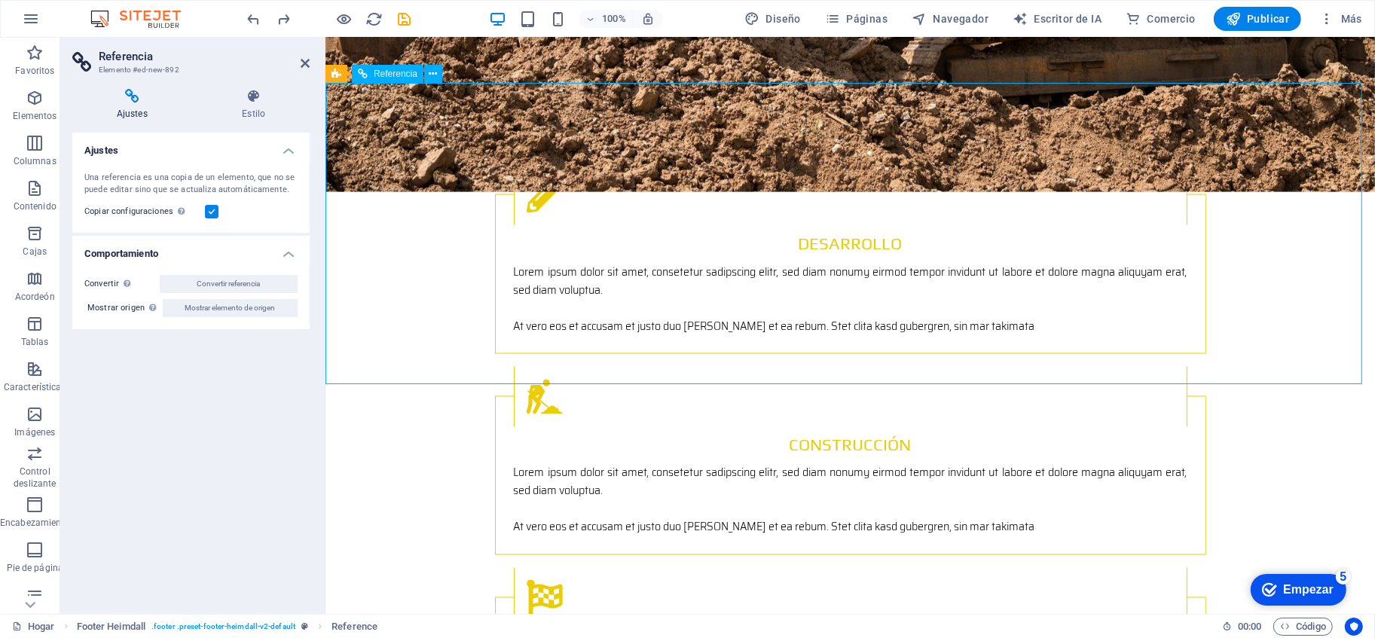
drag, startPoint x: 717, startPoint y: 289, endPoint x: 707, endPoint y: 353, distance: 64.1
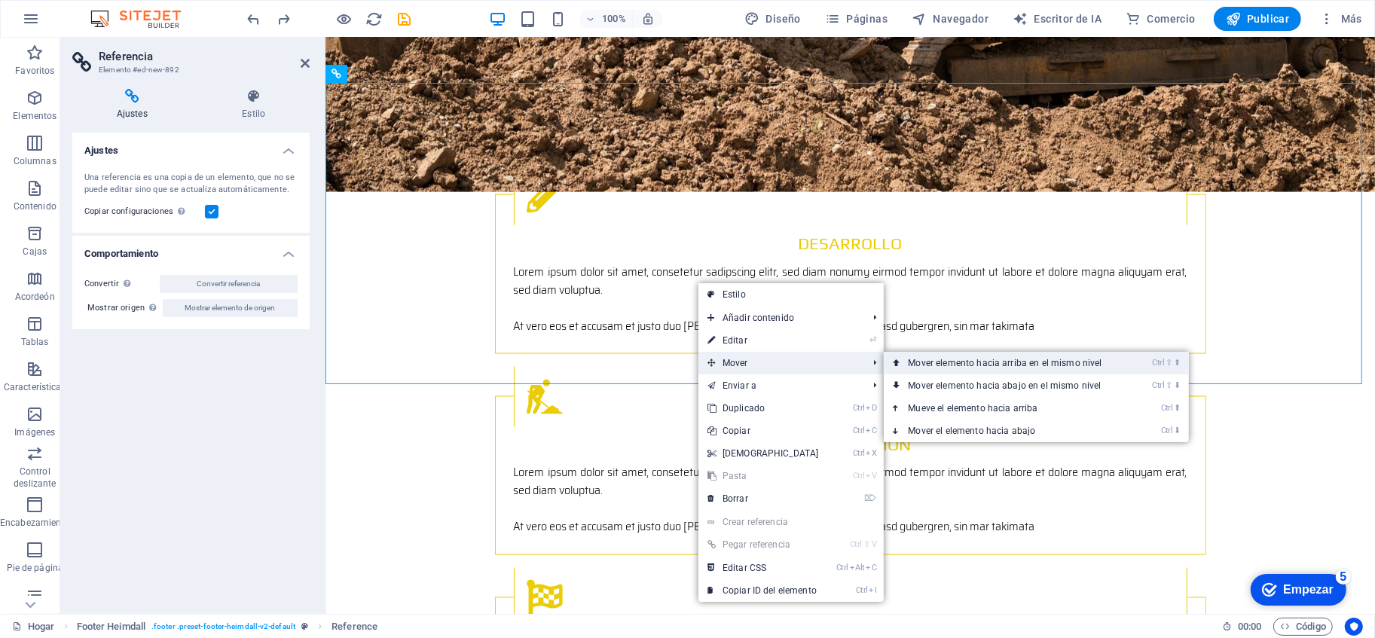
click at [967, 366] on font "Mover elemento hacia arriba en el mismo nivel" at bounding box center [1005, 363] width 194 height 11
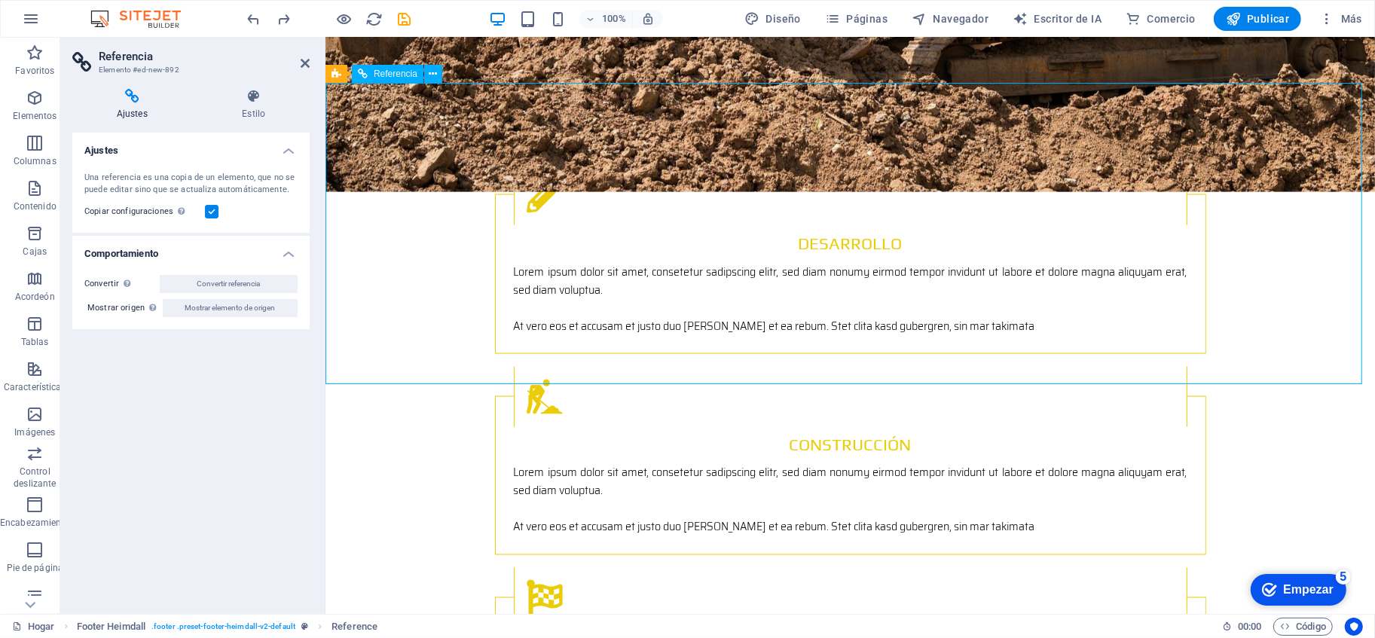
drag, startPoint x: 852, startPoint y: 333, endPoint x: 824, endPoint y: 270, distance: 69.2
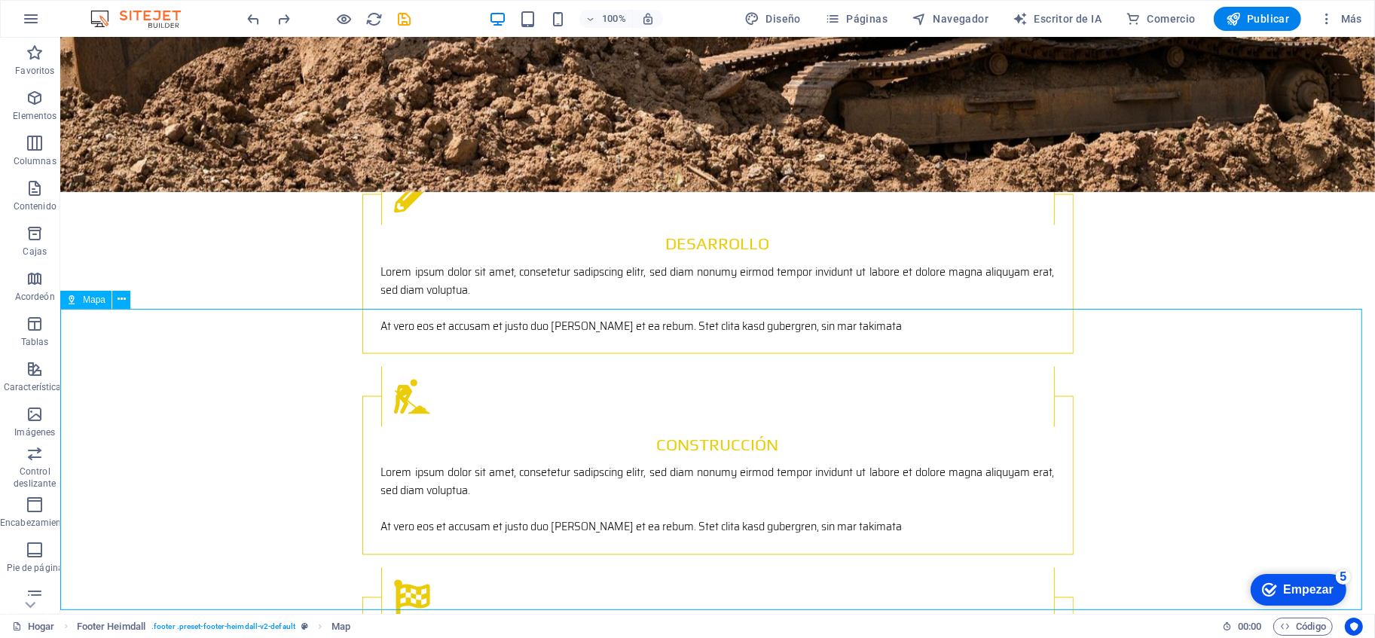
scroll to position [2434, 0]
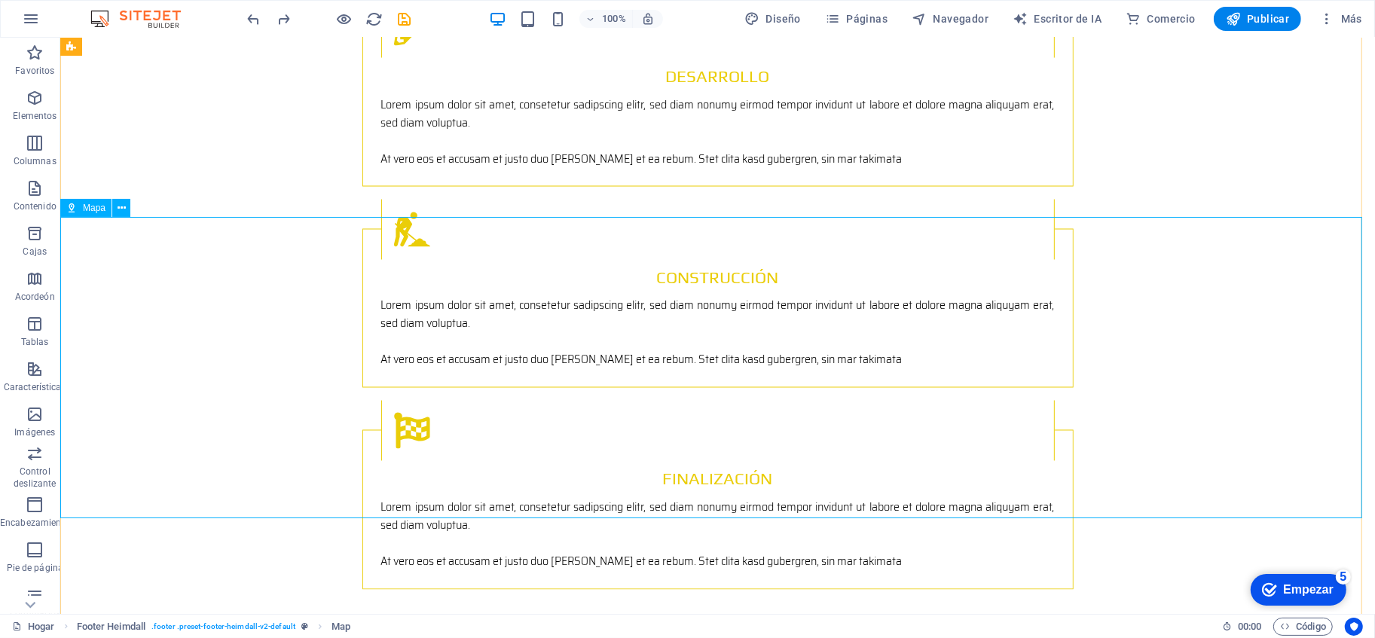
select select "px"
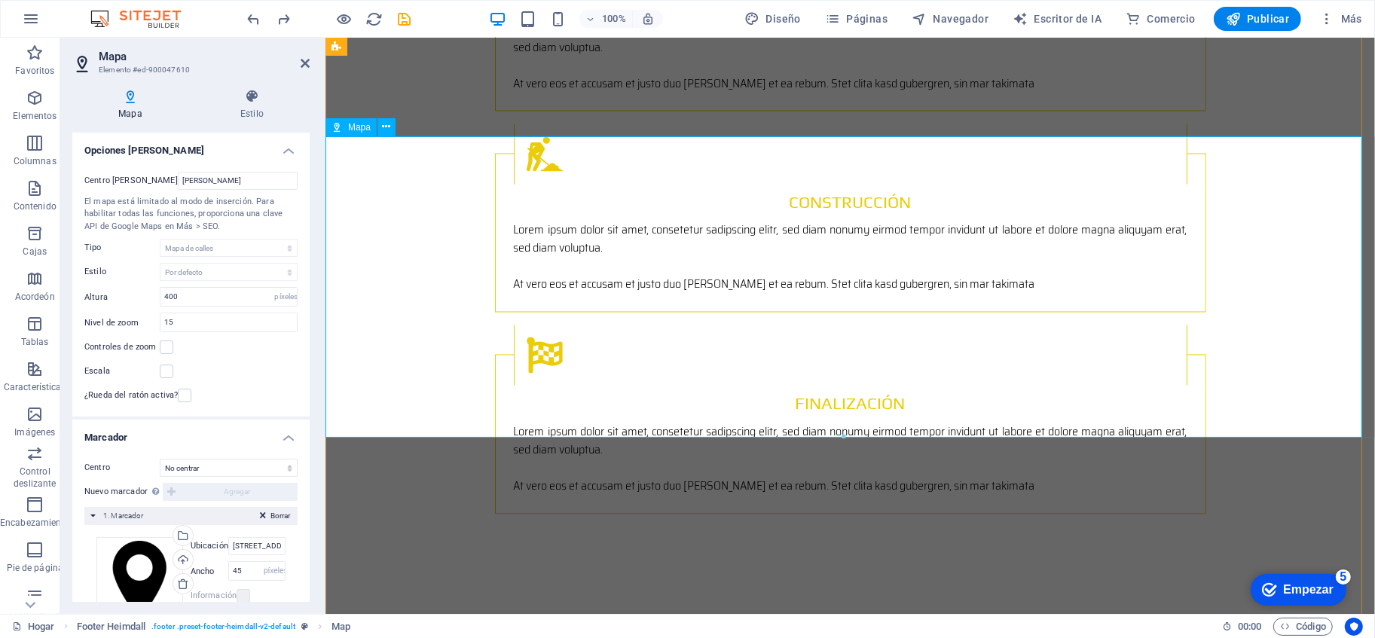
scroll to position [2518, 0]
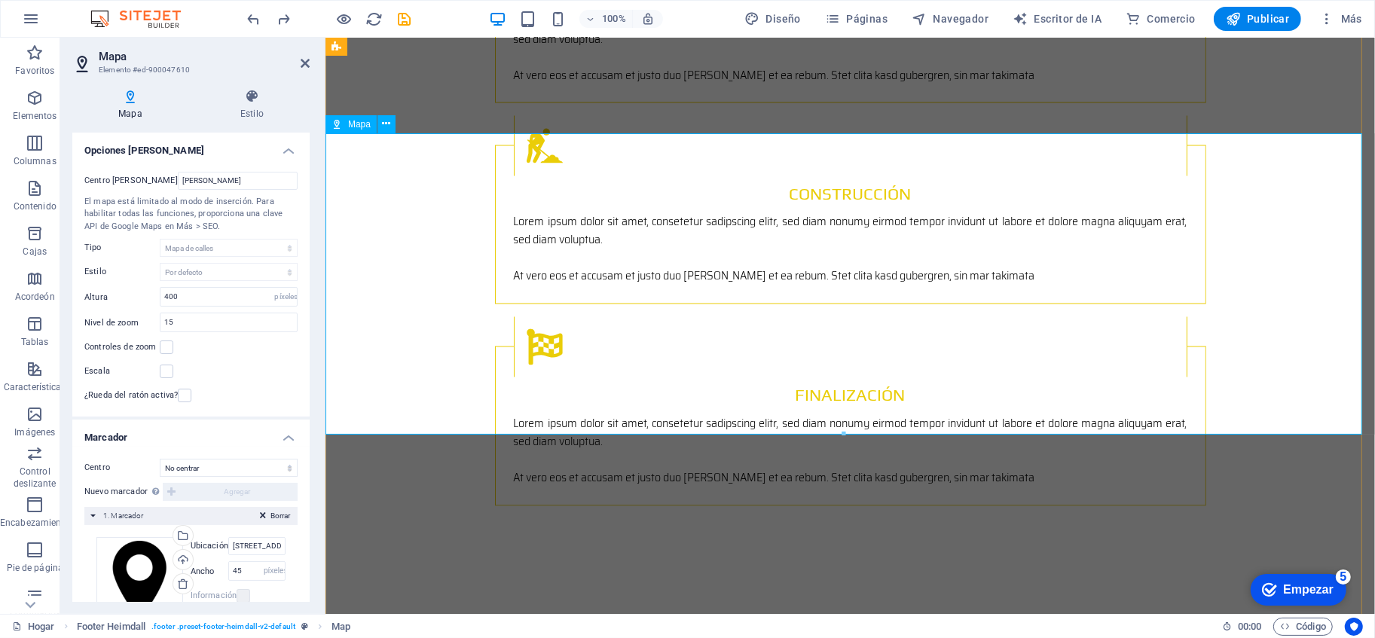
click at [1237, 574] on font "Empezar" at bounding box center [1308, 589] width 50 height 13
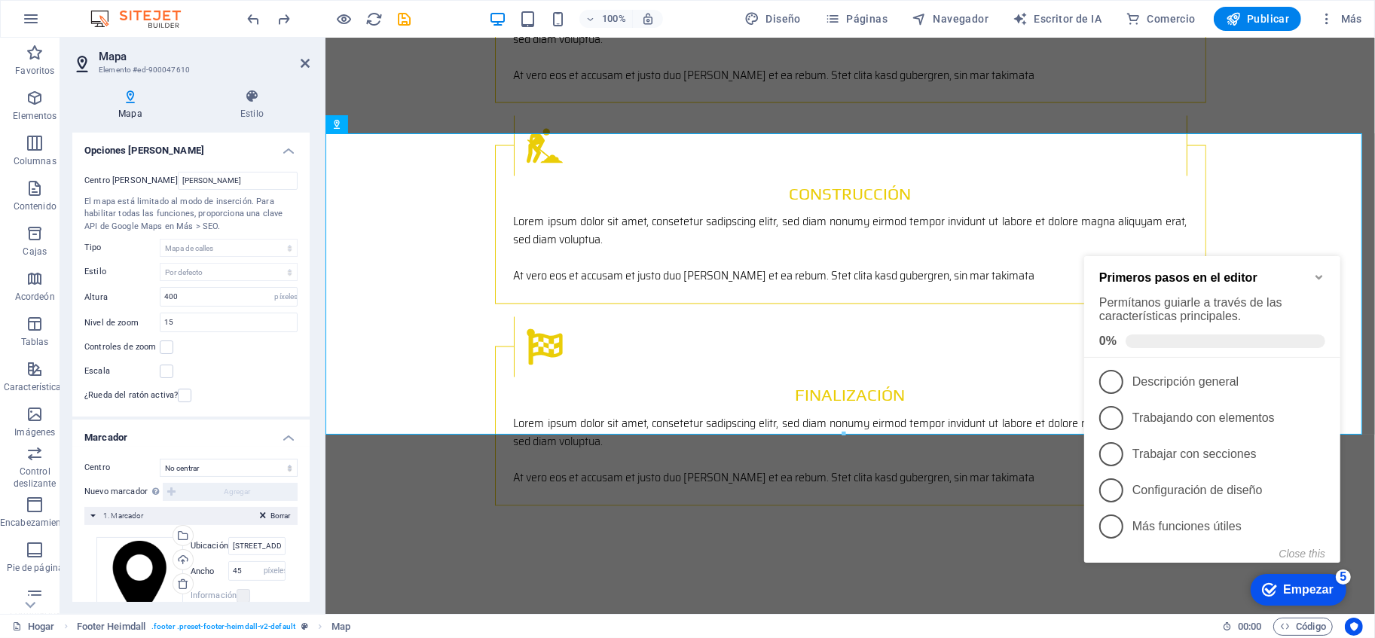
click at [1237, 574] on font "Empezar" at bounding box center [1308, 589] width 50 height 13
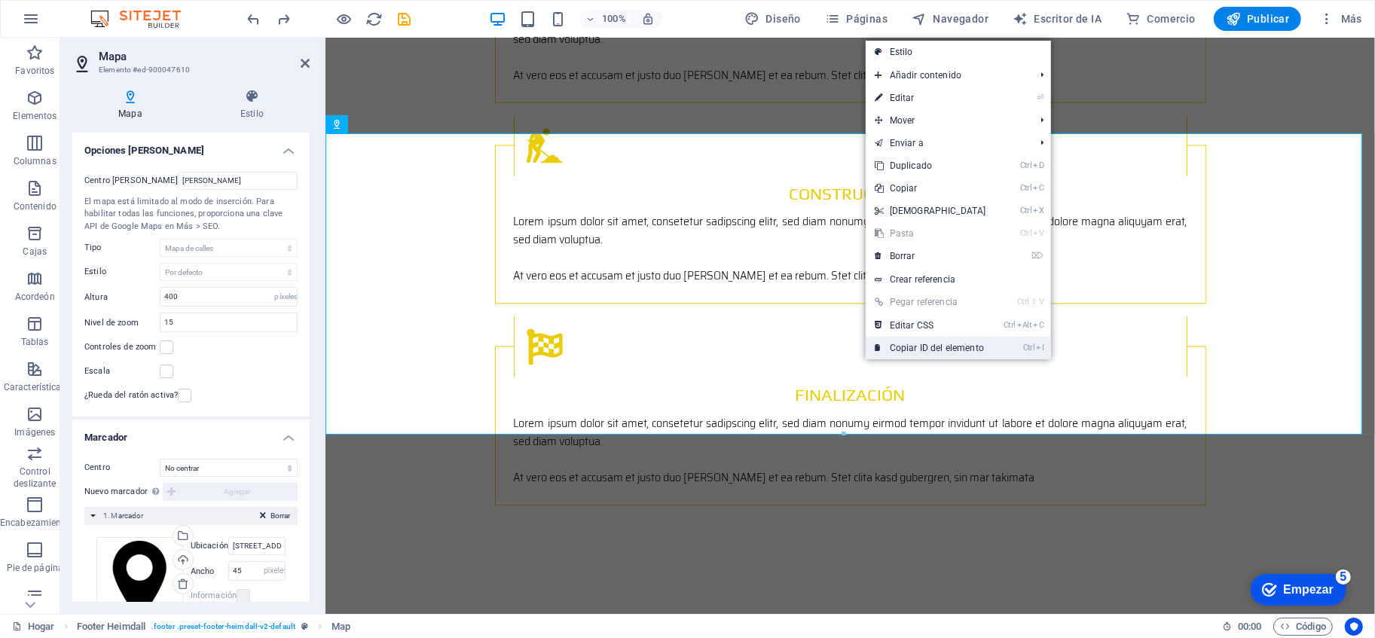
click at [896, 343] on font "Copiar ID del elemento" at bounding box center [937, 348] width 94 height 11
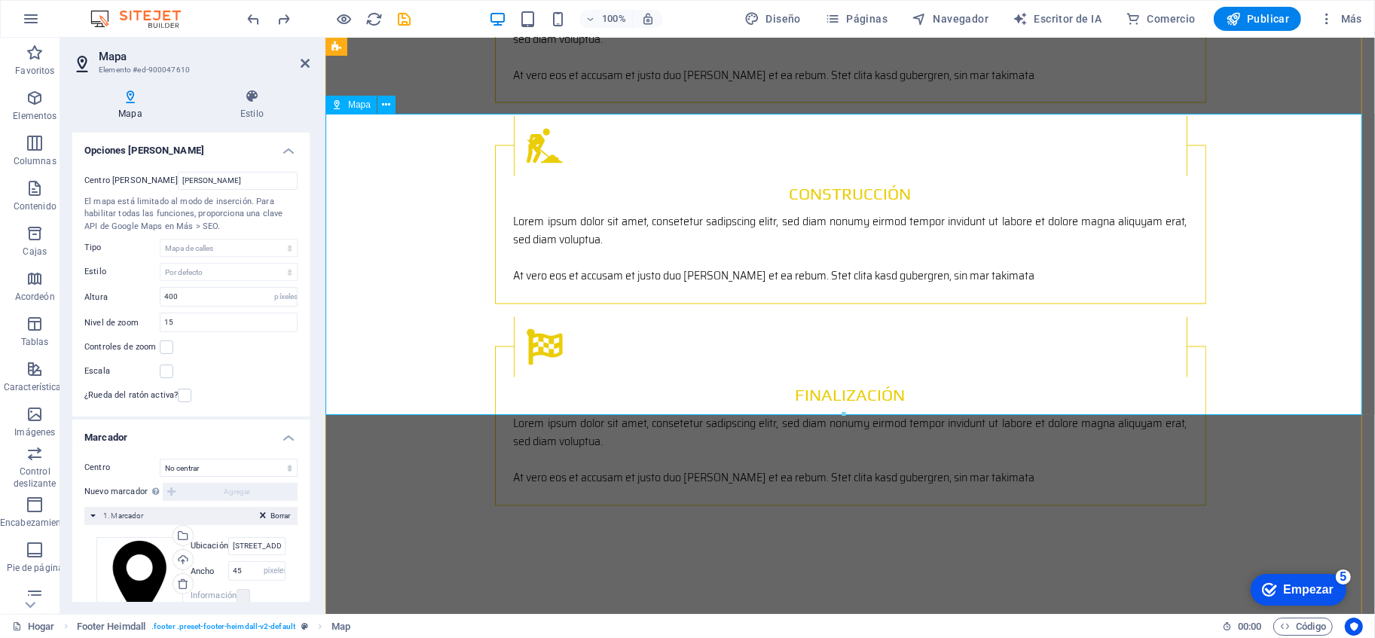
scroll to position [2569, 0]
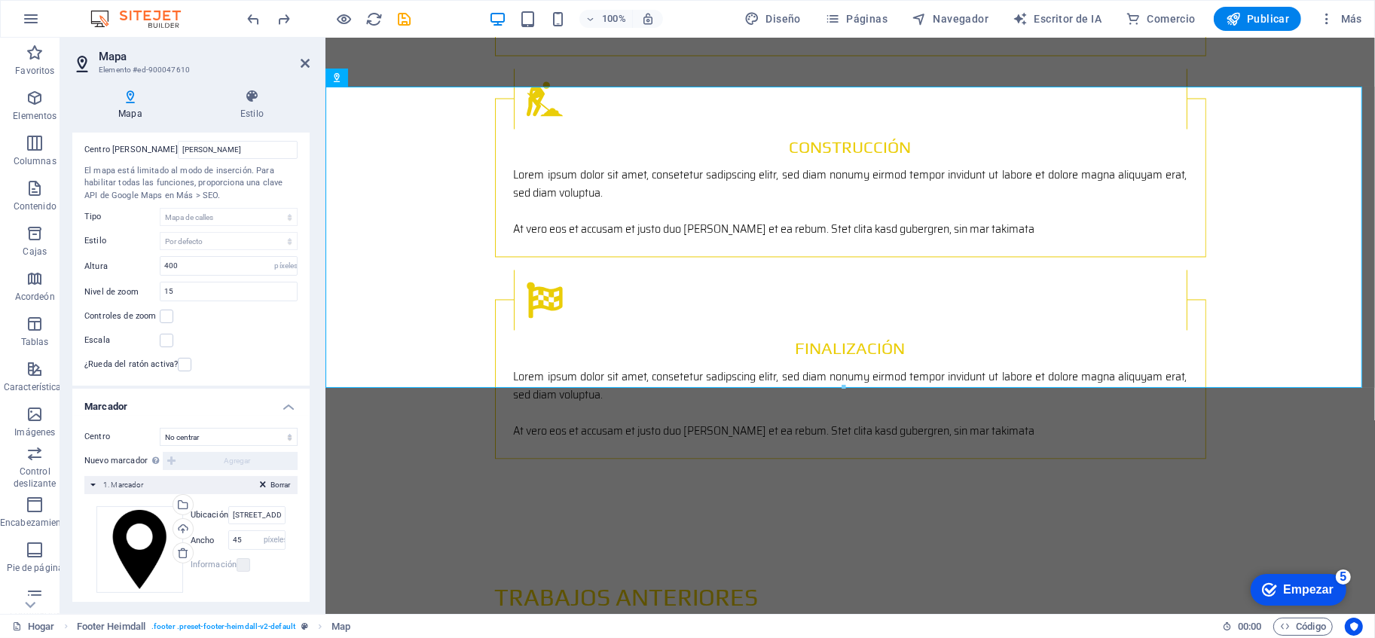
scroll to position [44, 0]
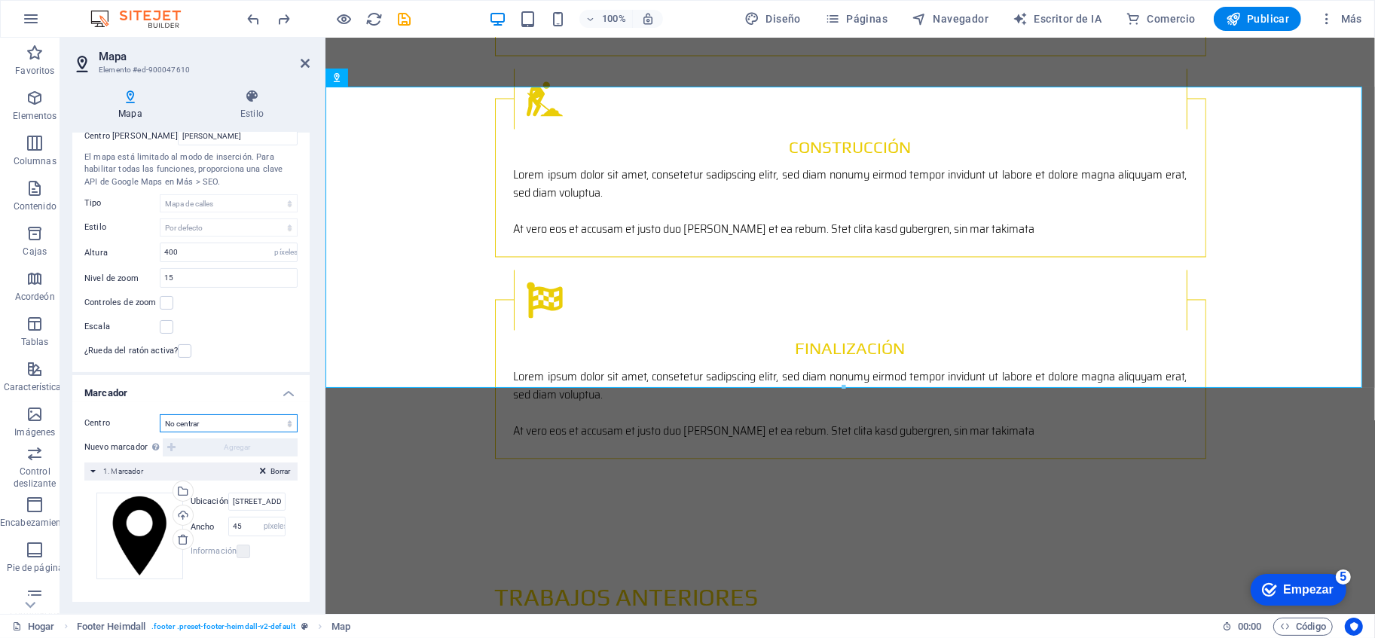
click at [241, 427] on select "No centrar Marcadores centrales Marcadores de centro y zoom" at bounding box center [229, 424] width 138 height 18
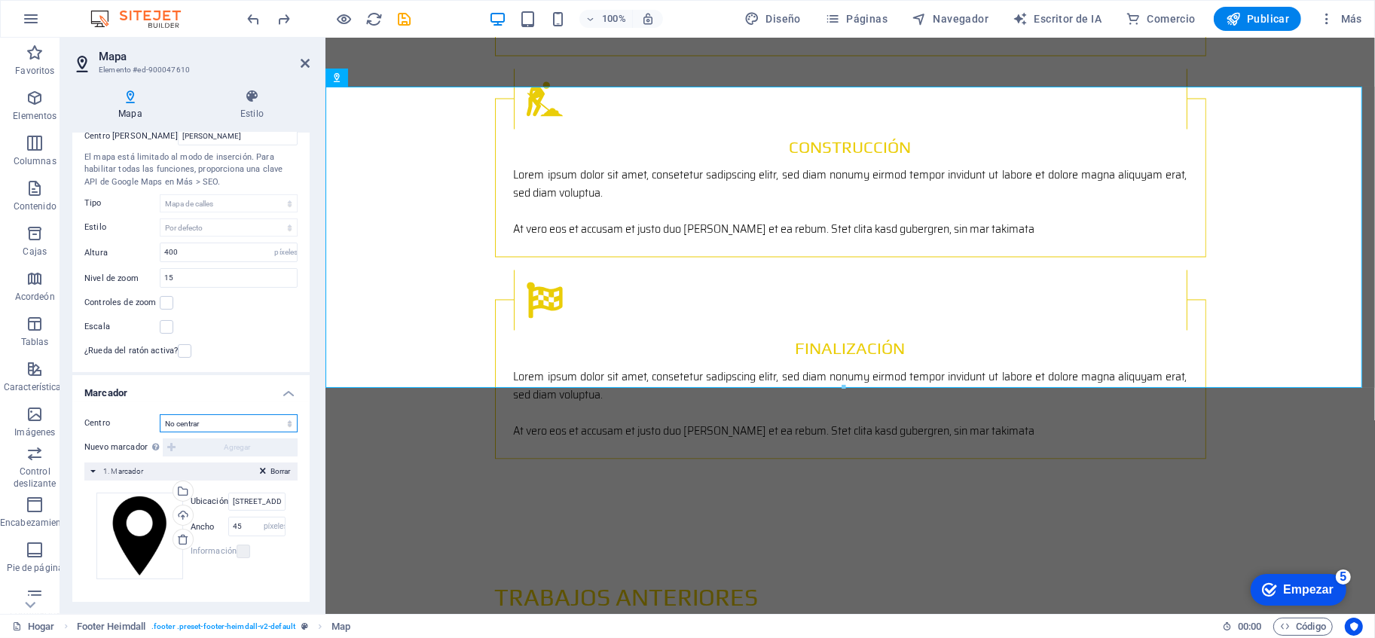
click at [241, 427] on select "No centrar Marcadores centrales Marcadores de centro y zoom" at bounding box center [229, 424] width 138 height 18
click at [160, 415] on select "No centrar Marcadores centrales Marcadores de centro y zoom" at bounding box center [229, 424] width 138 height 18
click at [255, 424] on select "No centrar Marcadores centrales Marcadores de centro y zoom" at bounding box center [229, 423] width 138 height 18
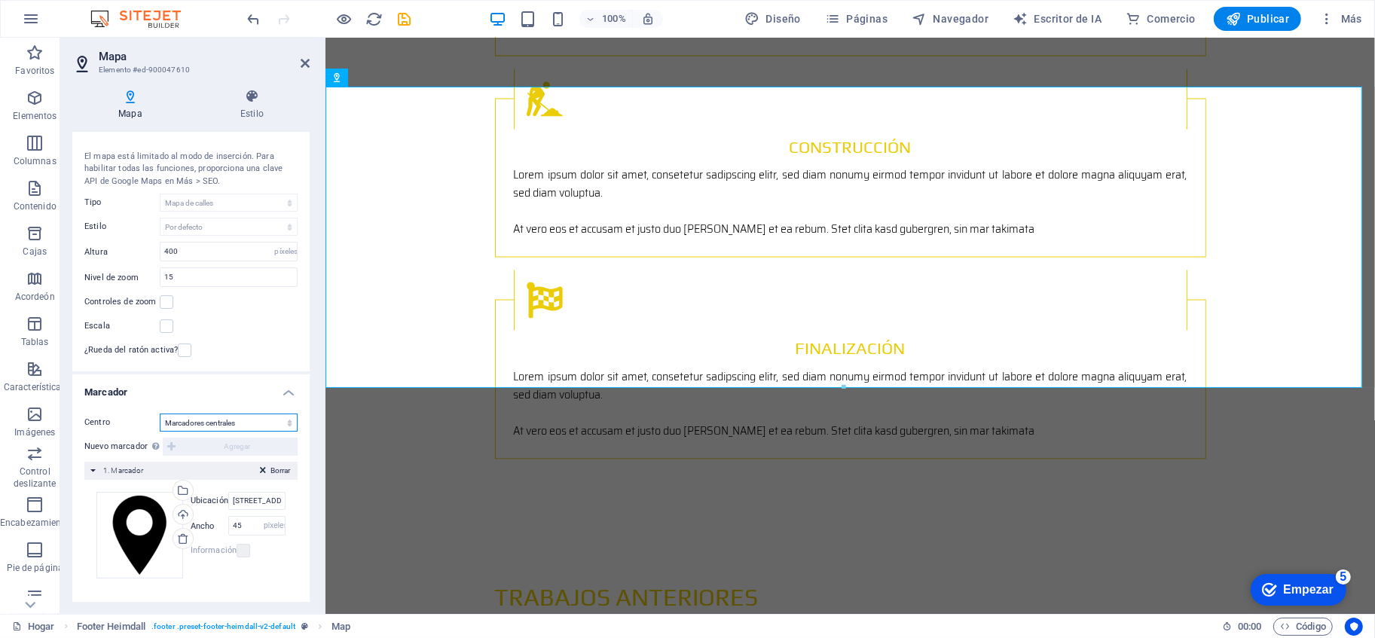
select select "0"
click at [160, 414] on select "No centrar Marcadores centrales Marcadores de centro y zoom" at bounding box center [229, 423] width 138 height 18
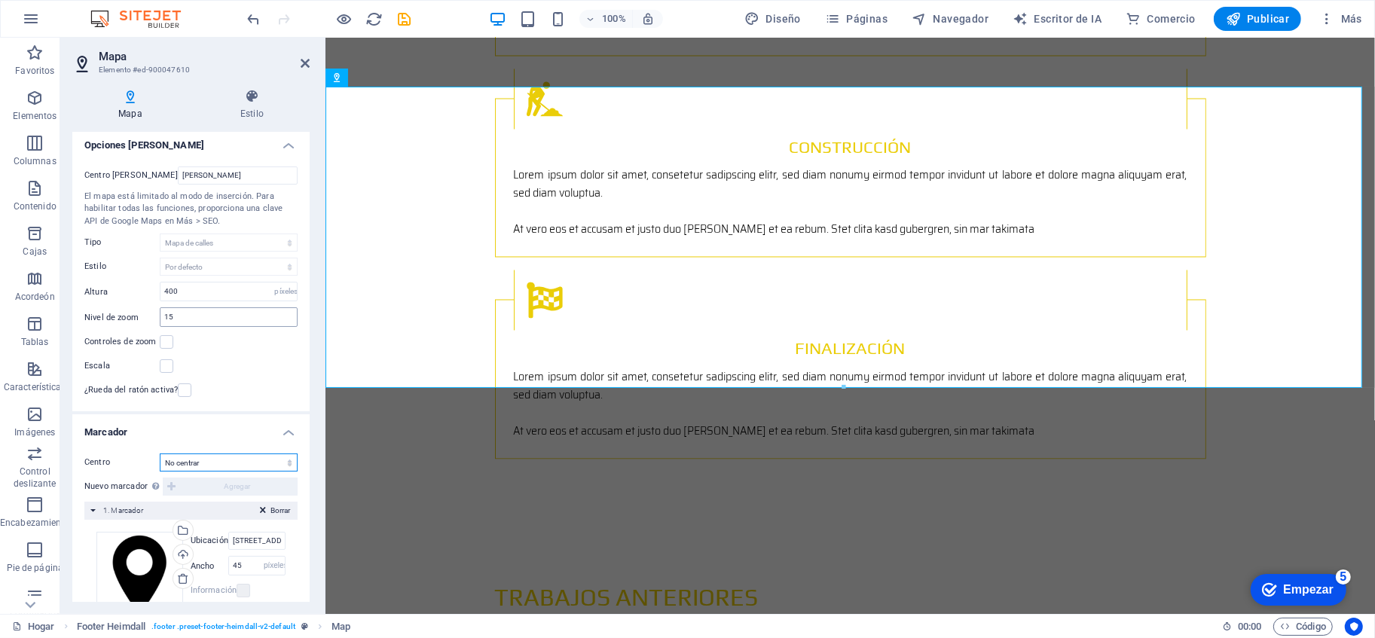
scroll to position [0, 0]
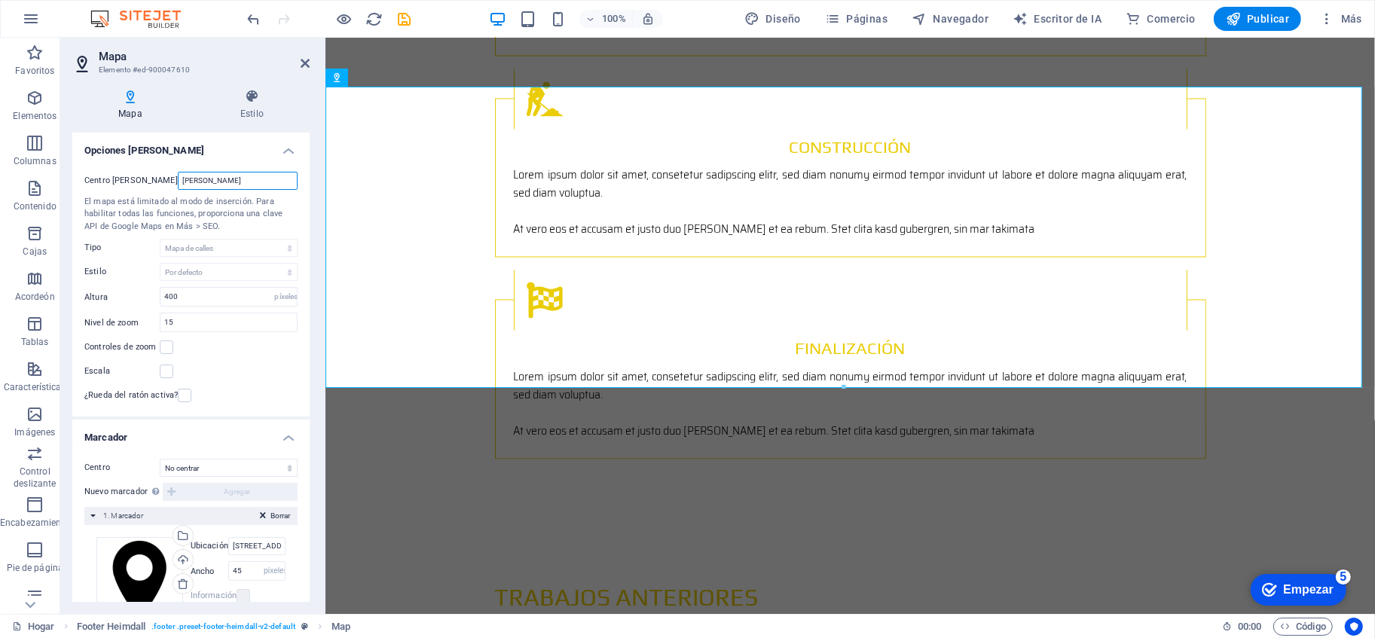
click at [208, 183] on input "[PERSON_NAME]" at bounding box center [238, 181] width 120 height 18
type input "O"
click at [228, 180] on input "[PERSON_NAME]" at bounding box center [238, 181] width 120 height 18
drag, startPoint x: 231, startPoint y: 185, endPoint x: 160, endPoint y: 182, distance: 71.7
click at [178, 182] on input "[PERSON_NAME]" at bounding box center [238, 181] width 120 height 18
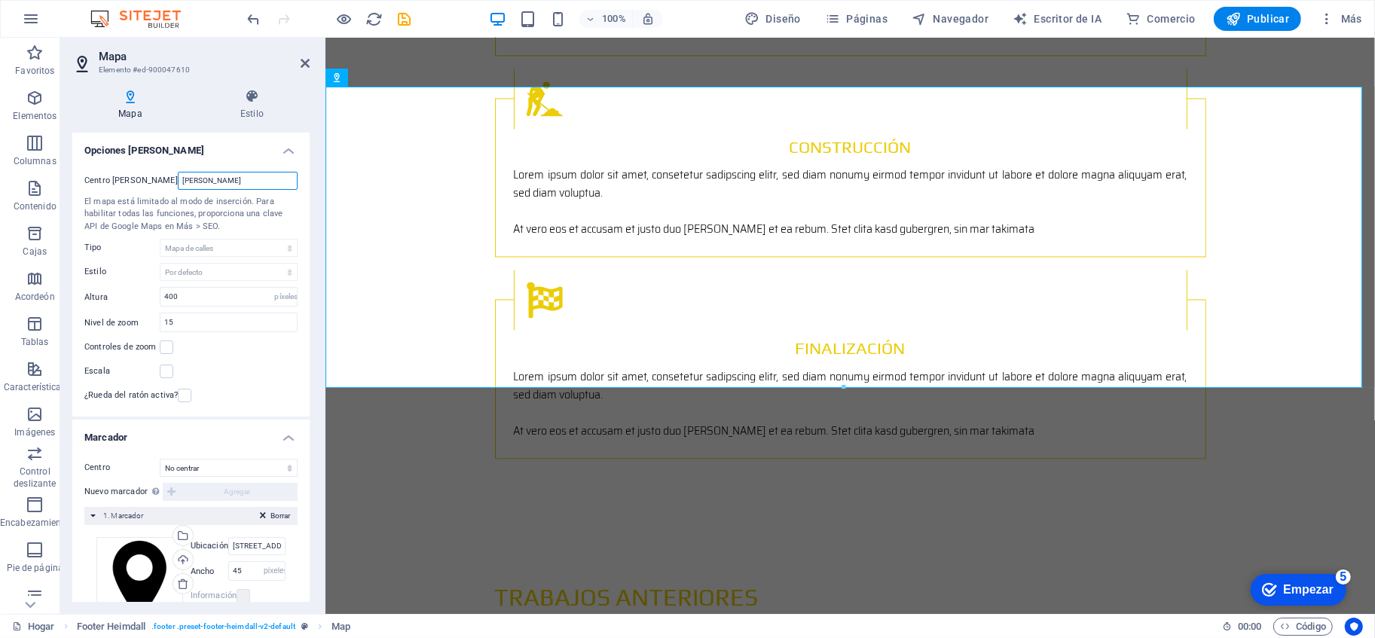
paste input "-0.45971759113739435, -76.99716456971623"
type input "-0.45971759113739435, -76.99716456971623"
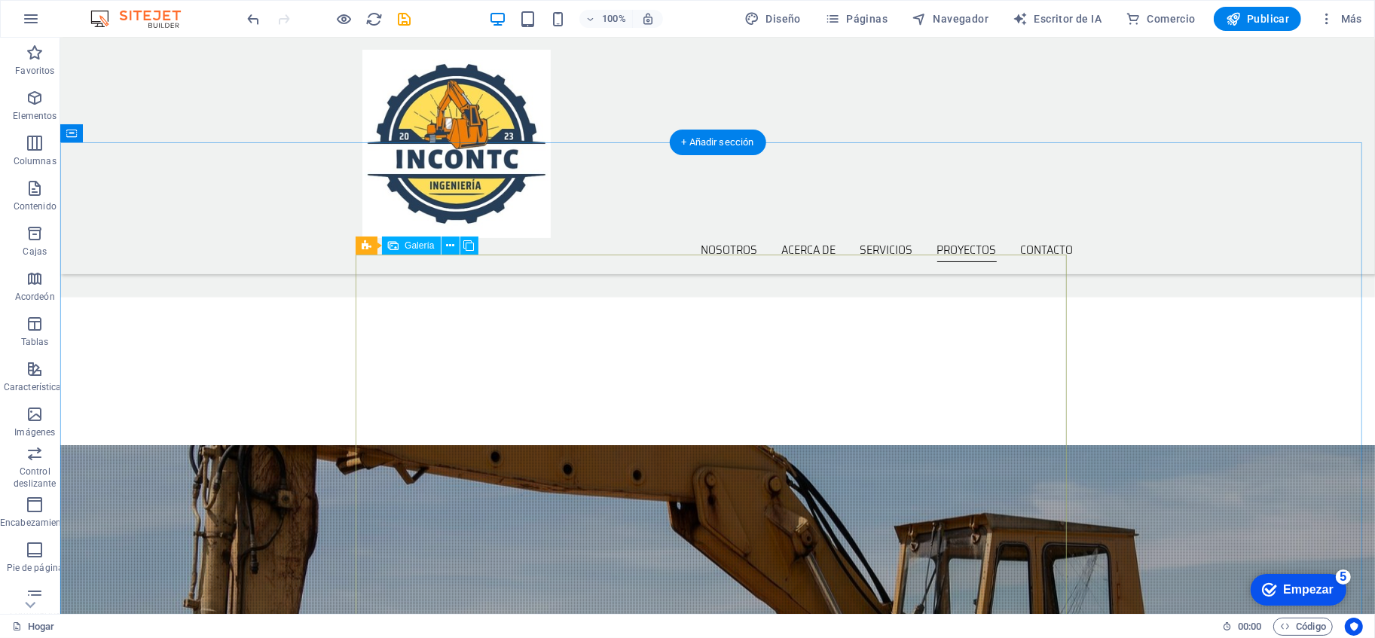
scroll to position [1560, 0]
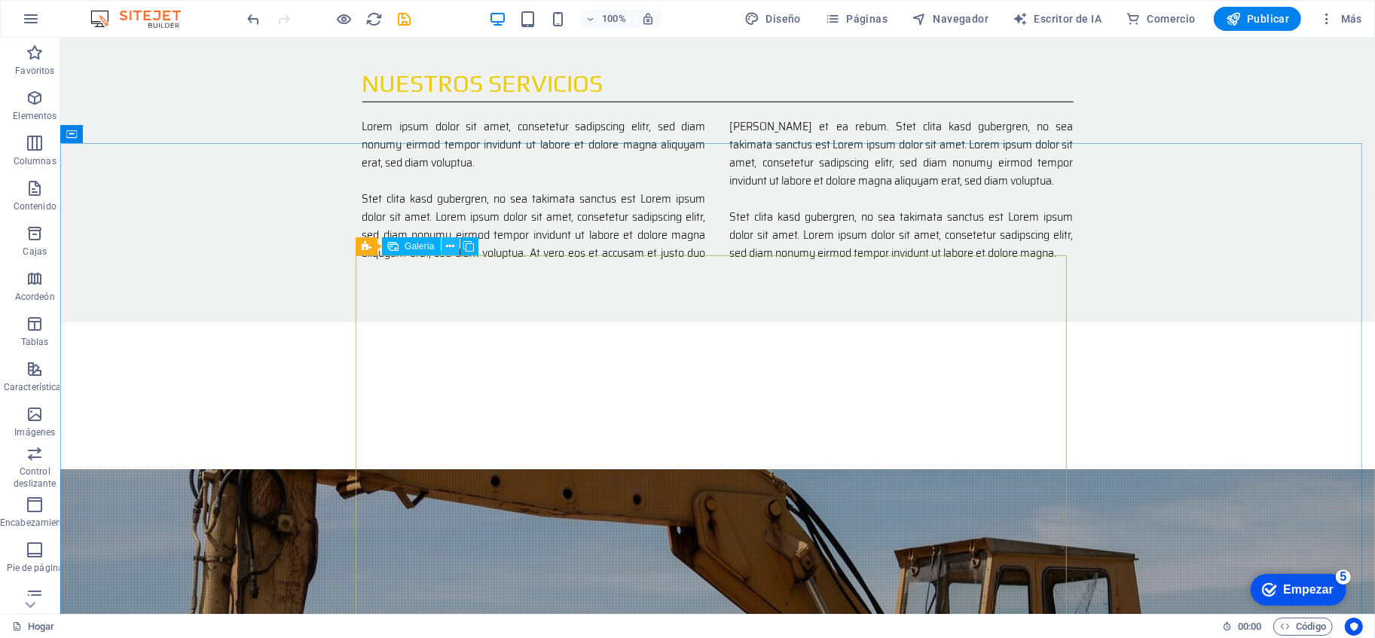
click at [453, 245] on icon at bounding box center [450, 247] width 8 height 16
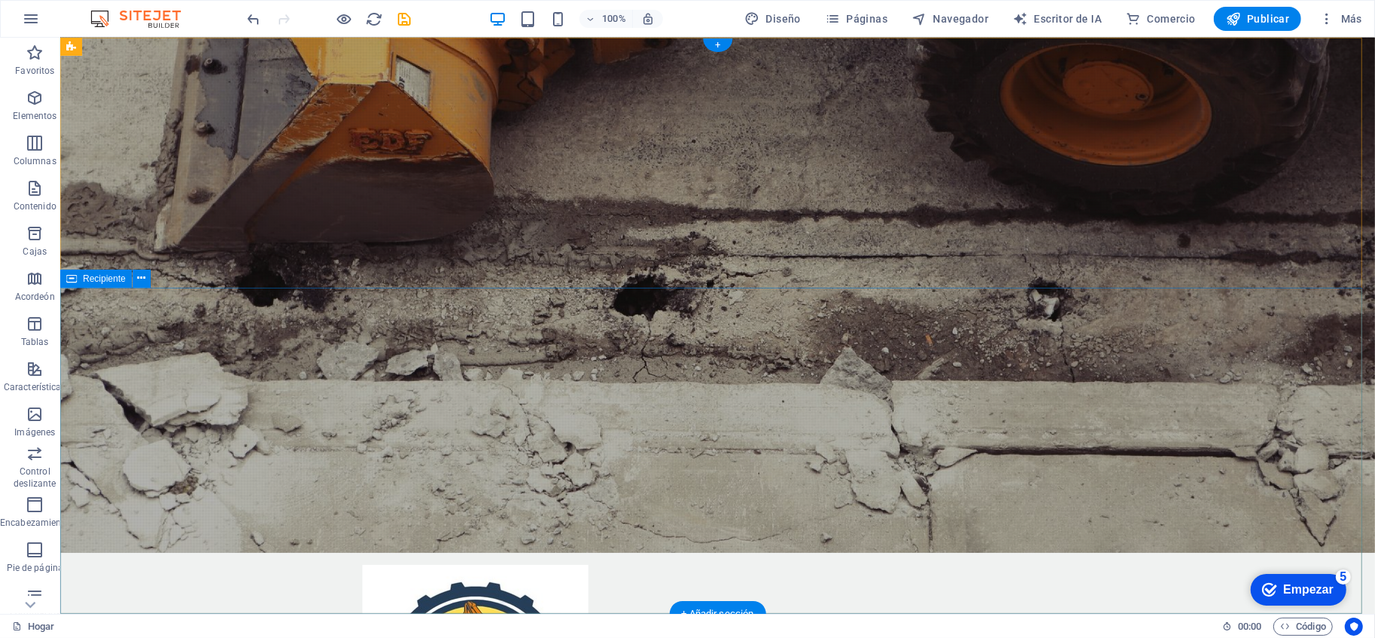
scroll to position [0, 0]
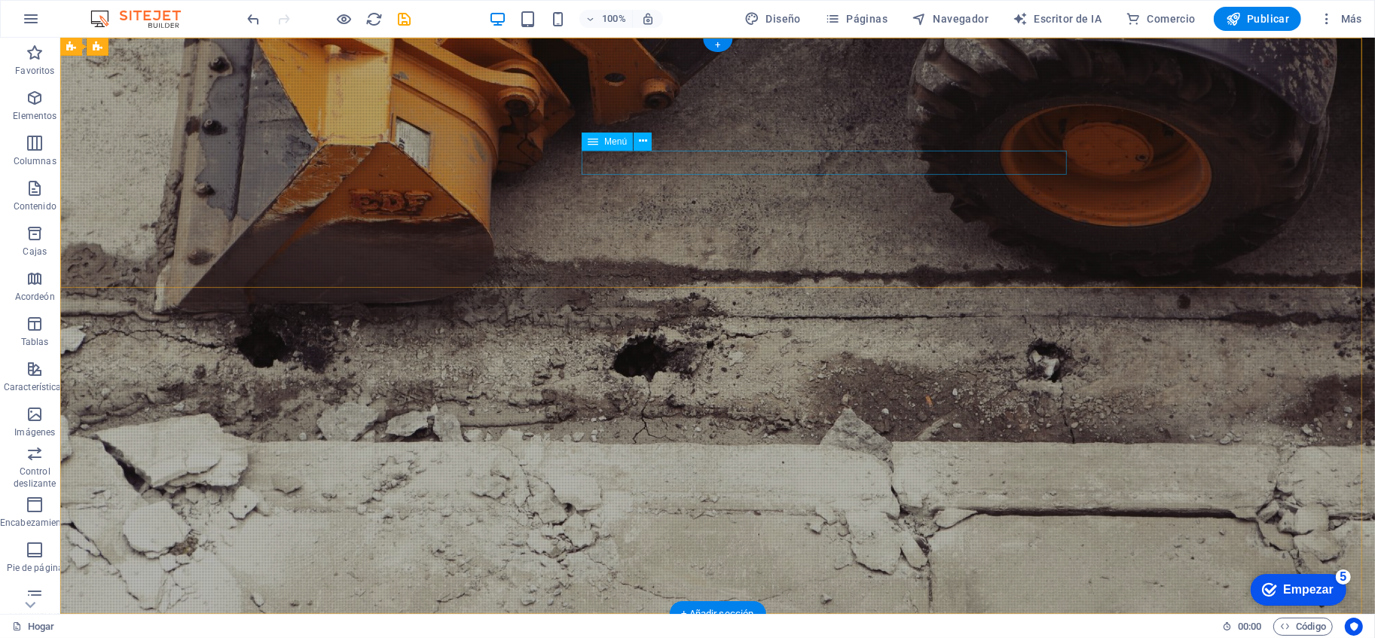
select select "1"
select select
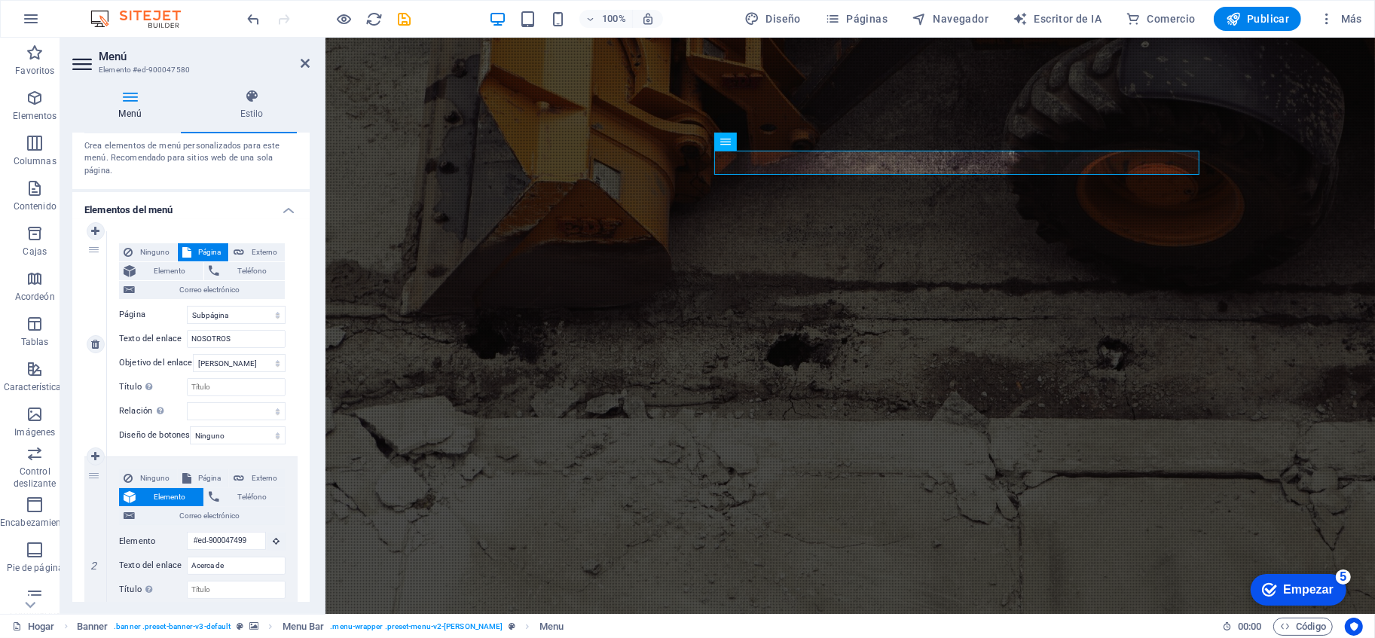
scroll to position [84, 0]
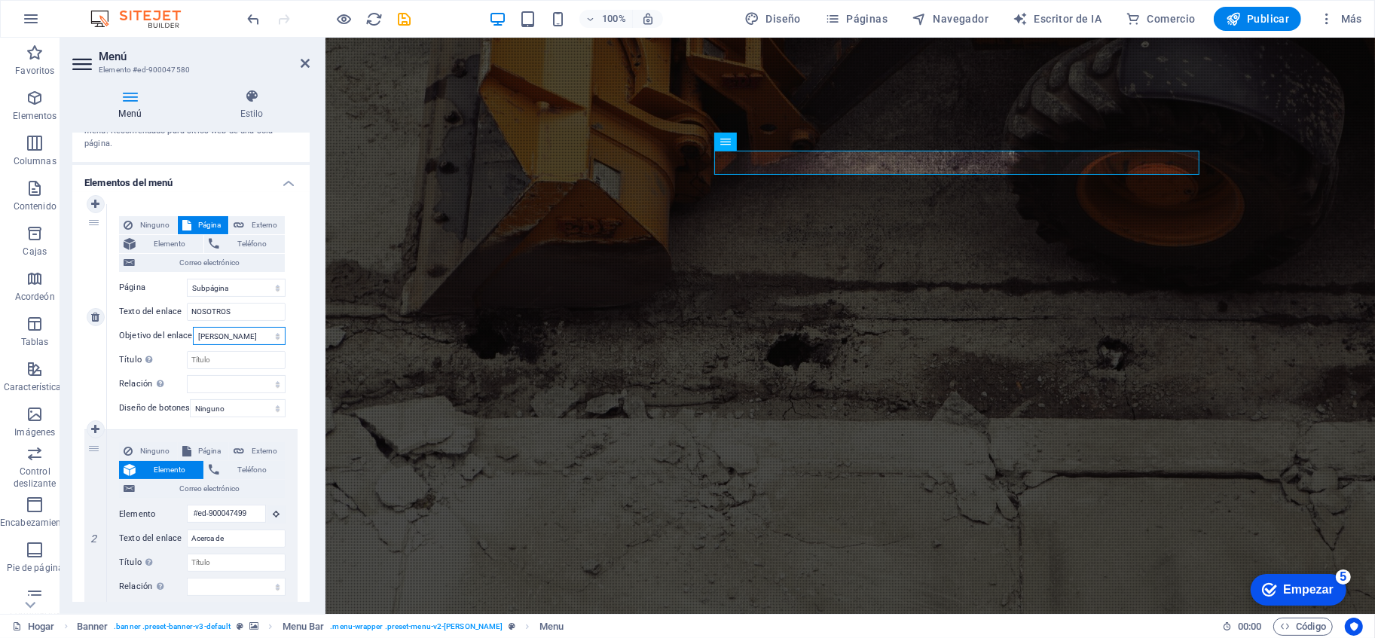
click at [243, 340] on select "Nueva pestaña Misma pestaña Cubrir" at bounding box center [239, 336] width 93 height 18
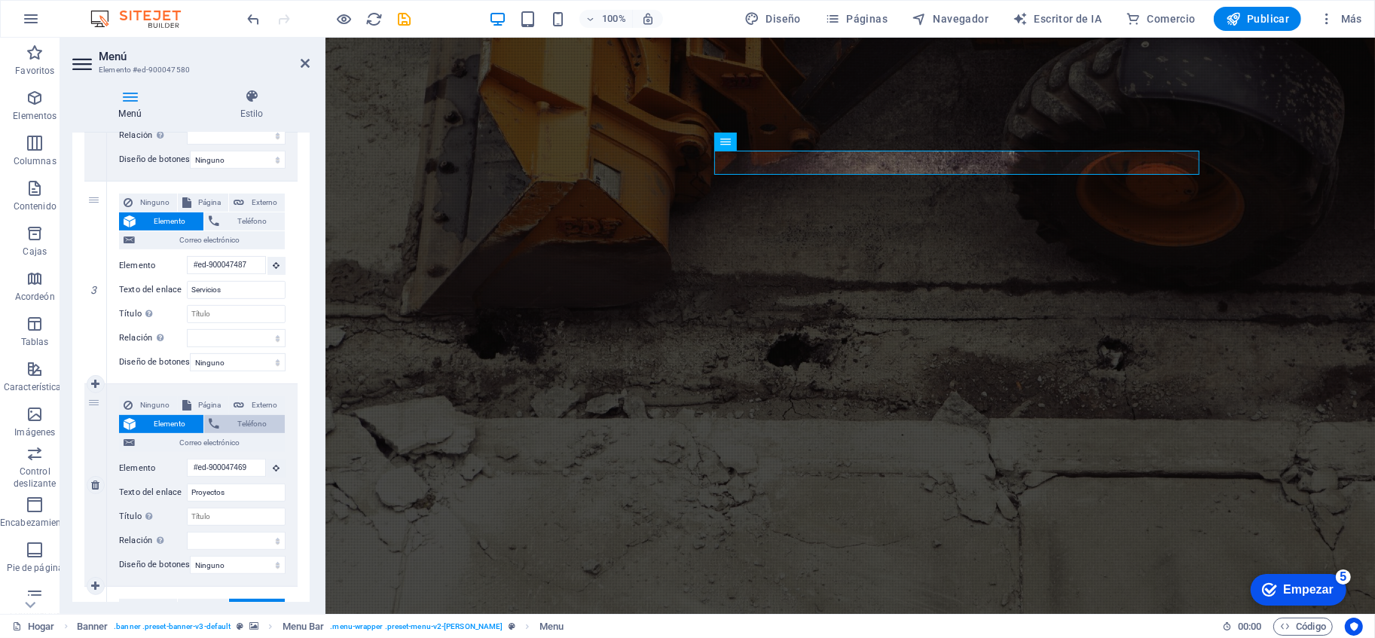
scroll to position [463, 0]
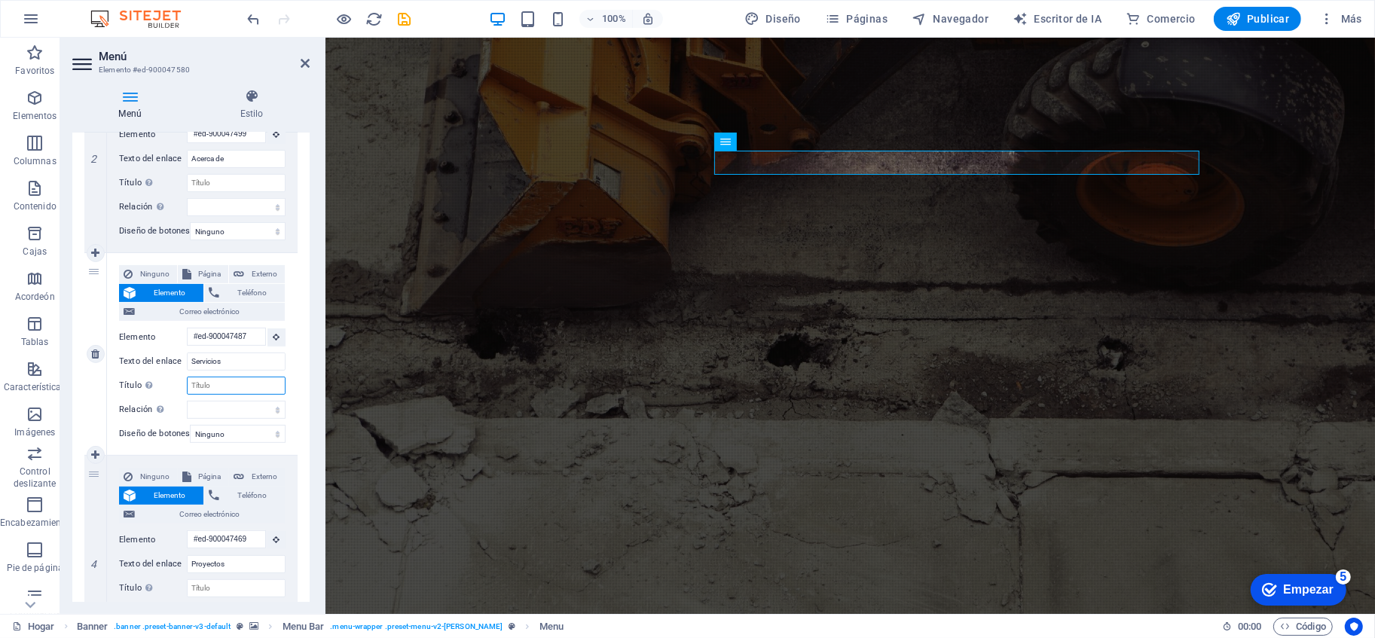
click at [252, 378] on input "Título La descripción adicional del enlace no debe coincidir con el texto del e…" at bounding box center [236, 386] width 99 height 18
type input "proyec"
select select
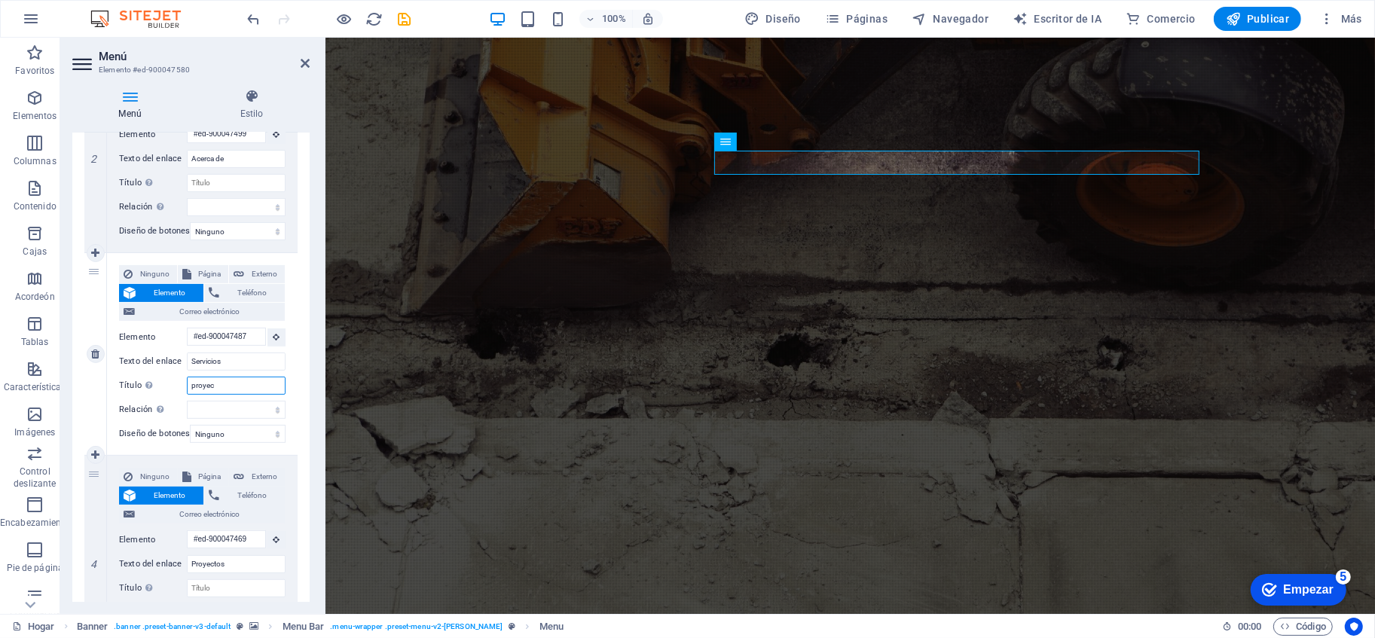
select select
type input "p"
select select
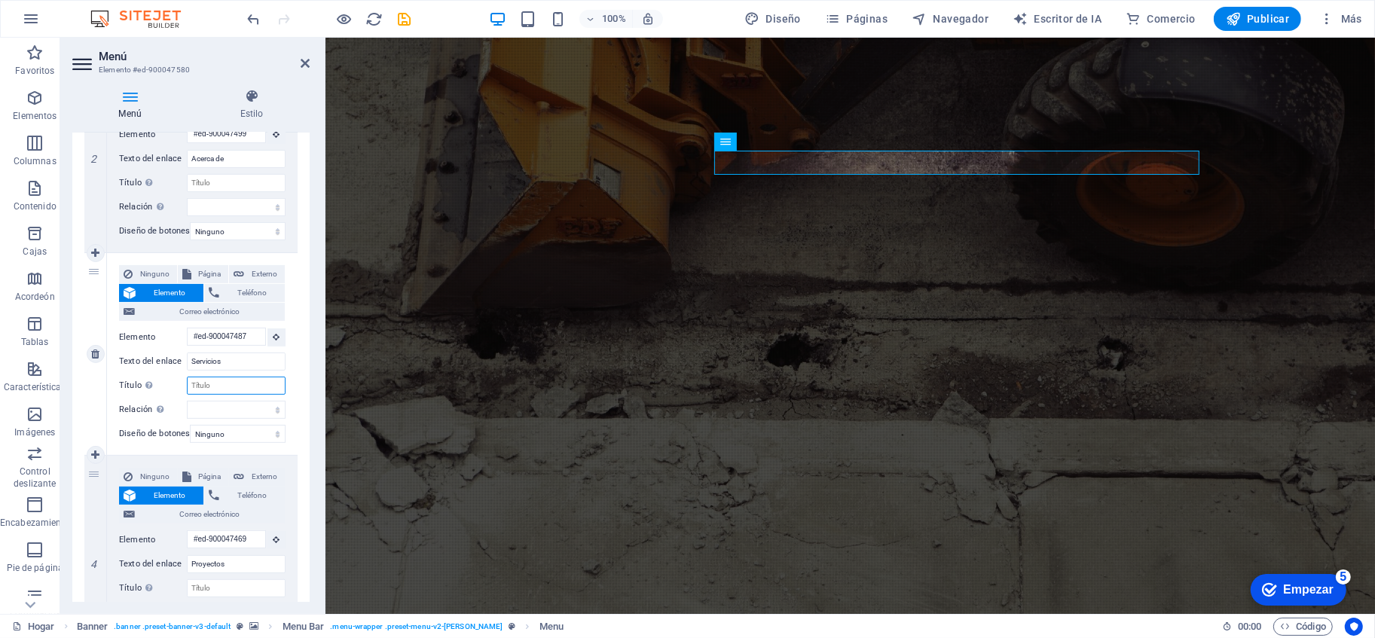
select select
click at [301, 66] on icon at bounding box center [305, 63] width 9 height 12
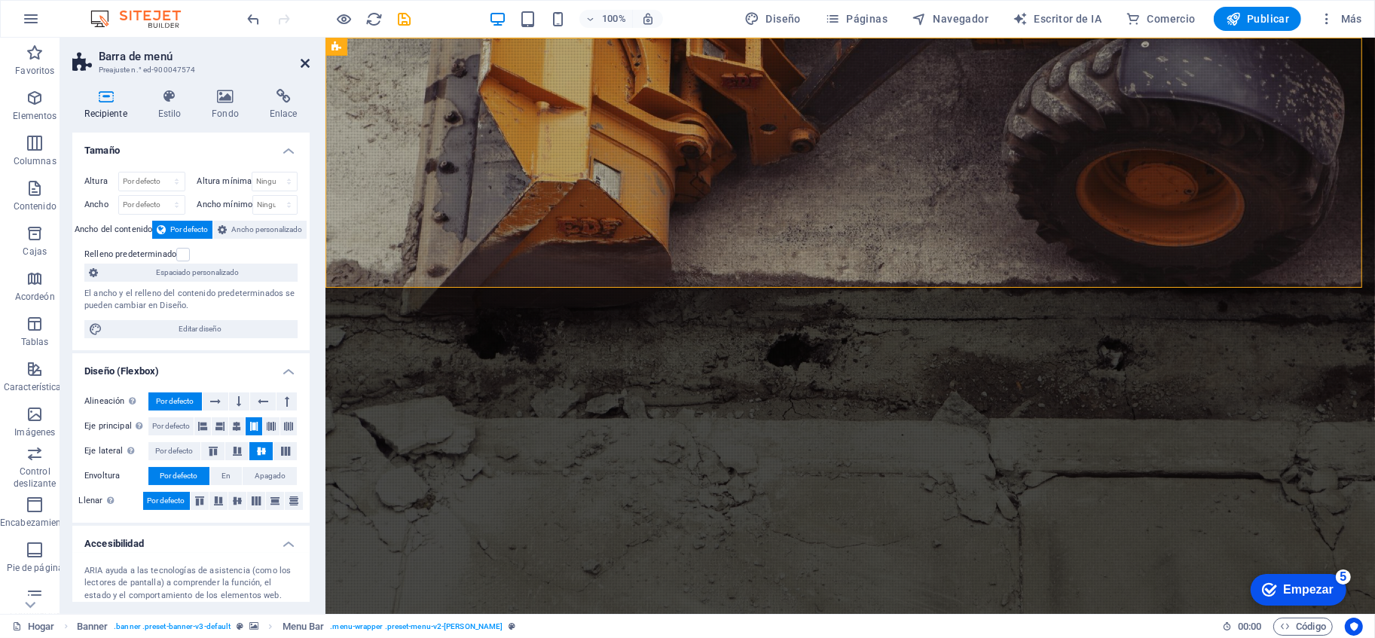
click at [301, 57] on icon at bounding box center [305, 63] width 9 height 12
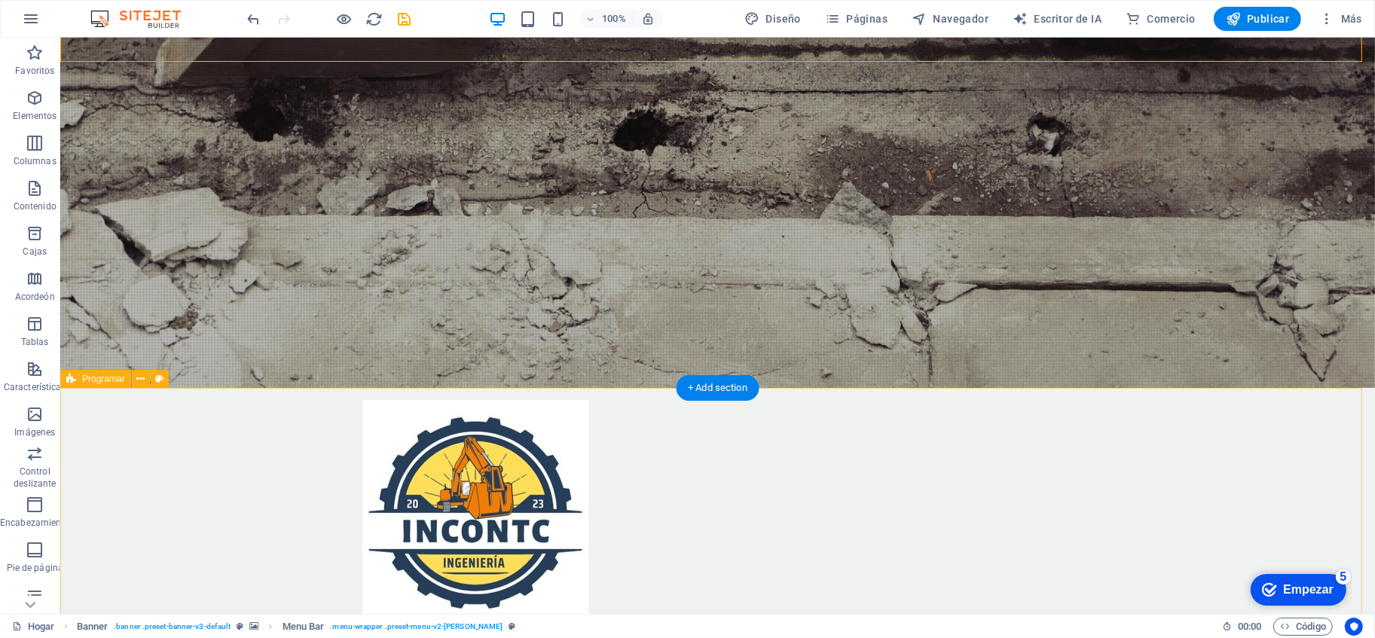
scroll to position [251, 0]
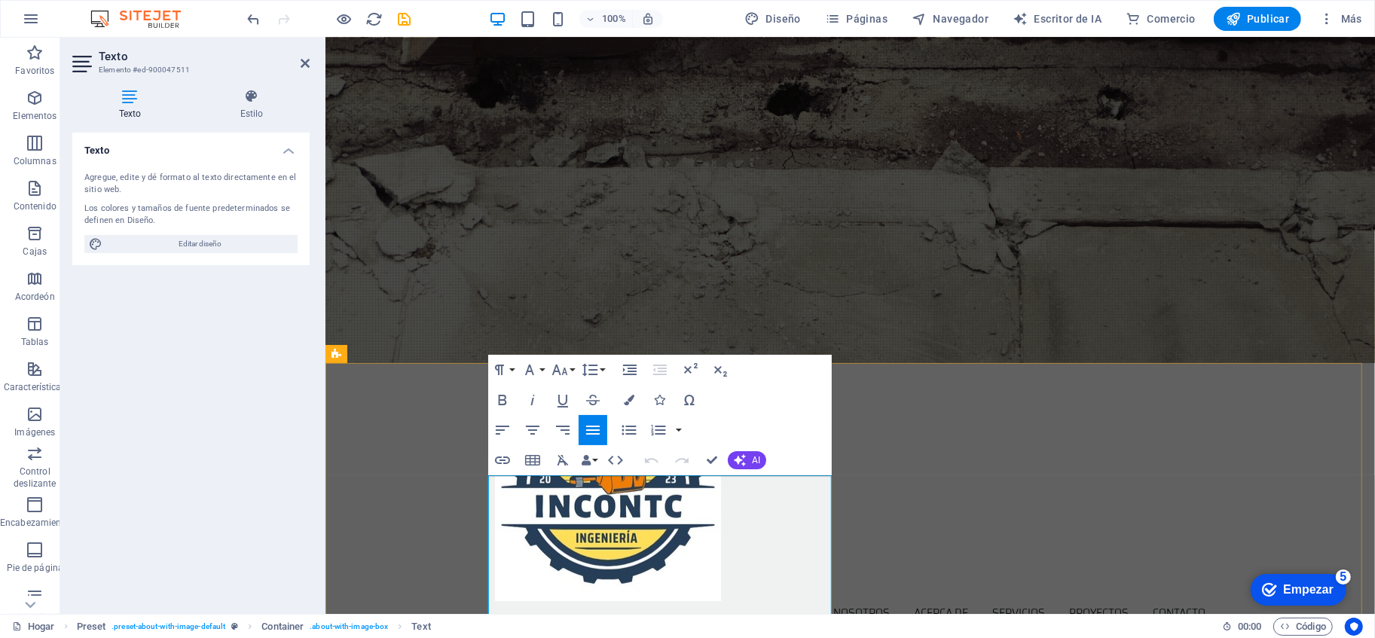
scroll to position [418, 0]
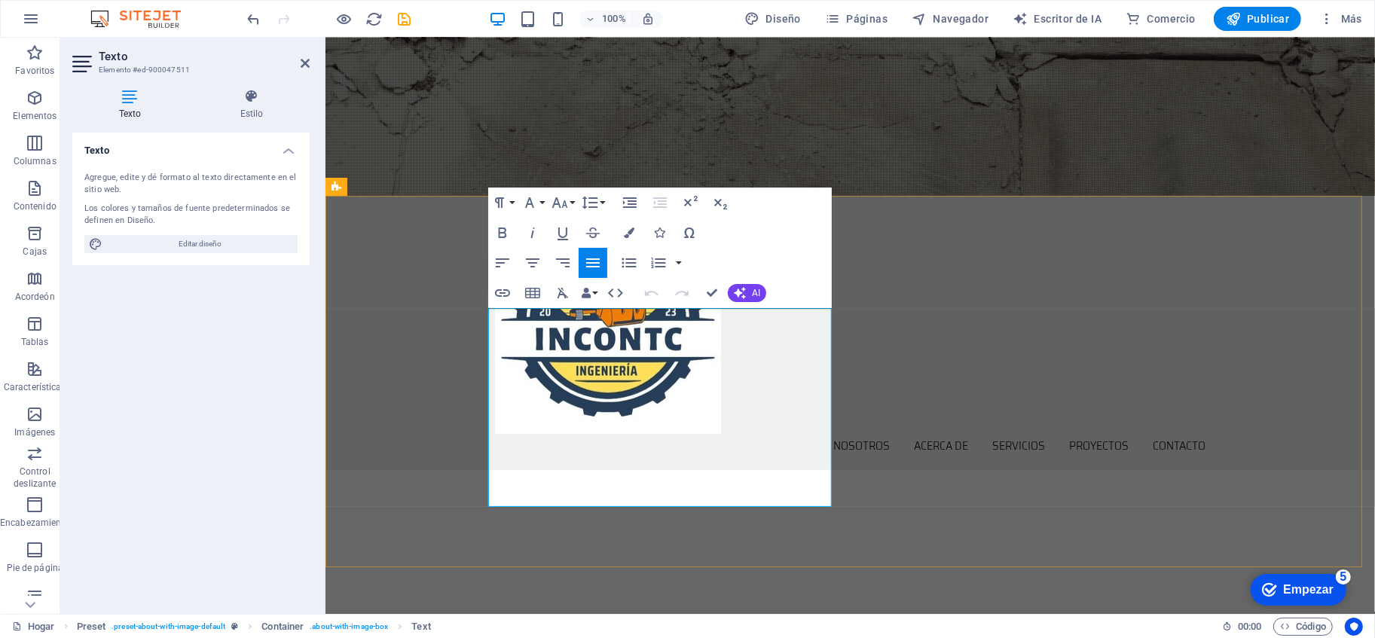
drag, startPoint x: 635, startPoint y: 500, endPoint x: 489, endPoint y: 314, distance: 236.7
copy div "Lorem ipsum dolor sit amet, consetetur sadipscing elitr, sed diam nonumy eirmod…"
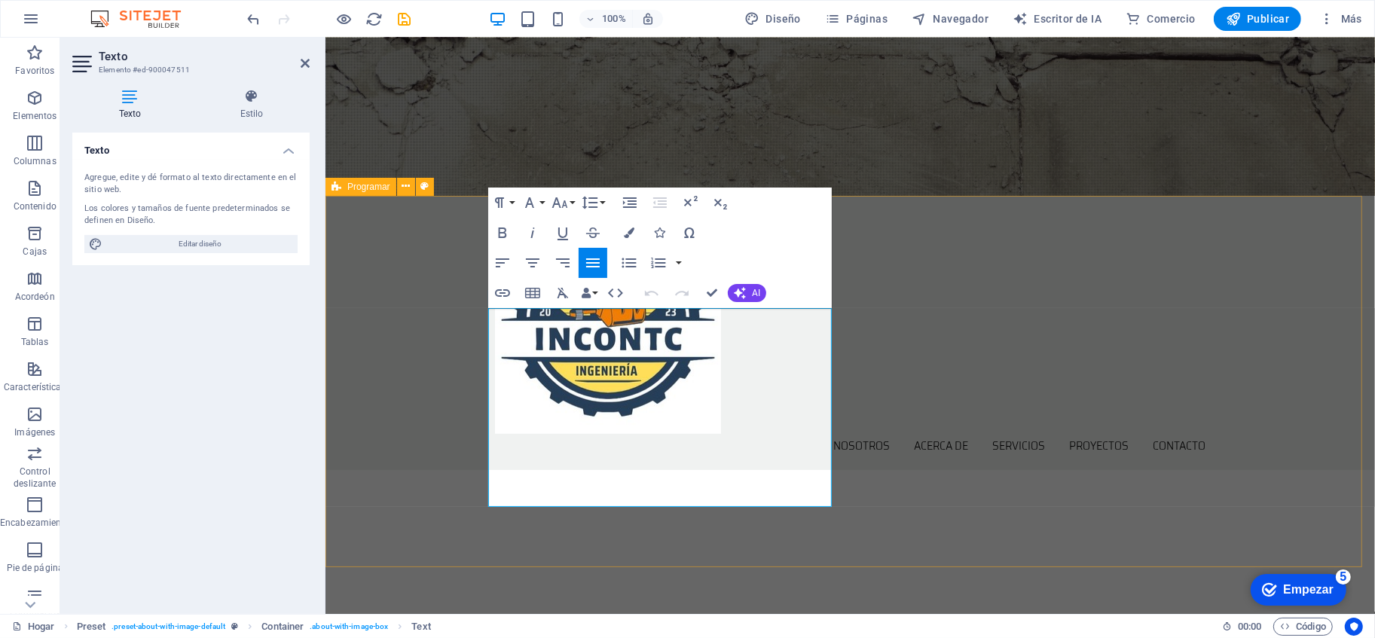
drag, startPoint x: 630, startPoint y: 497, endPoint x: 482, endPoint y: 307, distance: 240.0
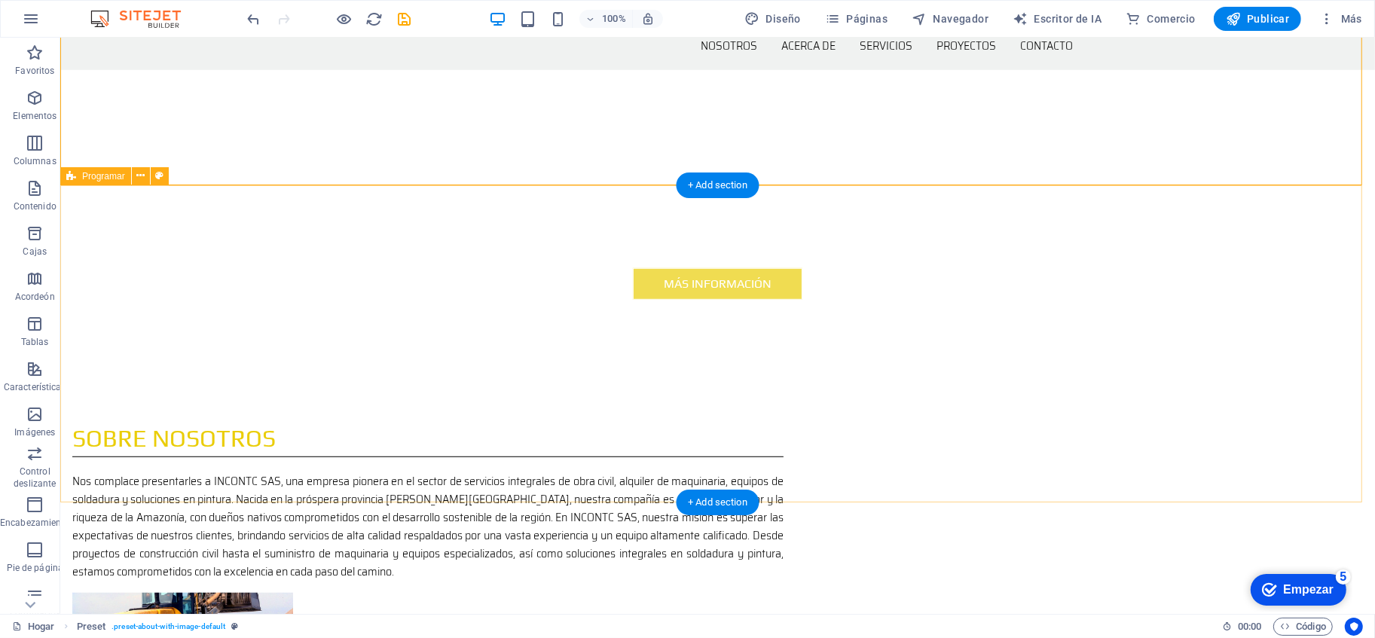
scroll to position [837, 0]
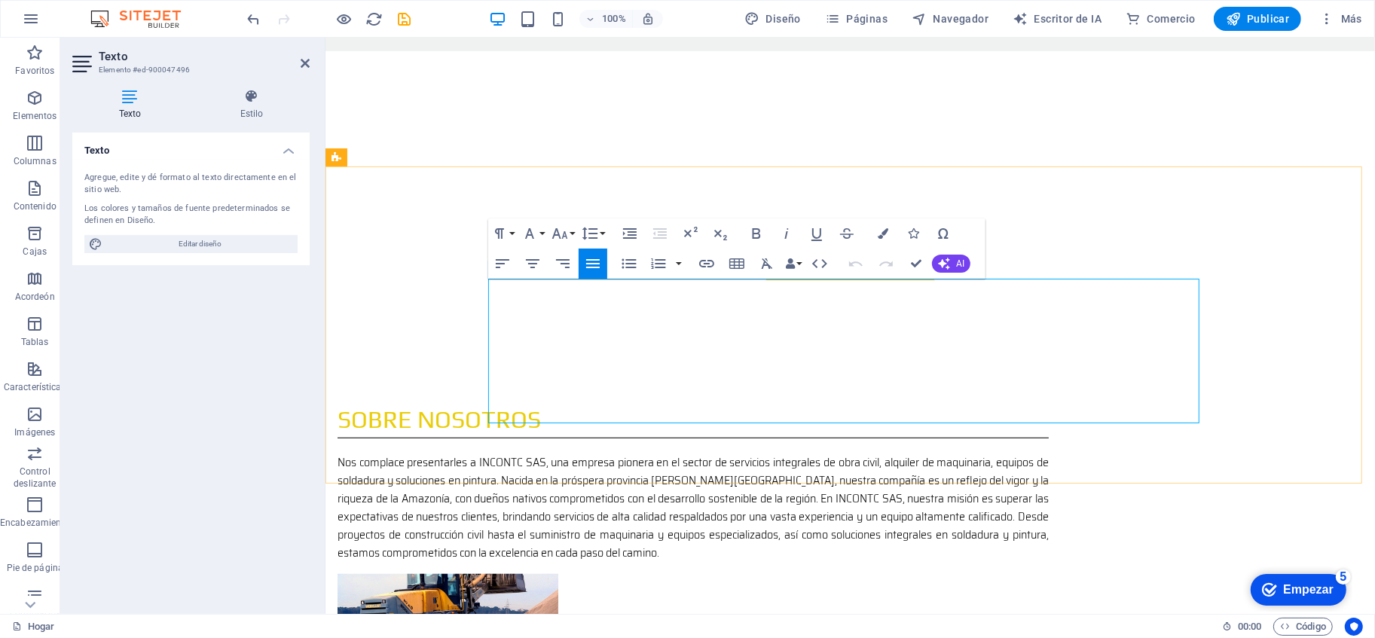
drag, startPoint x: 487, startPoint y: 292, endPoint x: 1023, endPoint y: 362, distance: 540.3
drag, startPoint x: 490, startPoint y: 290, endPoint x: 1200, endPoint y: 414, distance: 720.6
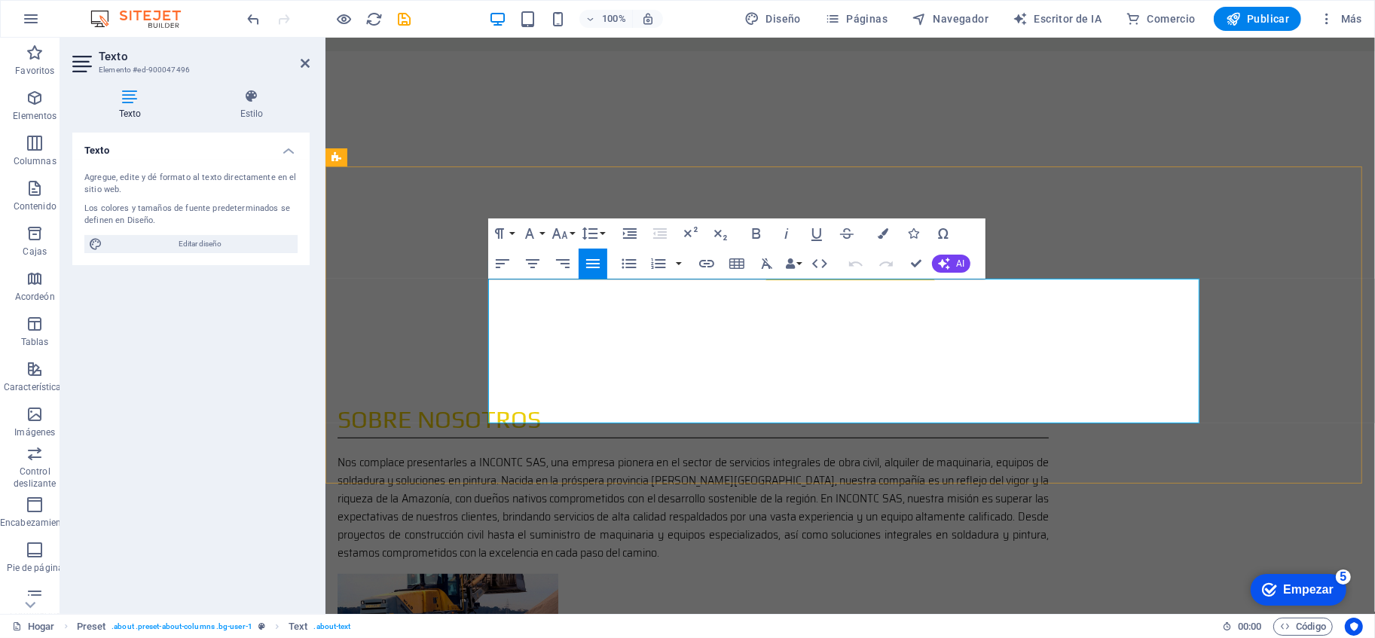
drag, startPoint x: 1195, startPoint y: 418, endPoint x: 488, endPoint y: 282, distance: 720.0
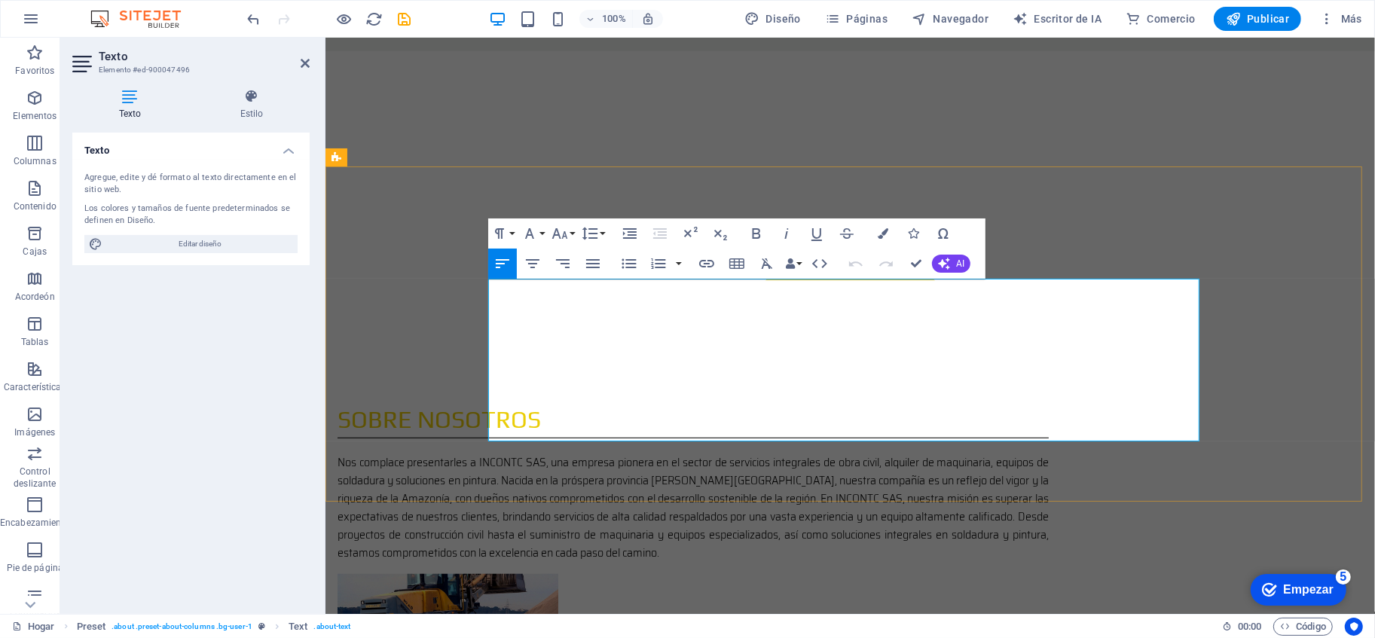
drag, startPoint x: 488, startPoint y: 292, endPoint x: 1087, endPoint y: 412, distance: 611.2
drag, startPoint x: 1097, startPoint y: 414, endPoint x: 488, endPoint y: 295, distance: 620.3
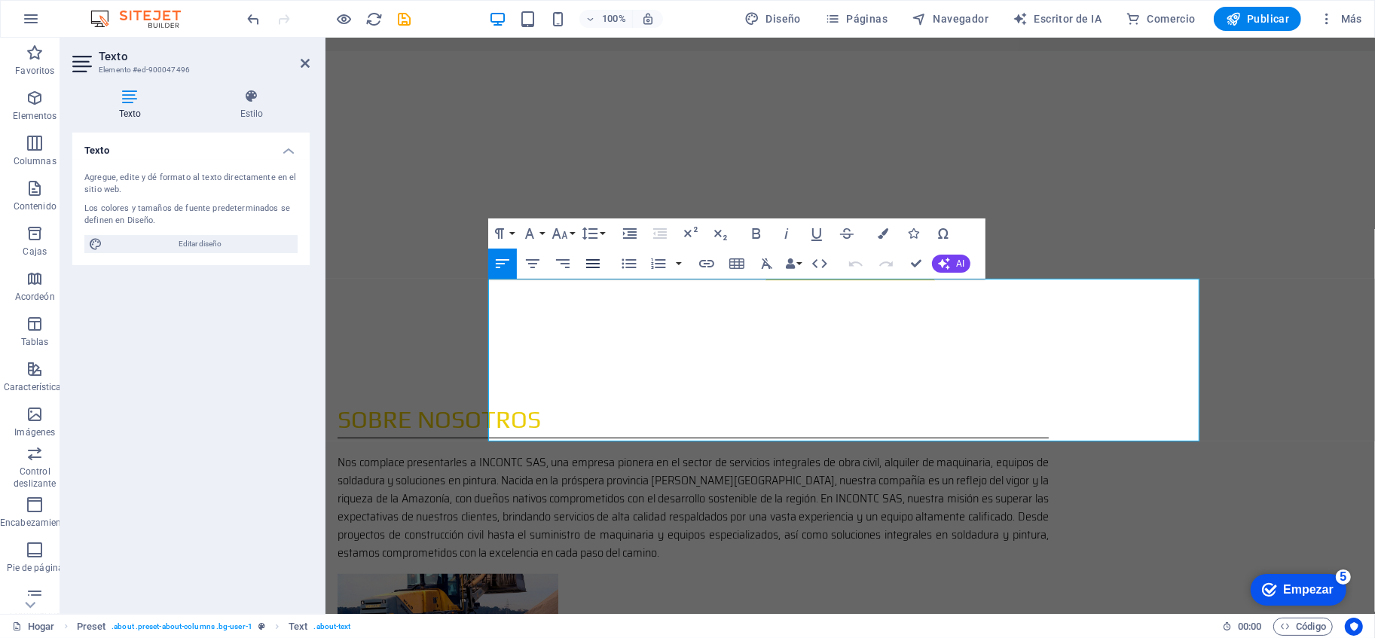
click at [598, 262] on icon "button" at bounding box center [593, 264] width 18 height 18
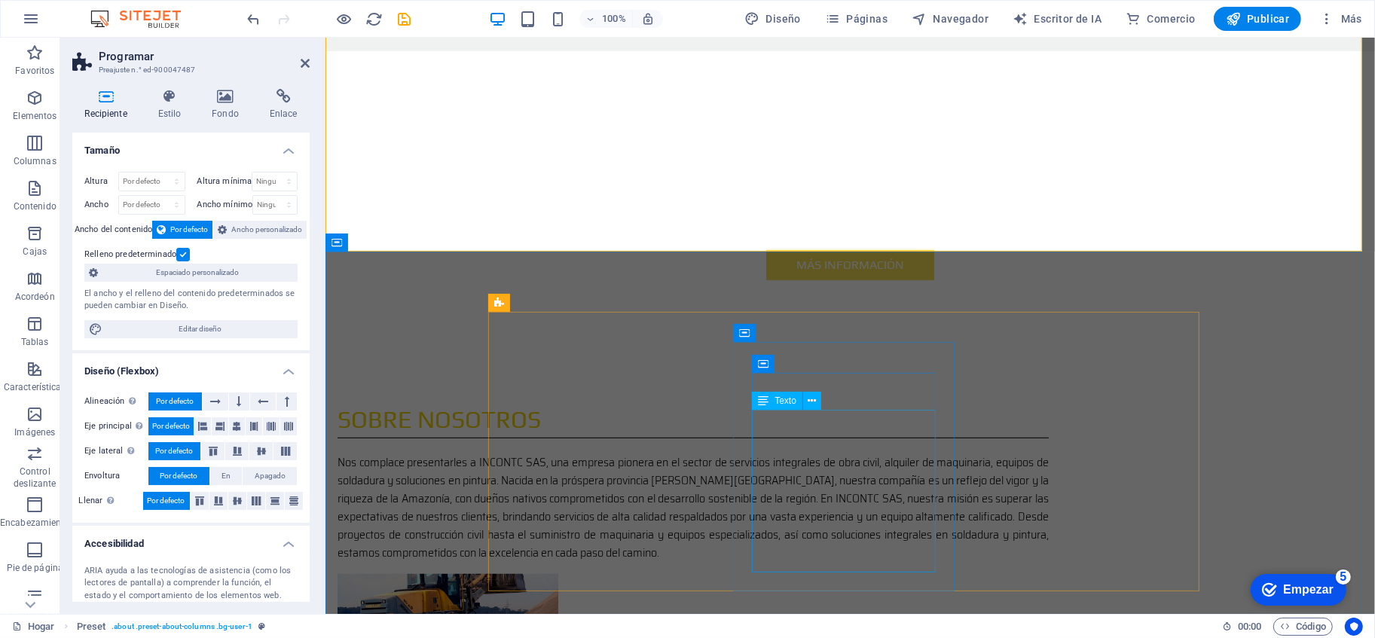
scroll to position [1172, 0]
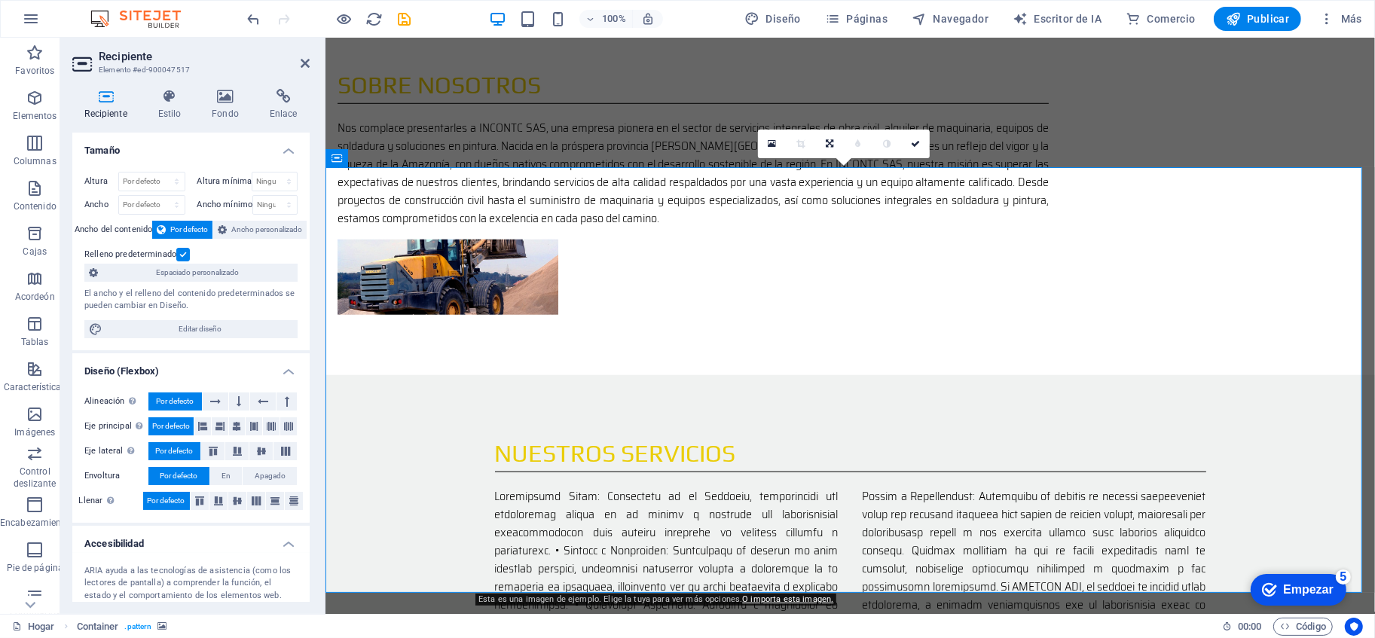
click at [1237, 574] on font "Empezar" at bounding box center [1308, 589] width 50 height 13
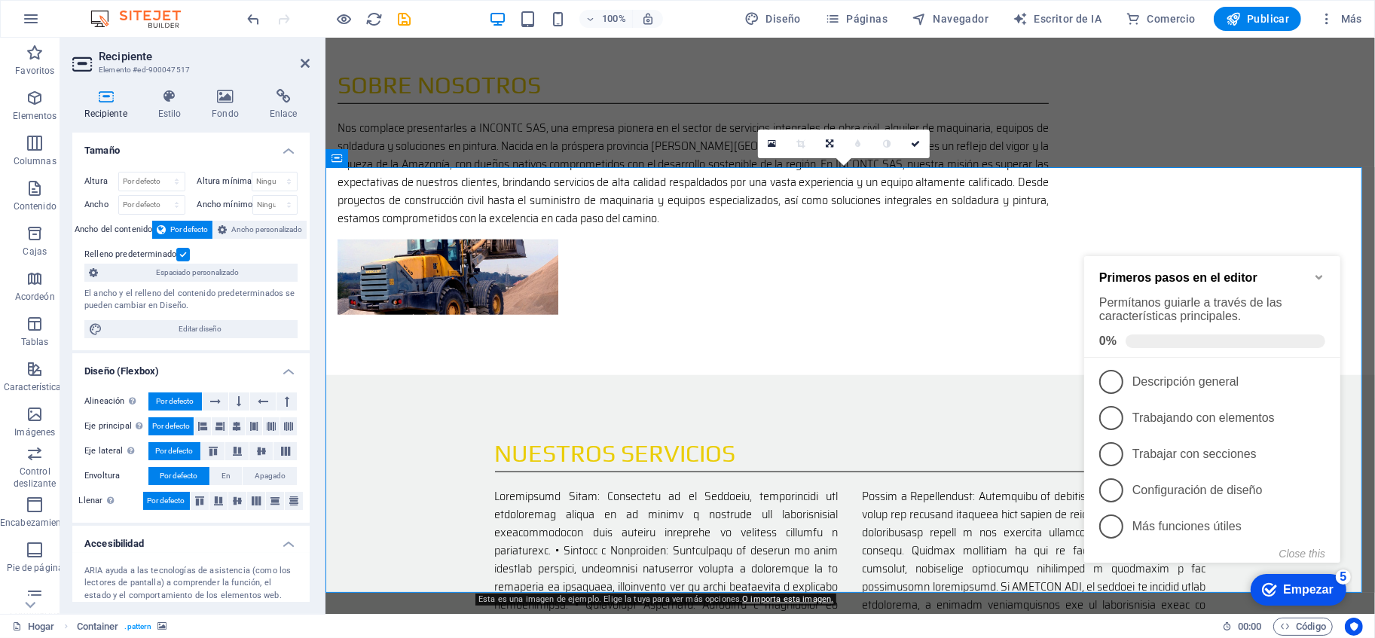
click at [1237, 20] on icon "button" at bounding box center [1327, 18] width 15 height 15
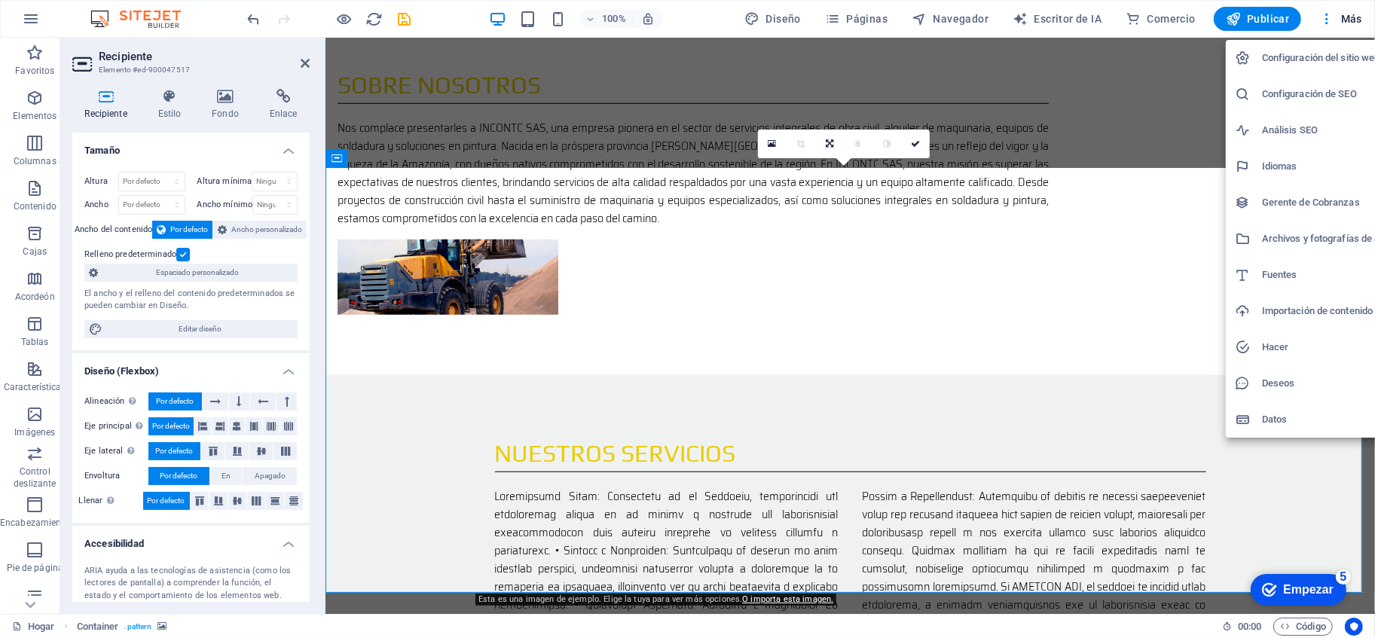
click at [921, 142] on div at bounding box center [687, 319] width 1375 height 638
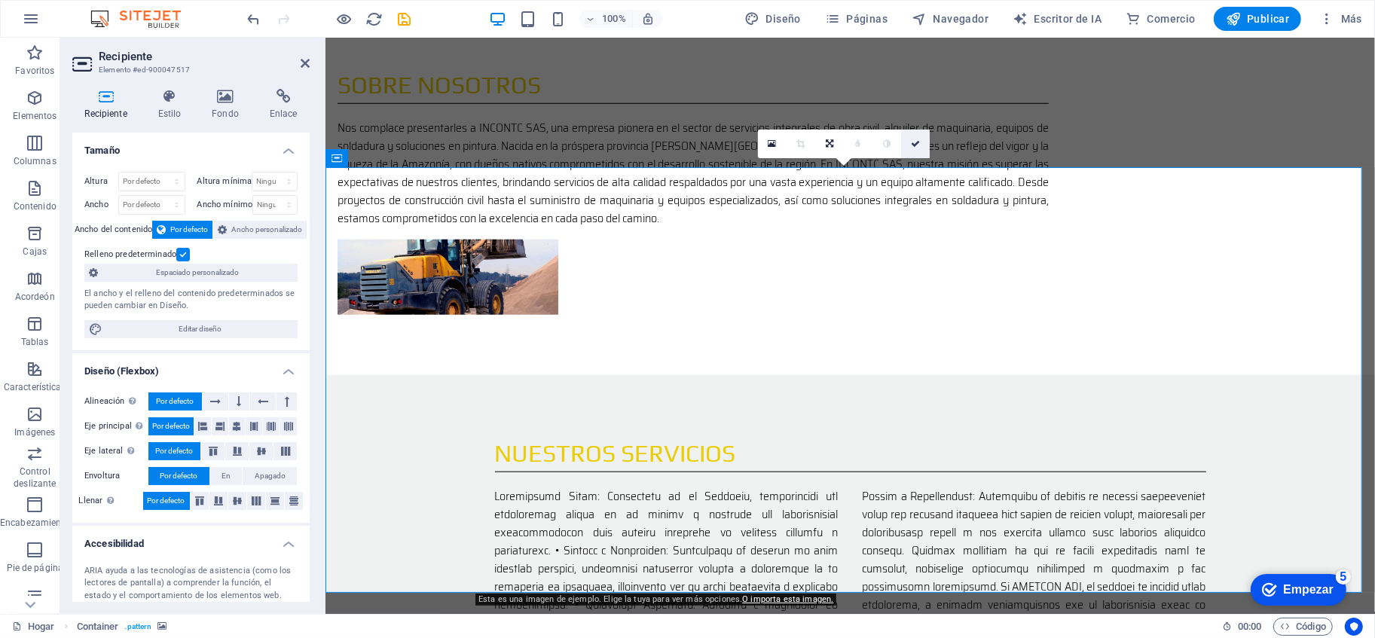
click at [919, 142] on icon at bounding box center [915, 143] width 9 height 9
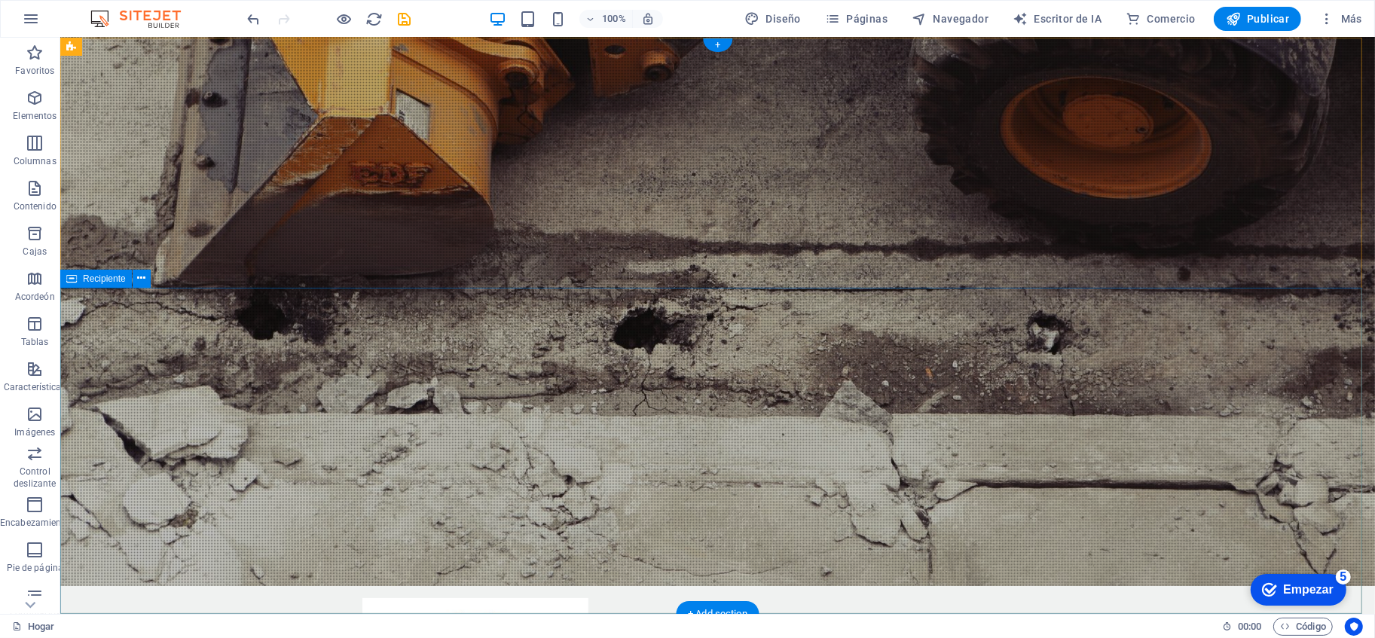
scroll to position [0, 0]
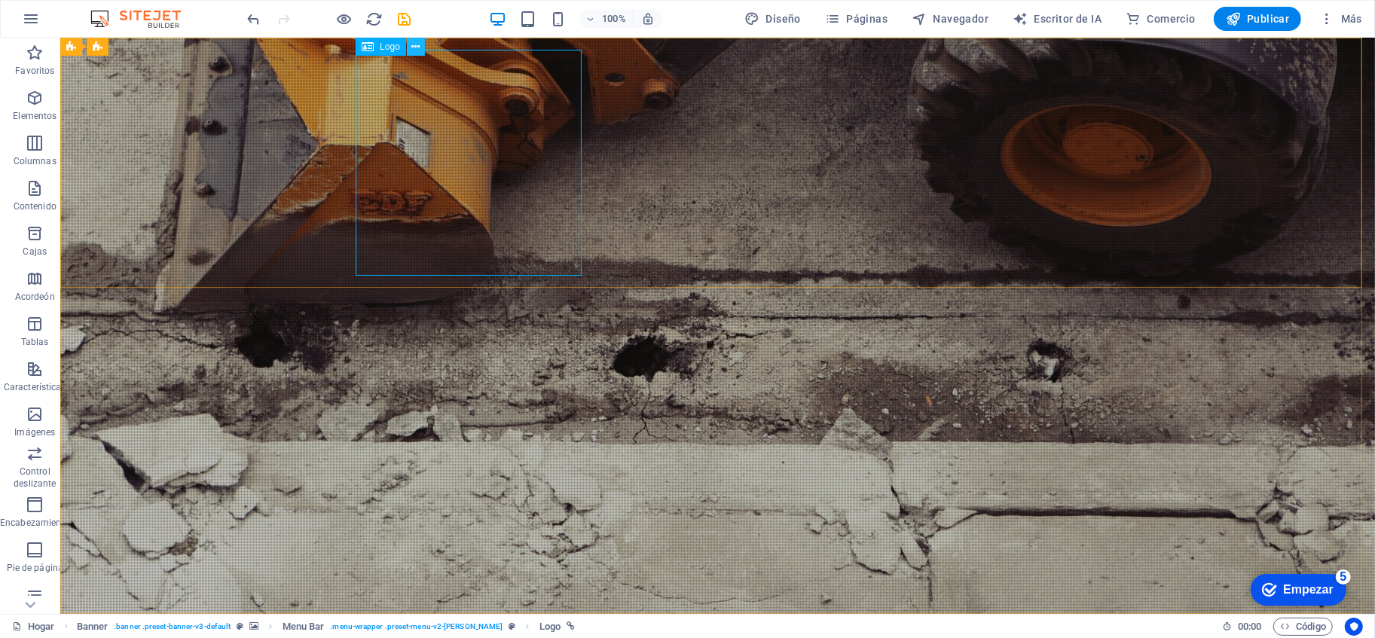
click at [417, 49] on icon at bounding box center [415, 47] width 8 height 16
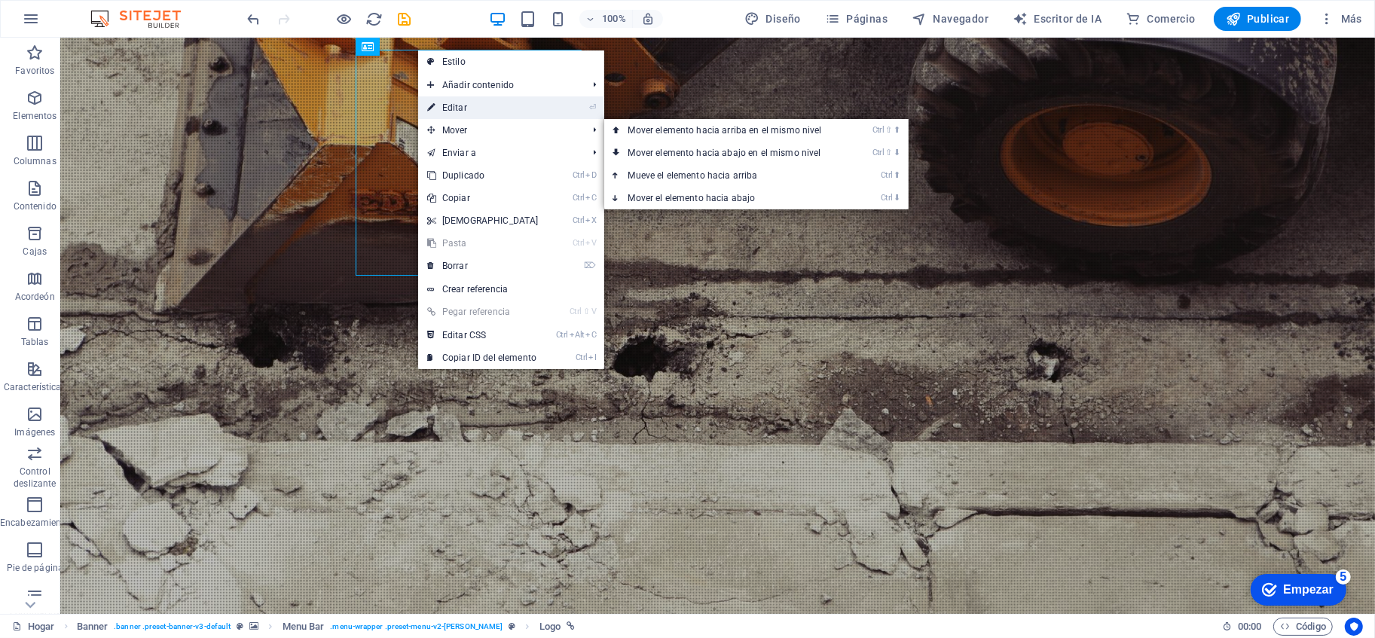
click at [464, 112] on link "⏎ Editar" at bounding box center [483, 107] width 130 height 23
drag, startPoint x: 524, startPoint y: 150, endPoint x: 198, endPoint y: 112, distance: 327.7
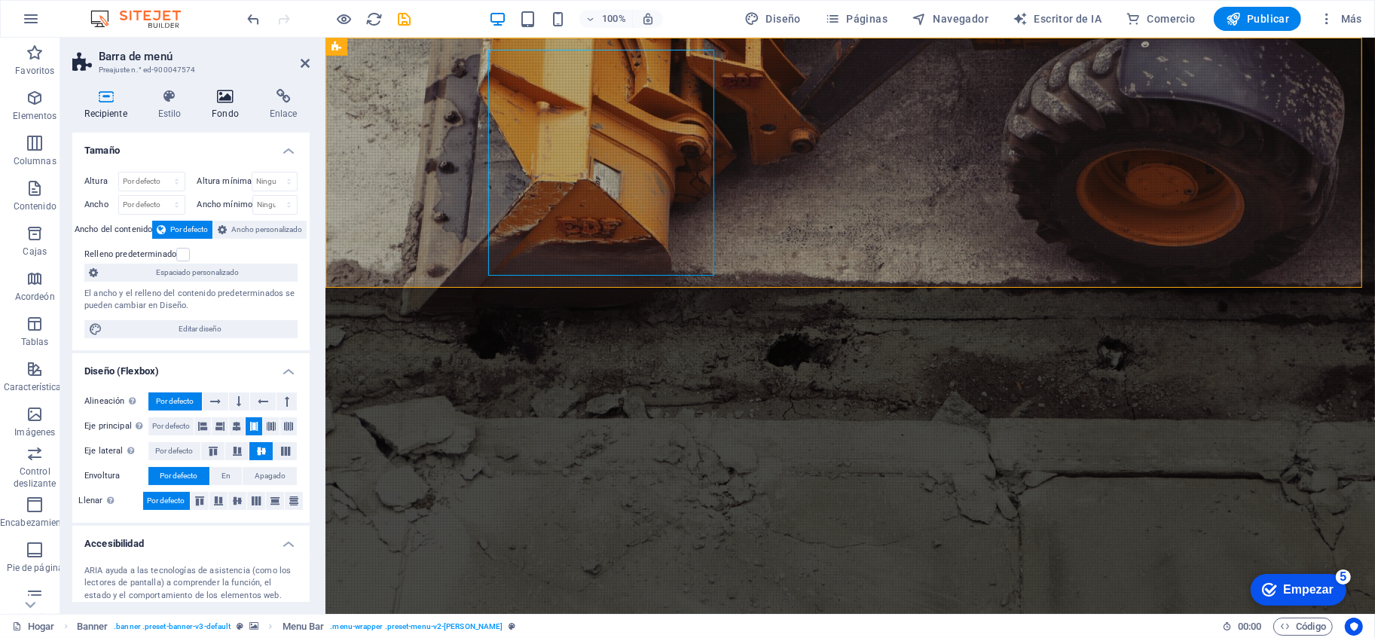
click at [222, 109] on font "Fondo" at bounding box center [225, 114] width 27 height 11
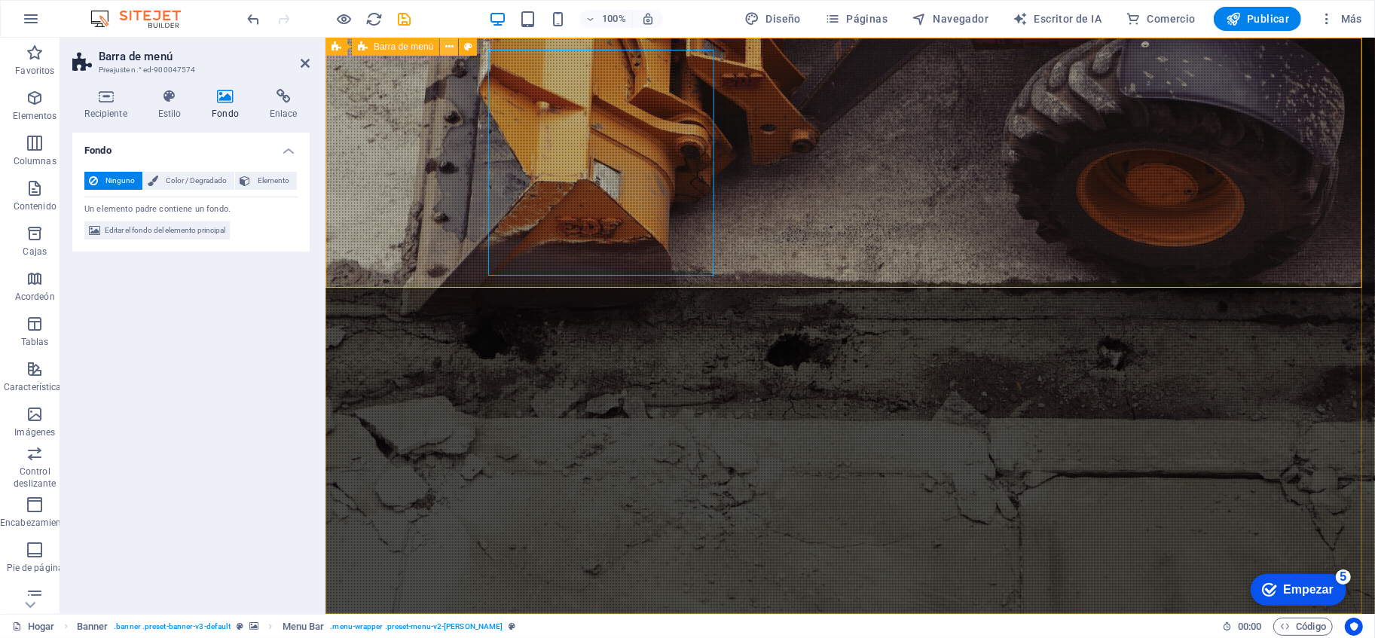
click at [448, 44] on icon at bounding box center [449, 47] width 8 height 16
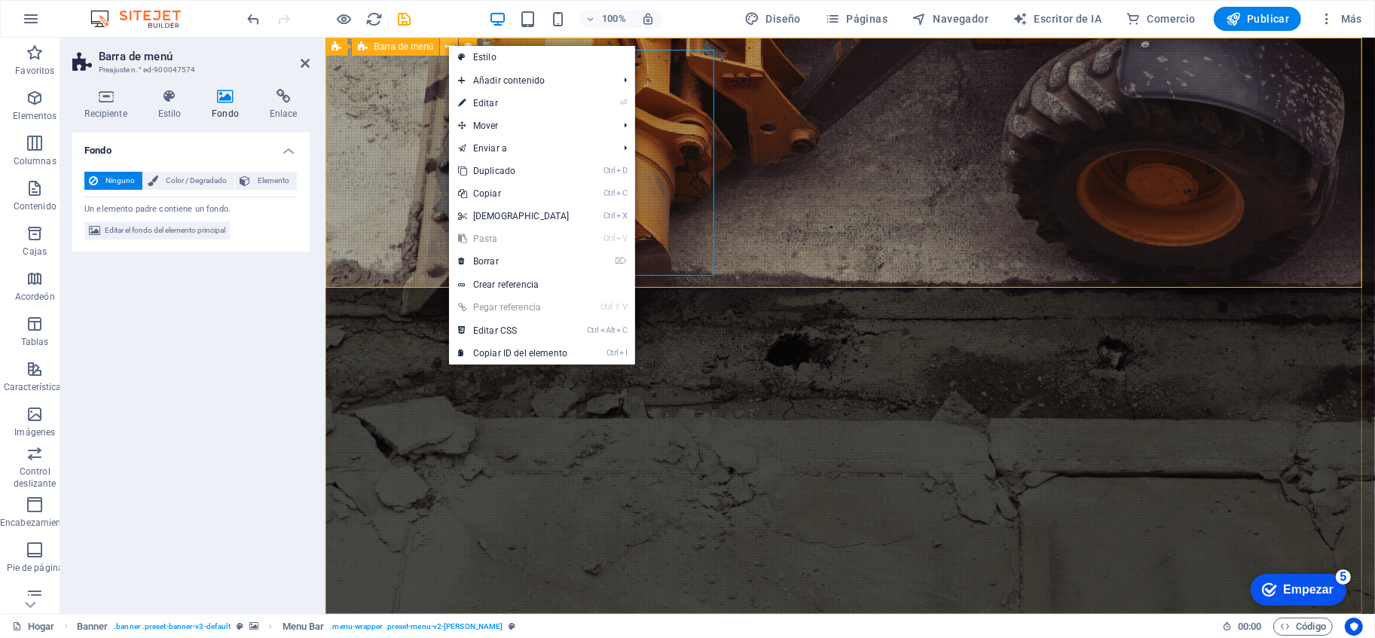
click at [448, 44] on icon at bounding box center [449, 47] width 8 height 16
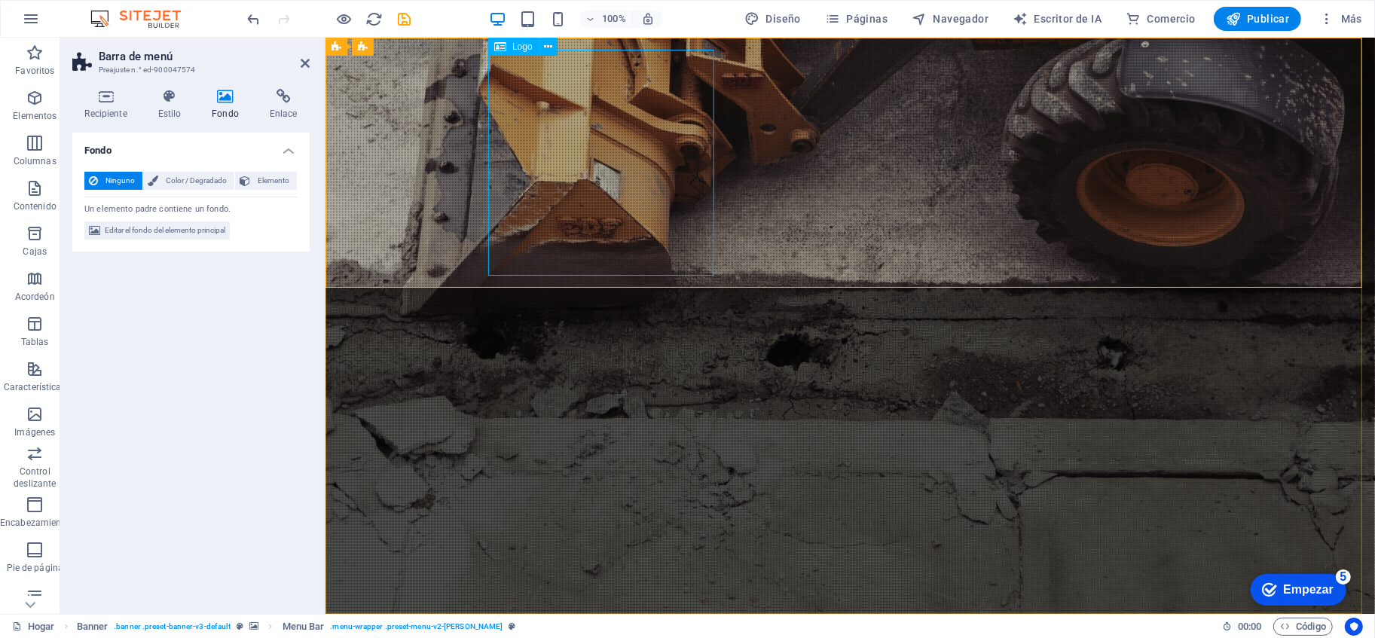
select select "px"
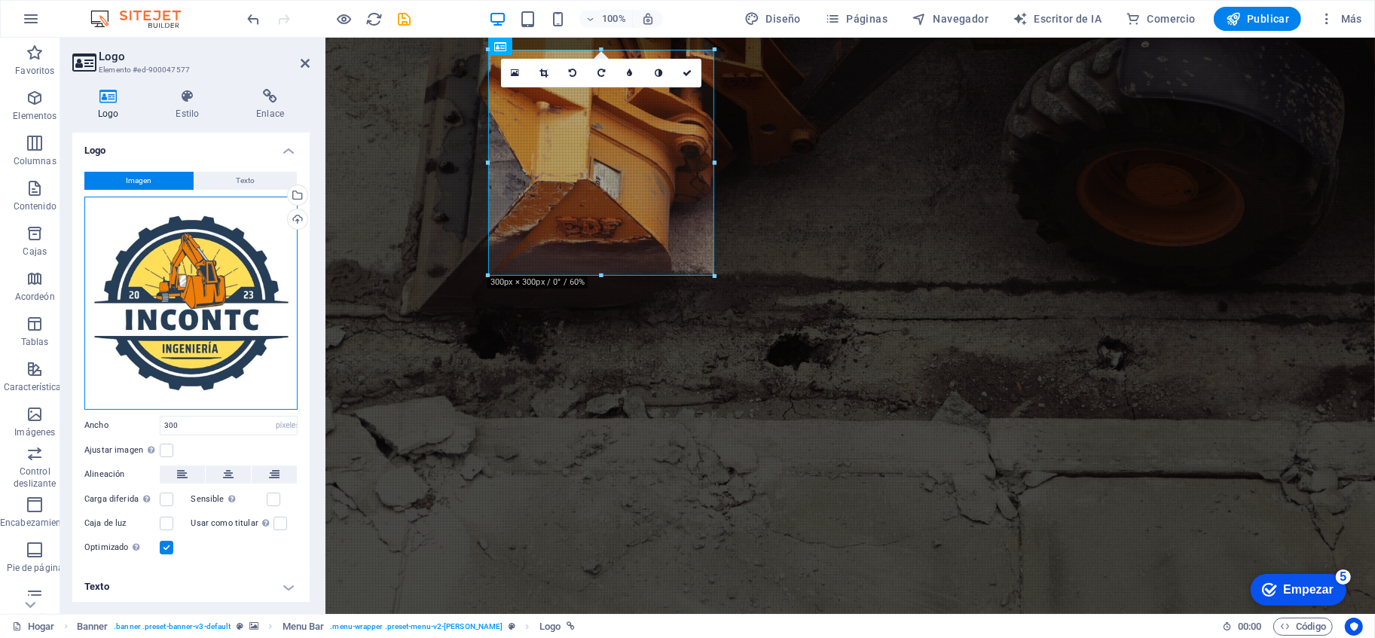
click at [242, 291] on div "Arrastre los archivos aquí, haga clic para elegir archivos o seleccione archivo…" at bounding box center [190, 303] width 213 height 213
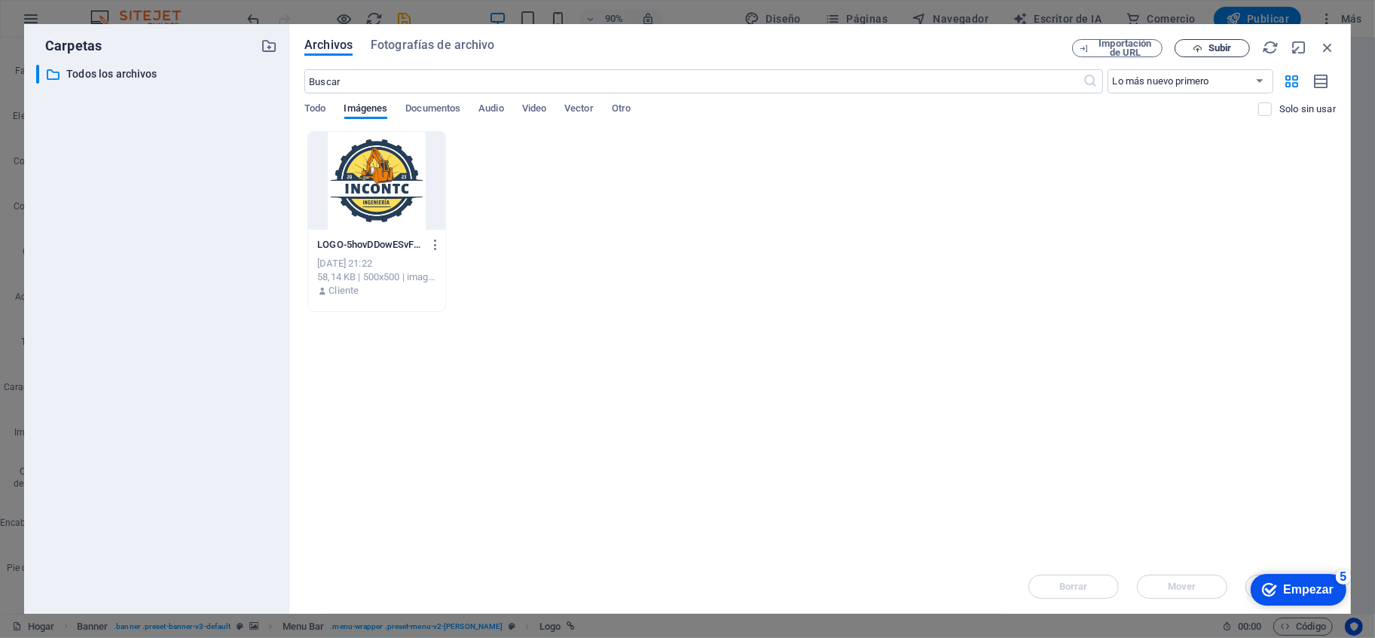
click at [1197, 47] on icon "button" at bounding box center [1198, 49] width 10 height 10
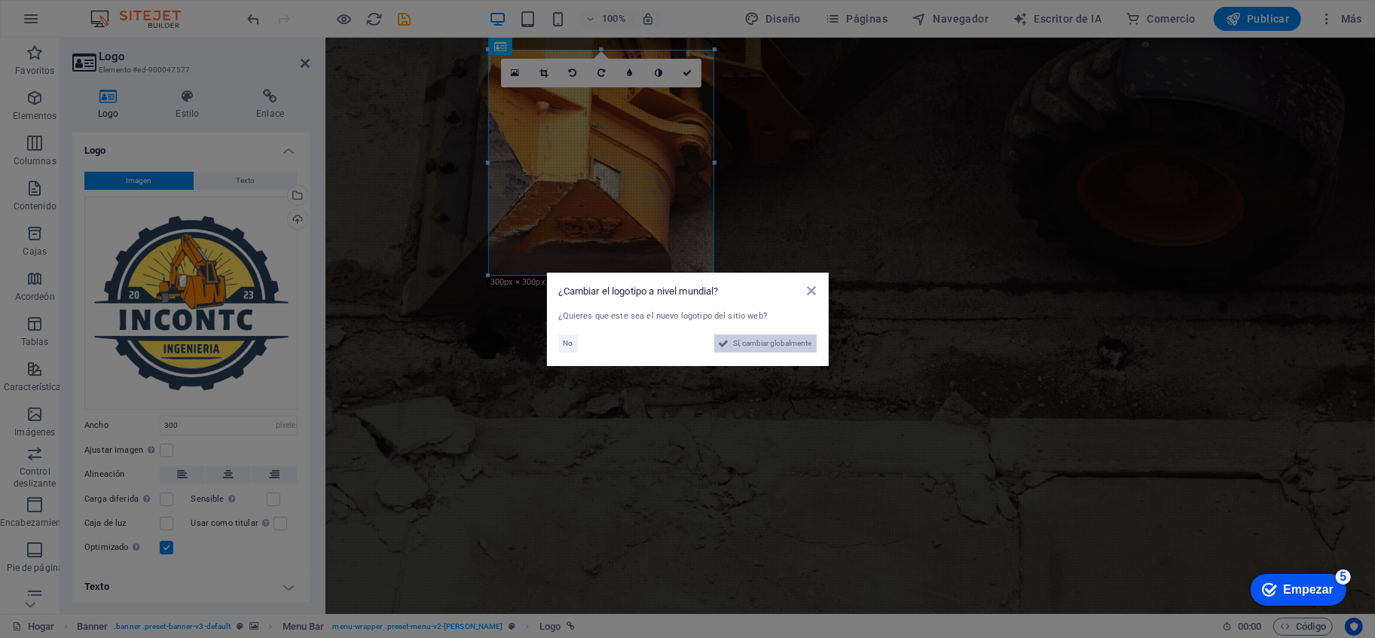
click at [743, 346] on font "Sí, cambiar globalmente" at bounding box center [773, 343] width 78 height 8
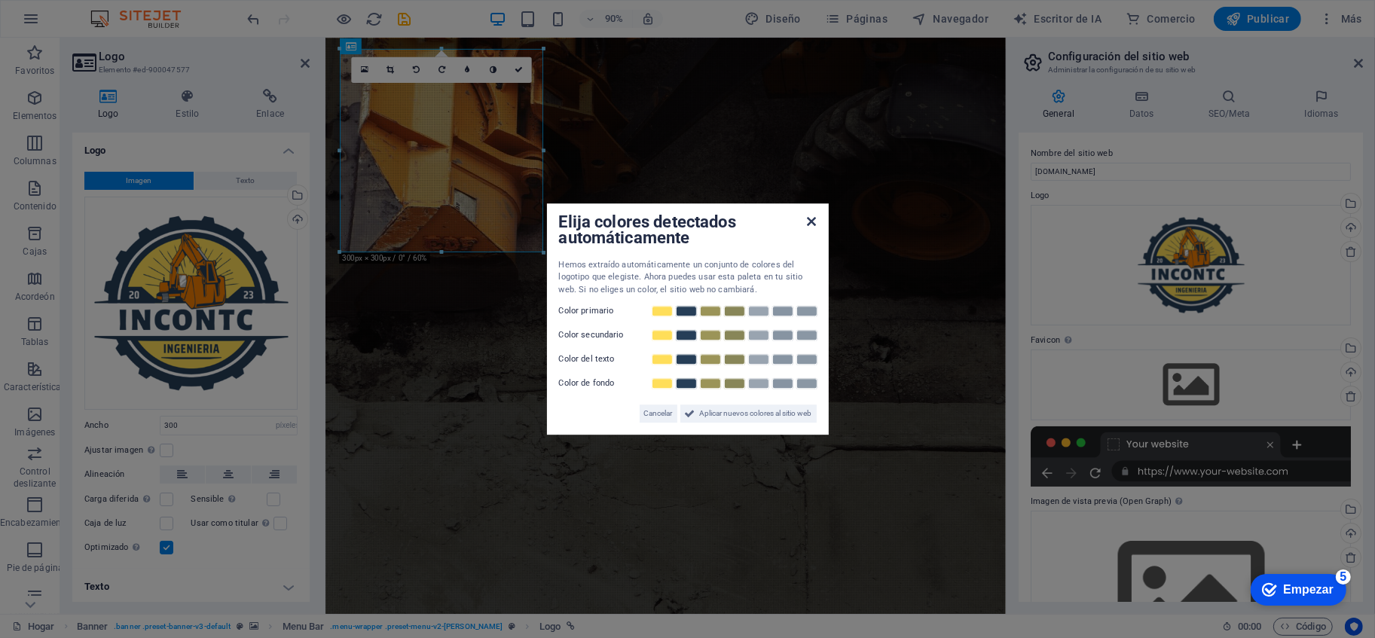
click at [811, 227] on icon at bounding box center [811, 222] width 9 height 12
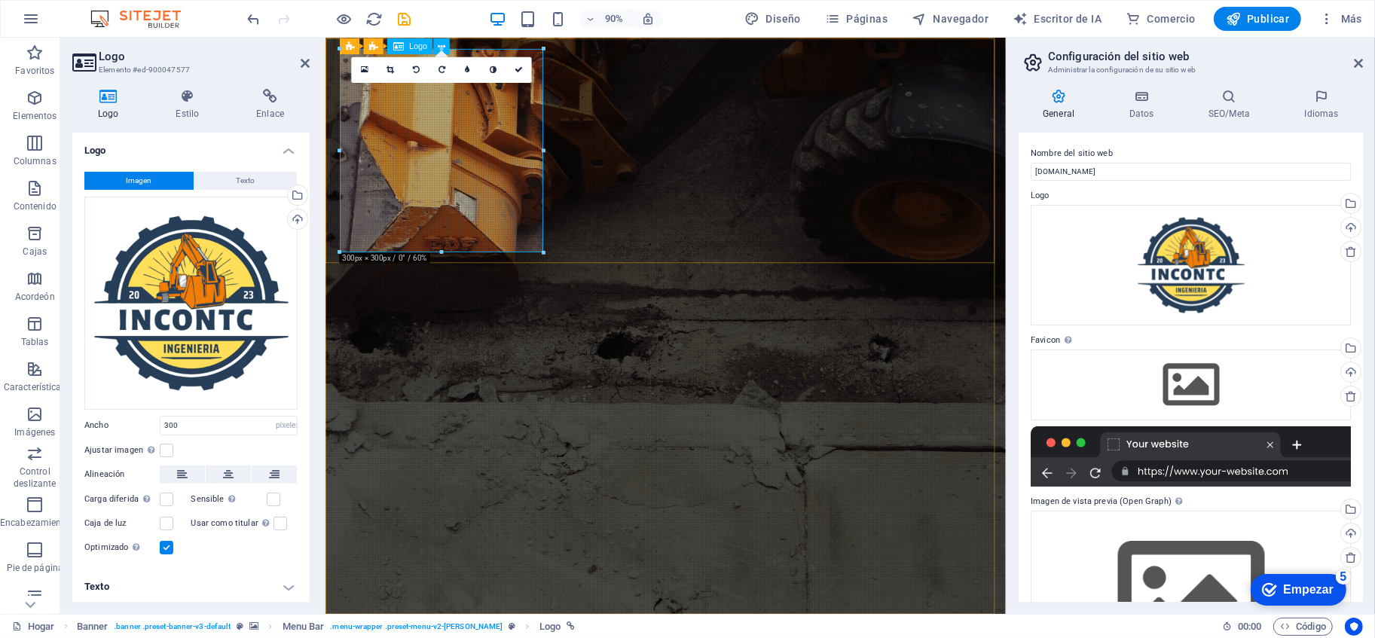
click at [240, 346] on div "Arrastre los archivos aquí, haga clic para elegir archivos o seleccione archivo…" at bounding box center [190, 303] width 213 height 213
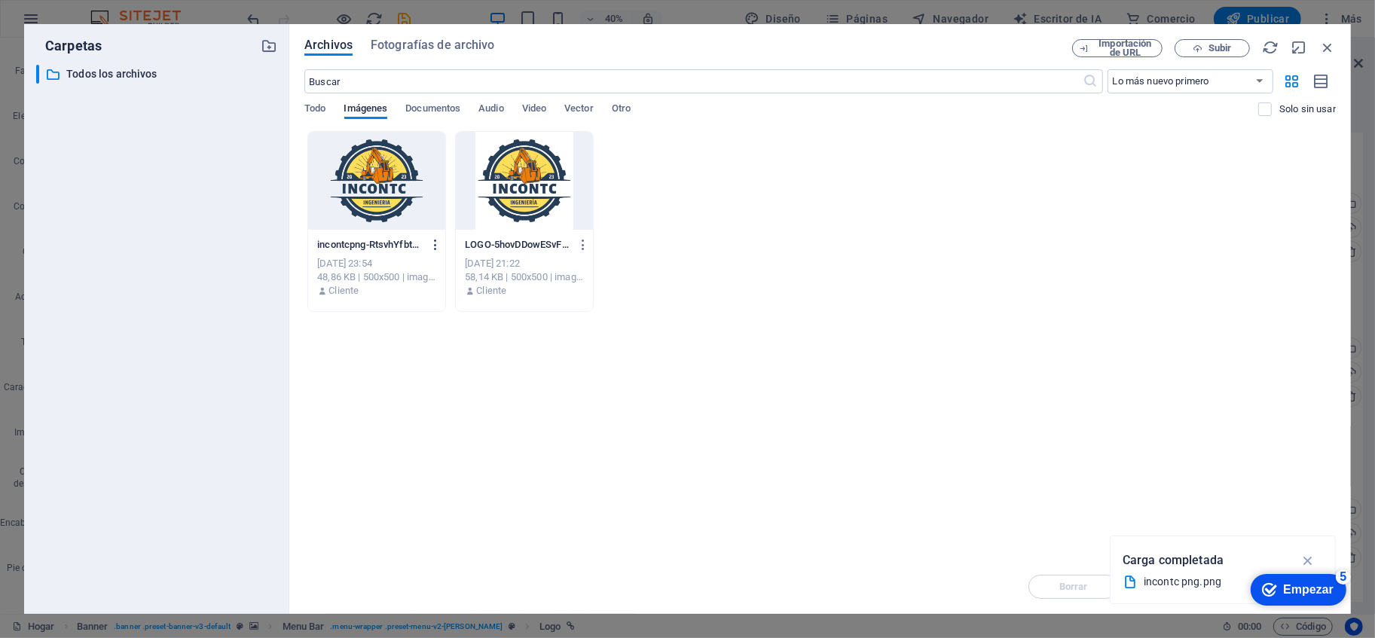
click at [439, 243] on icon "button" at bounding box center [436, 245] width 14 height 14
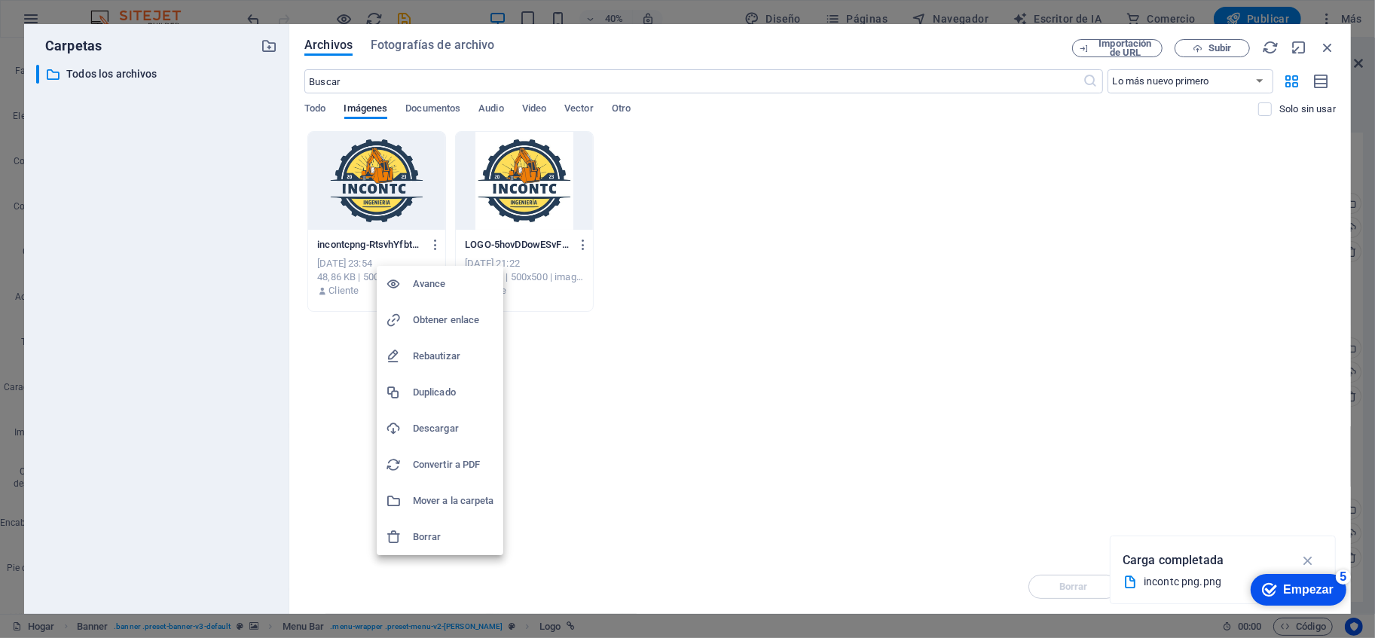
click at [417, 531] on font "Borrar" at bounding box center [427, 536] width 29 height 11
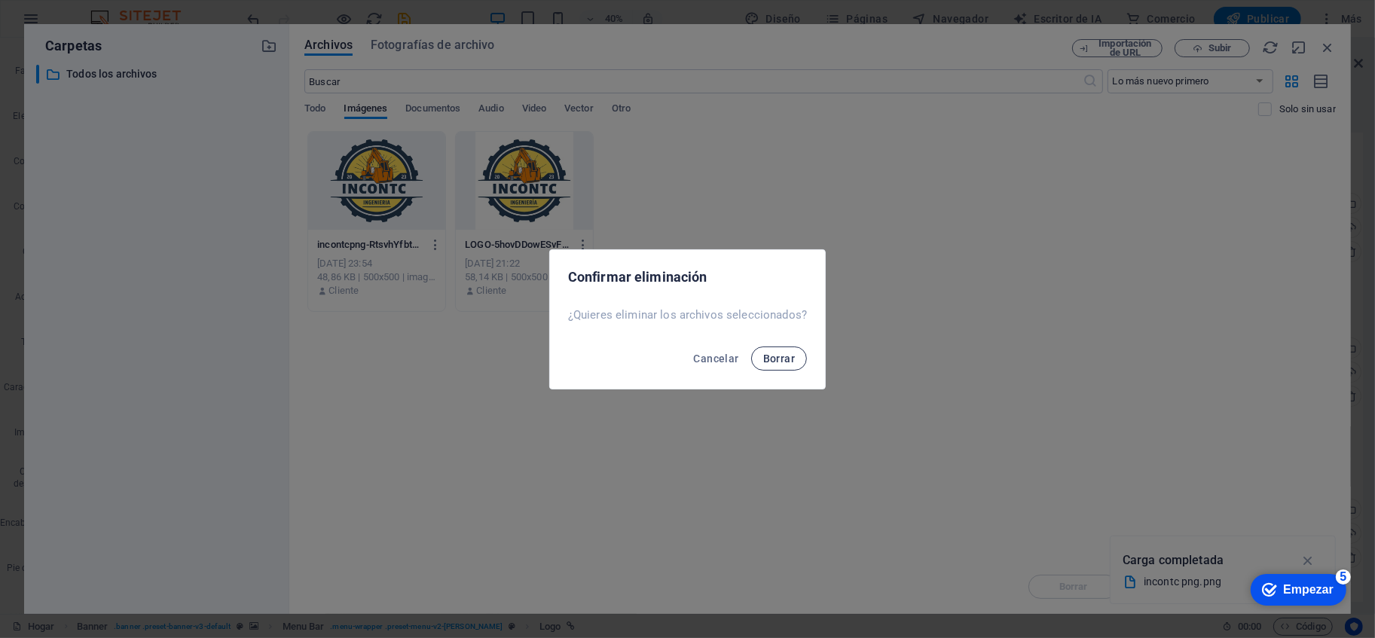
click at [782, 364] on button "Borrar" at bounding box center [779, 359] width 56 height 24
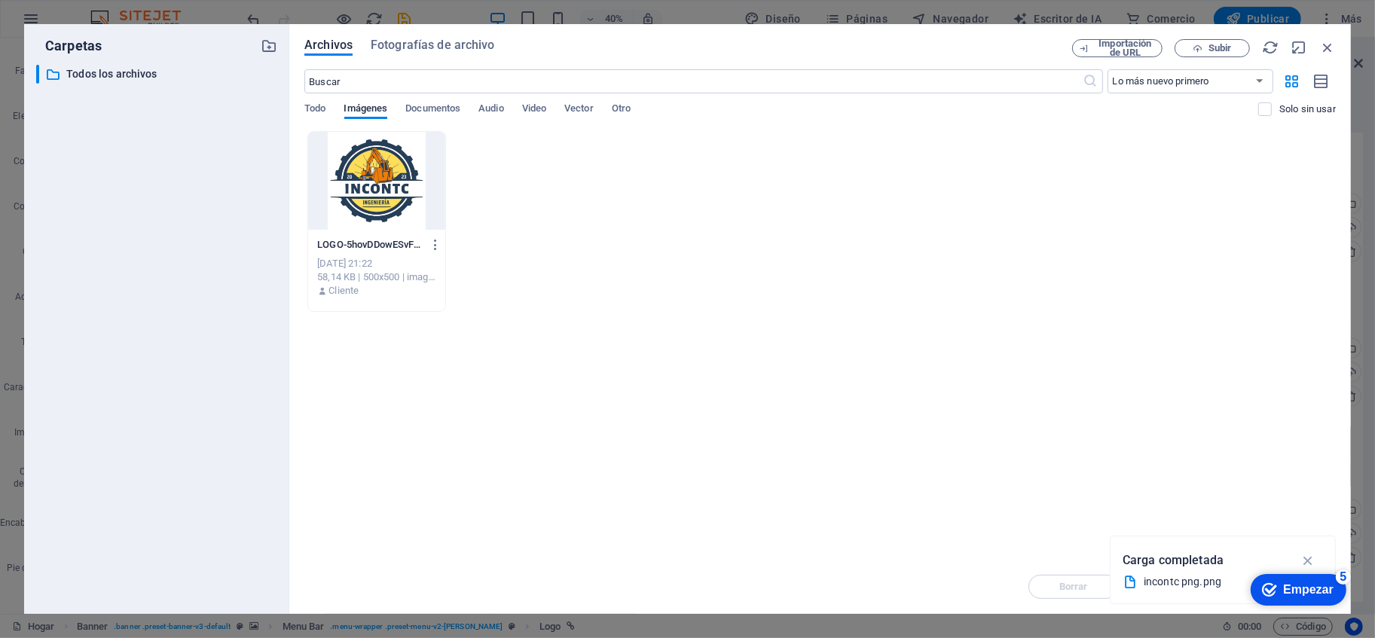
click at [362, 166] on div at bounding box center [376, 181] width 137 height 98
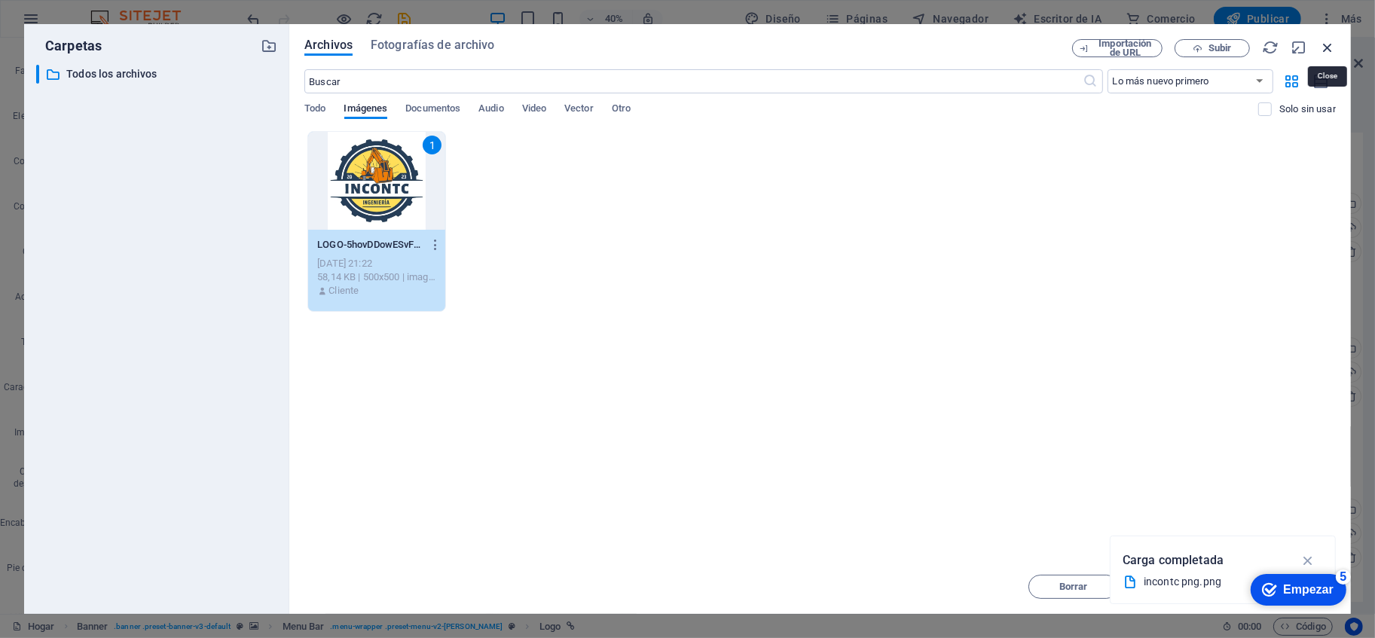
click at [1237, 48] on icon "button" at bounding box center [1328, 47] width 17 height 17
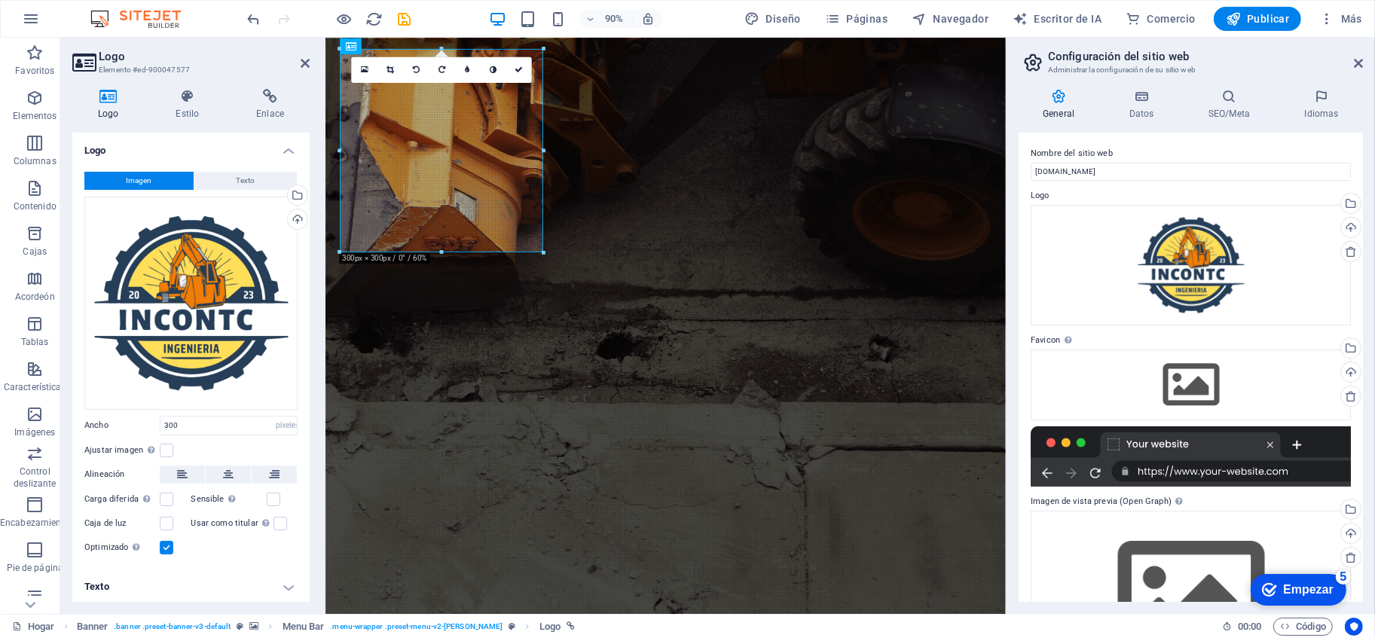
click at [1237, 70] on aside "Configuración del sitio web Administrar la configuración de su sitio web Genera…" at bounding box center [1190, 326] width 369 height 577
click at [1237, 60] on icon at bounding box center [1358, 63] width 9 height 12
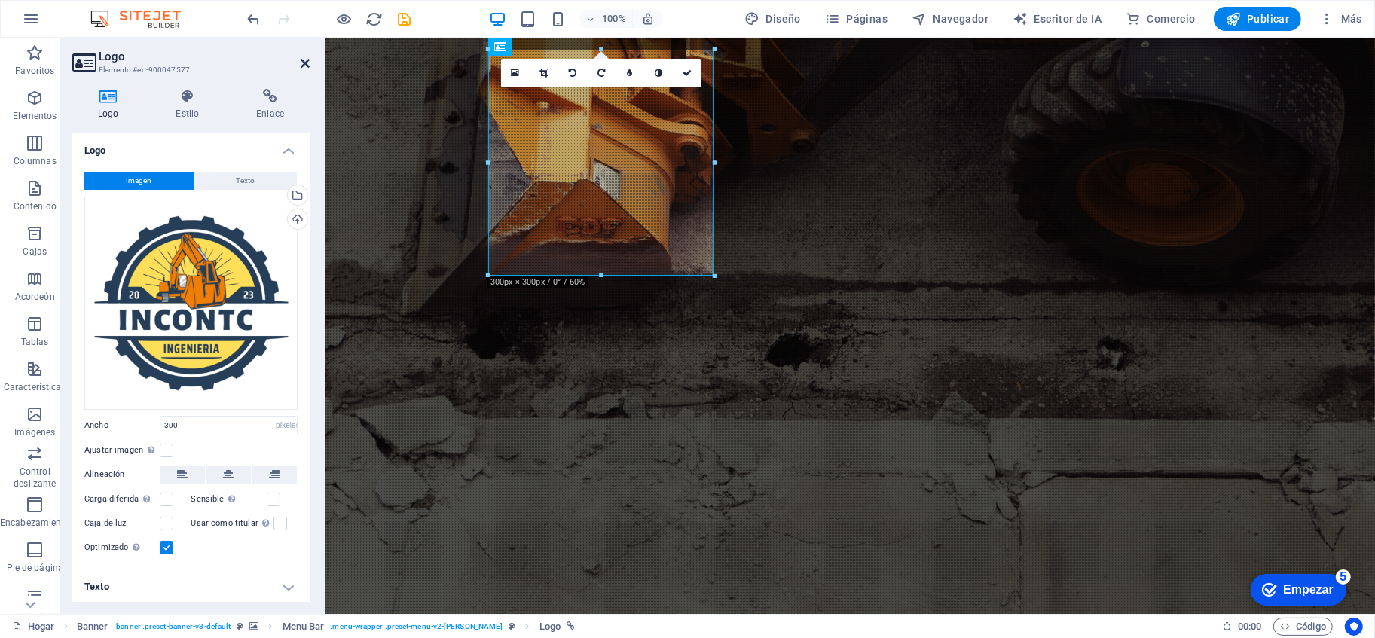
click at [304, 60] on icon at bounding box center [305, 63] width 9 height 12
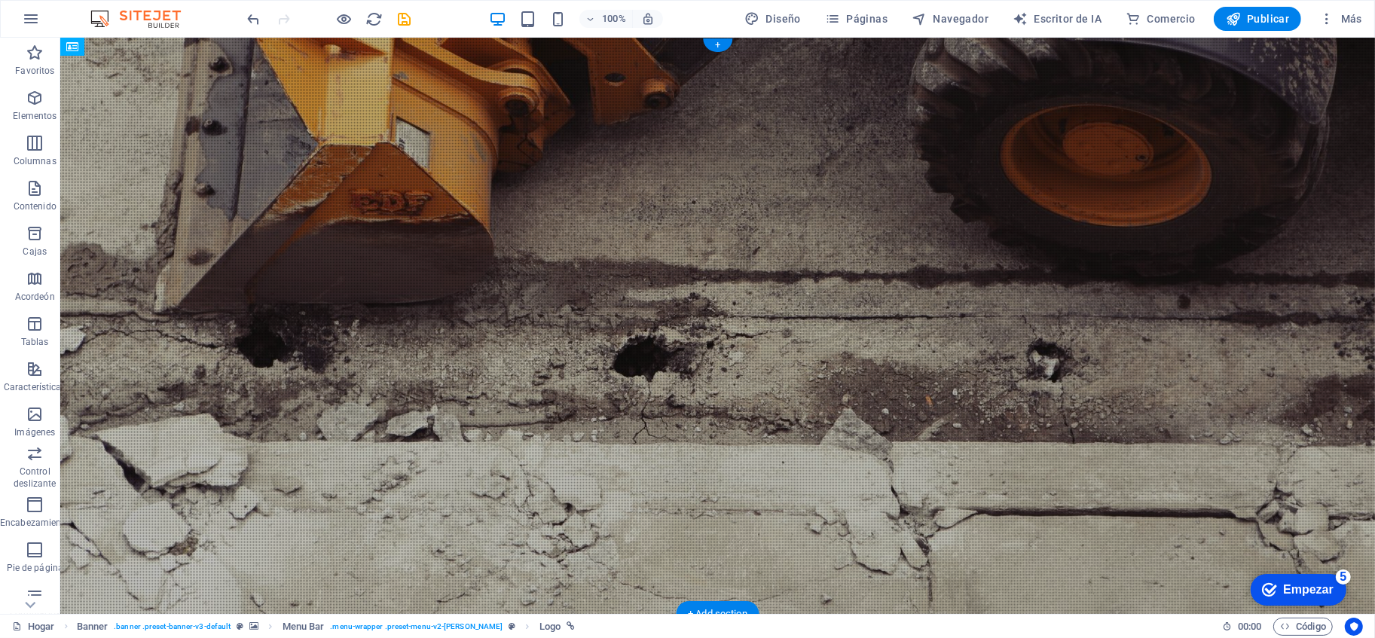
drag, startPoint x: 382, startPoint y: 162, endPoint x: 550, endPoint y: 160, distance: 168.1
click at [550, 574] on nav "NOSOTROS Acerca de Servicios Proyectos Contacto" at bounding box center [717, 638] width 711 height 24
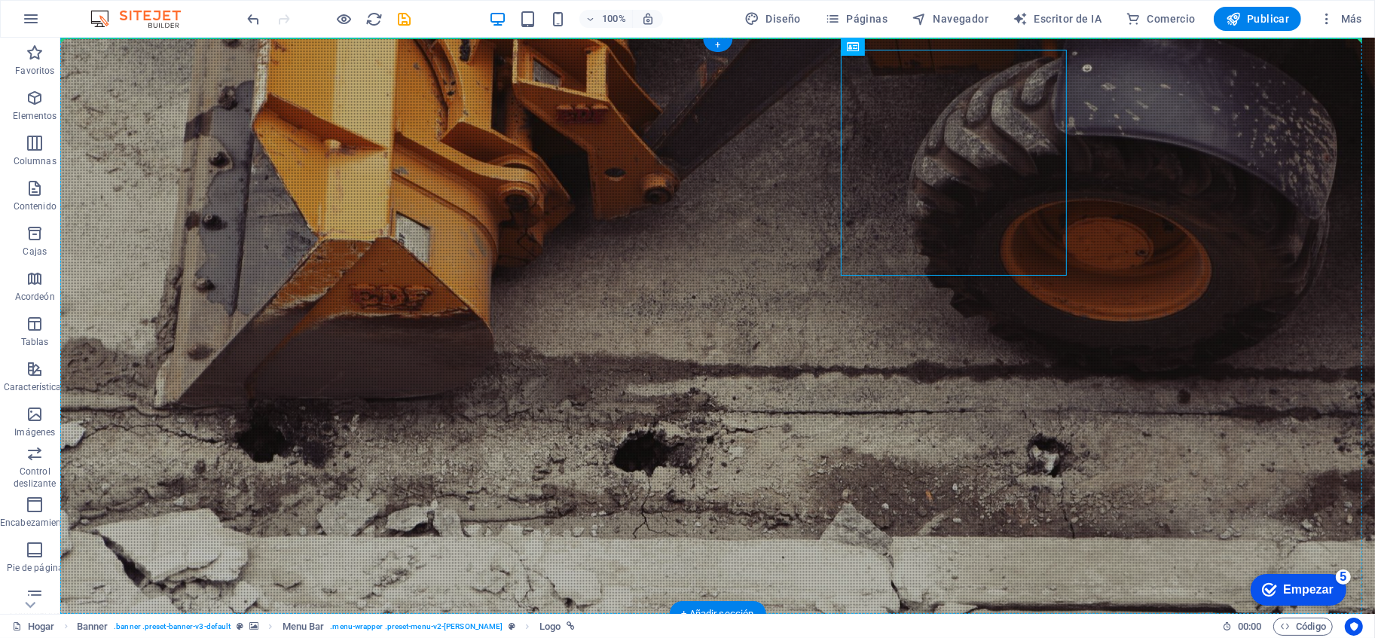
drag, startPoint x: 901, startPoint y: 191, endPoint x: 266, endPoint y: 173, distance: 635.6
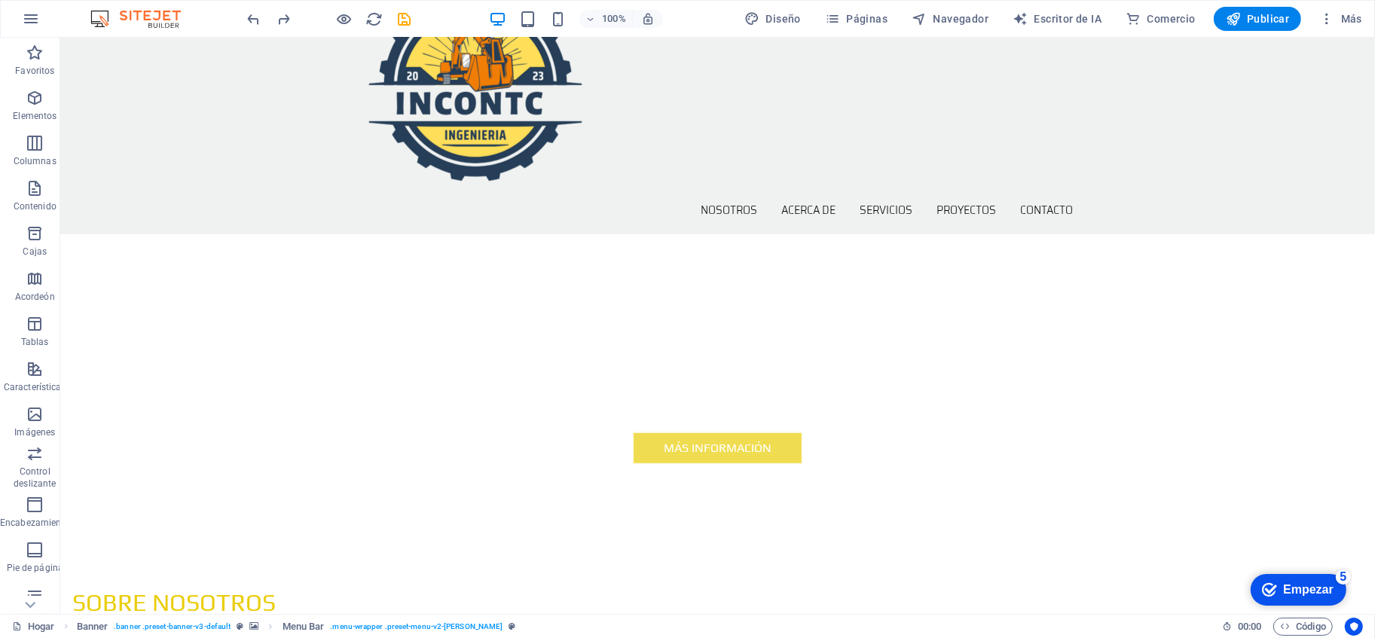
scroll to position [923, 0]
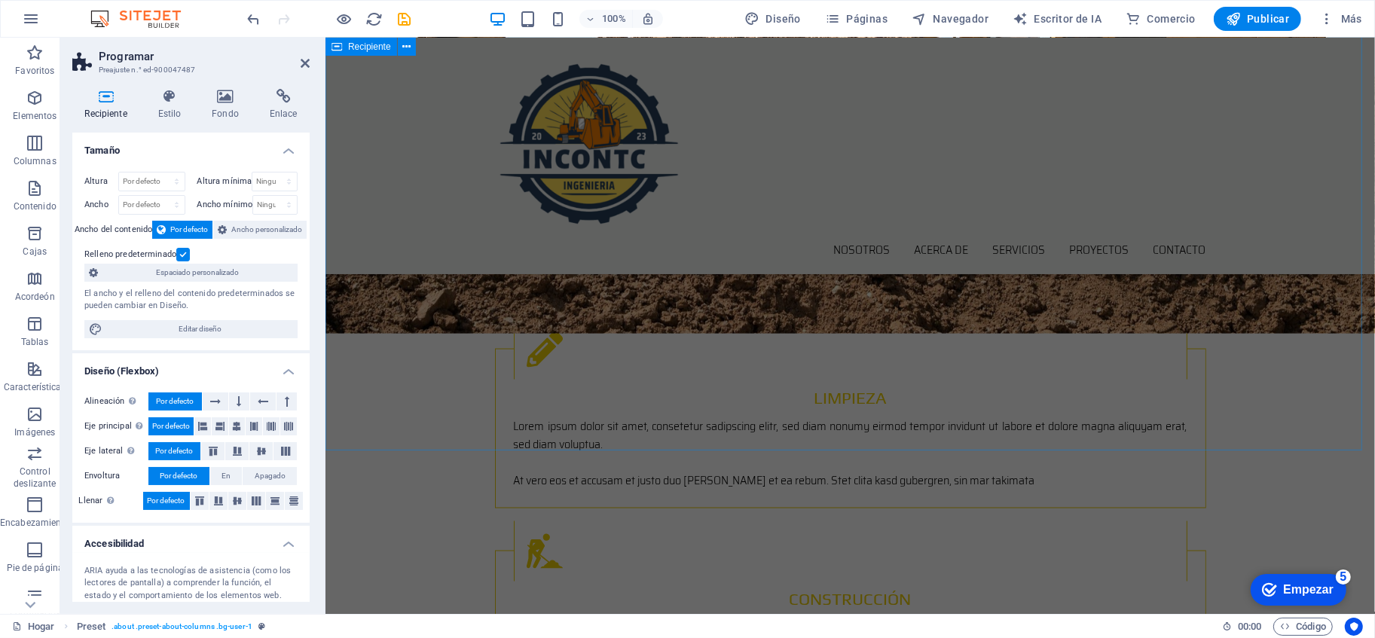
scroll to position [1844, 0]
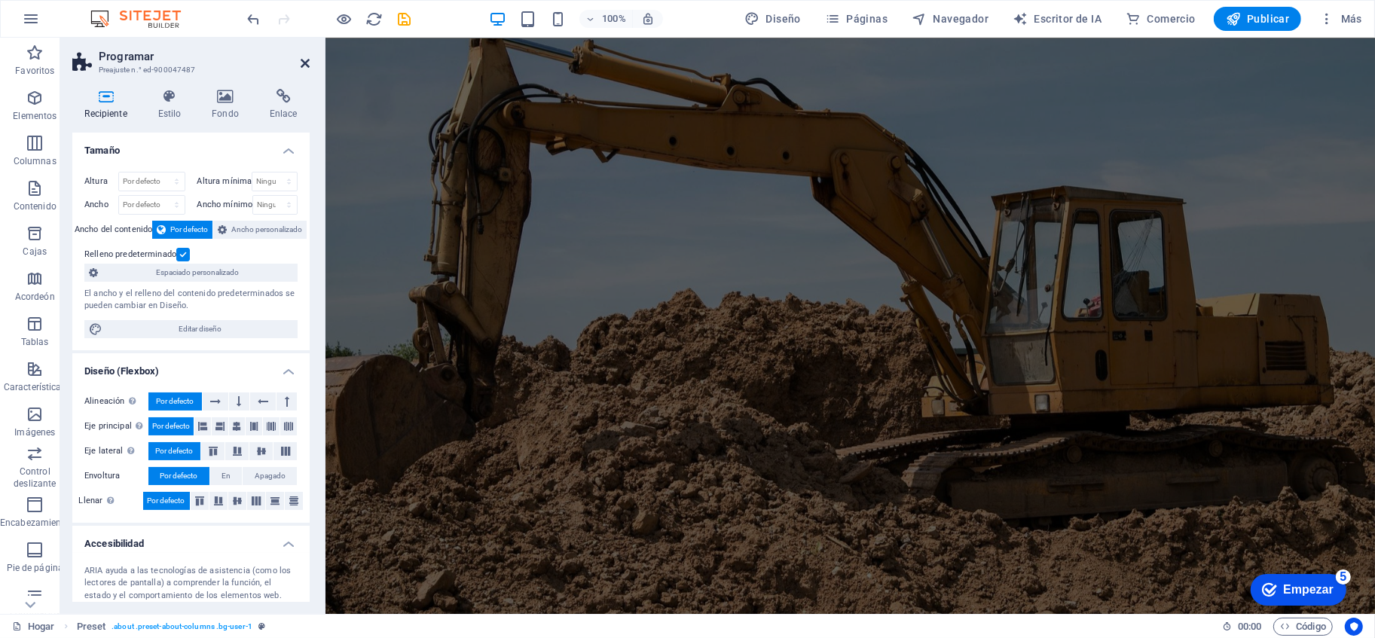
click at [305, 61] on icon at bounding box center [305, 63] width 9 height 12
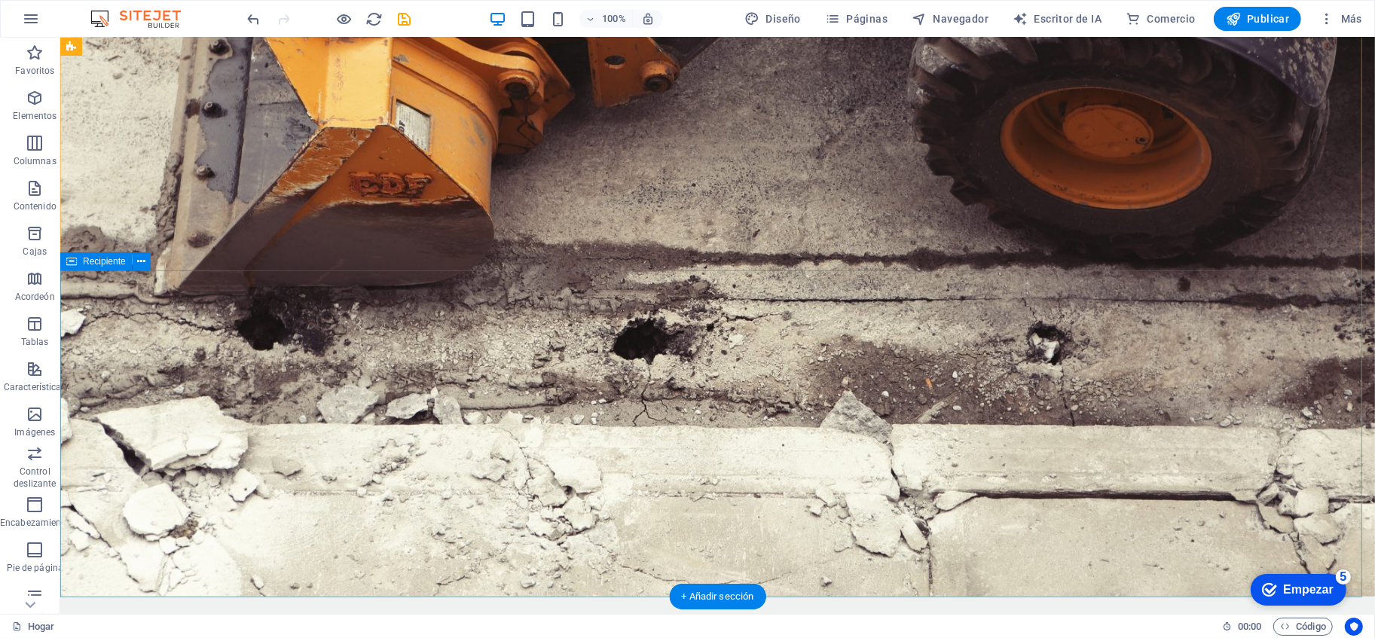
scroll to position [17, 0]
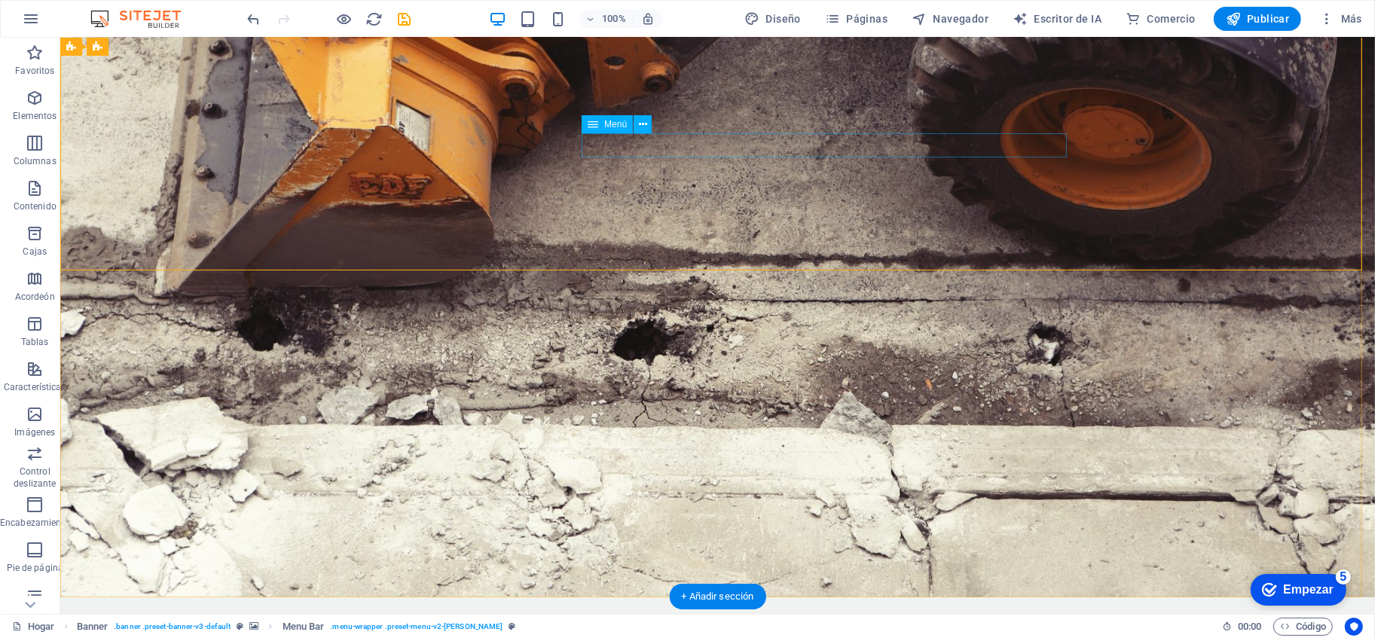
select select "1"
select select
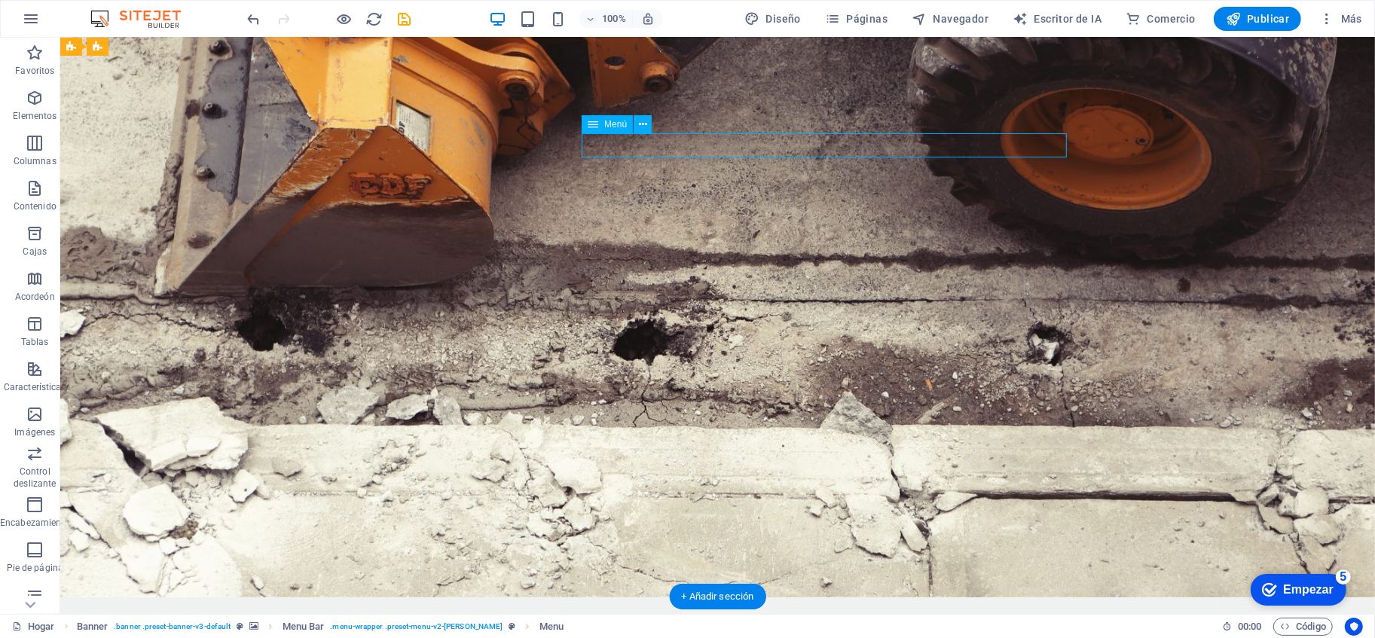
select select
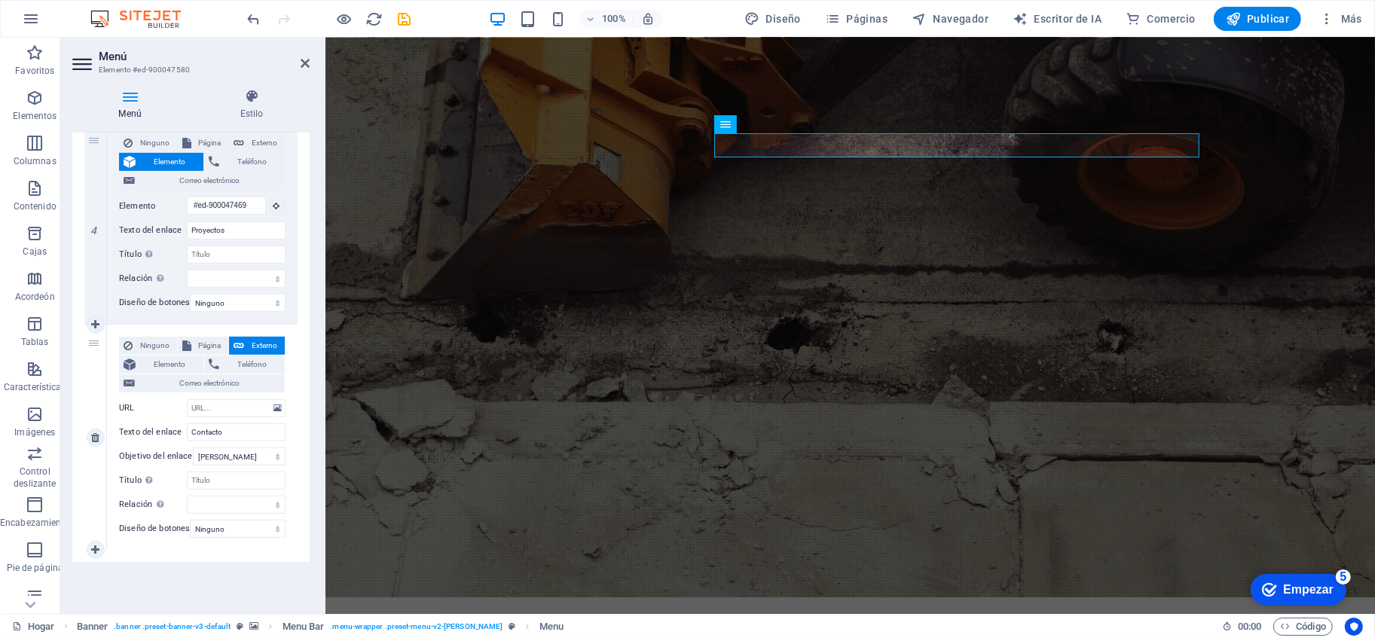
scroll to position [630, 0]
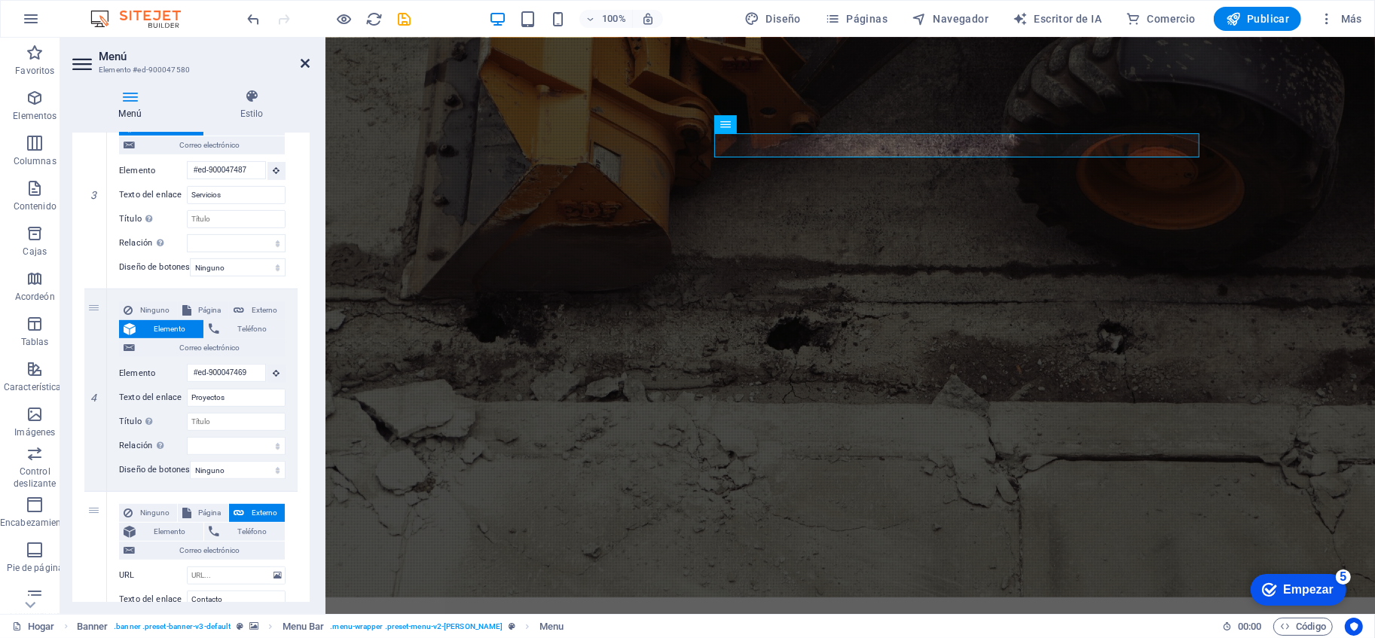
click at [301, 66] on icon at bounding box center [305, 63] width 9 height 12
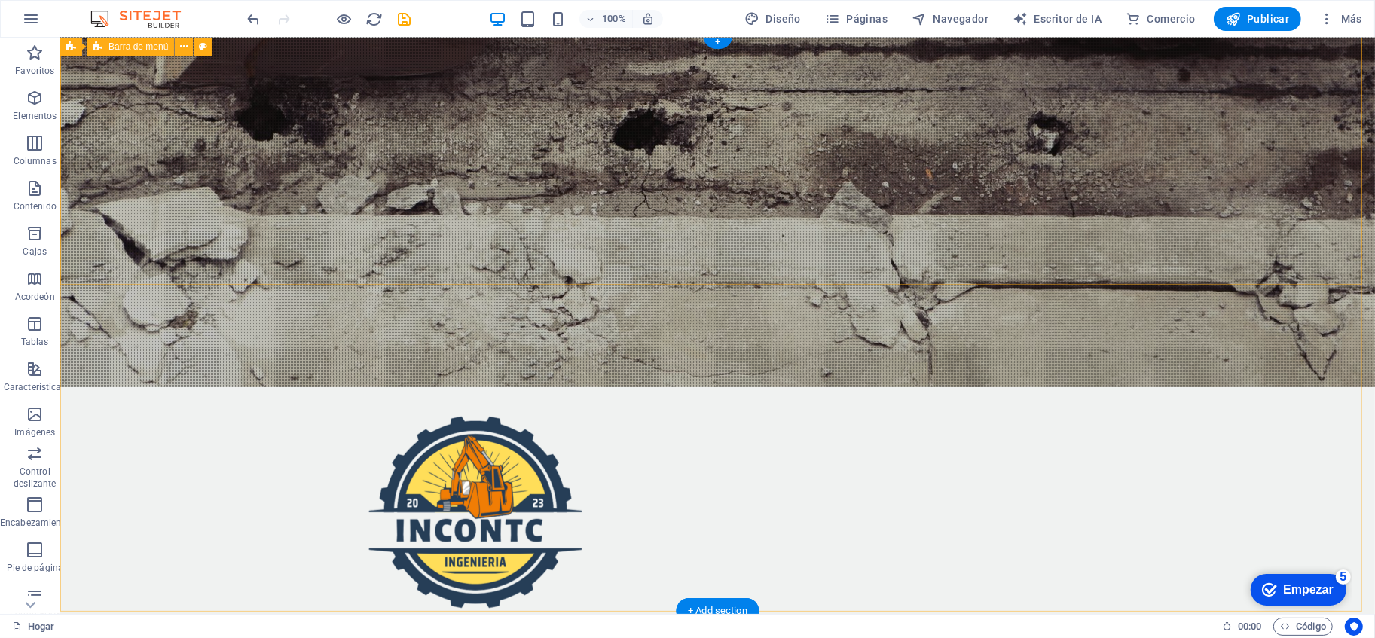
scroll to position [0, 0]
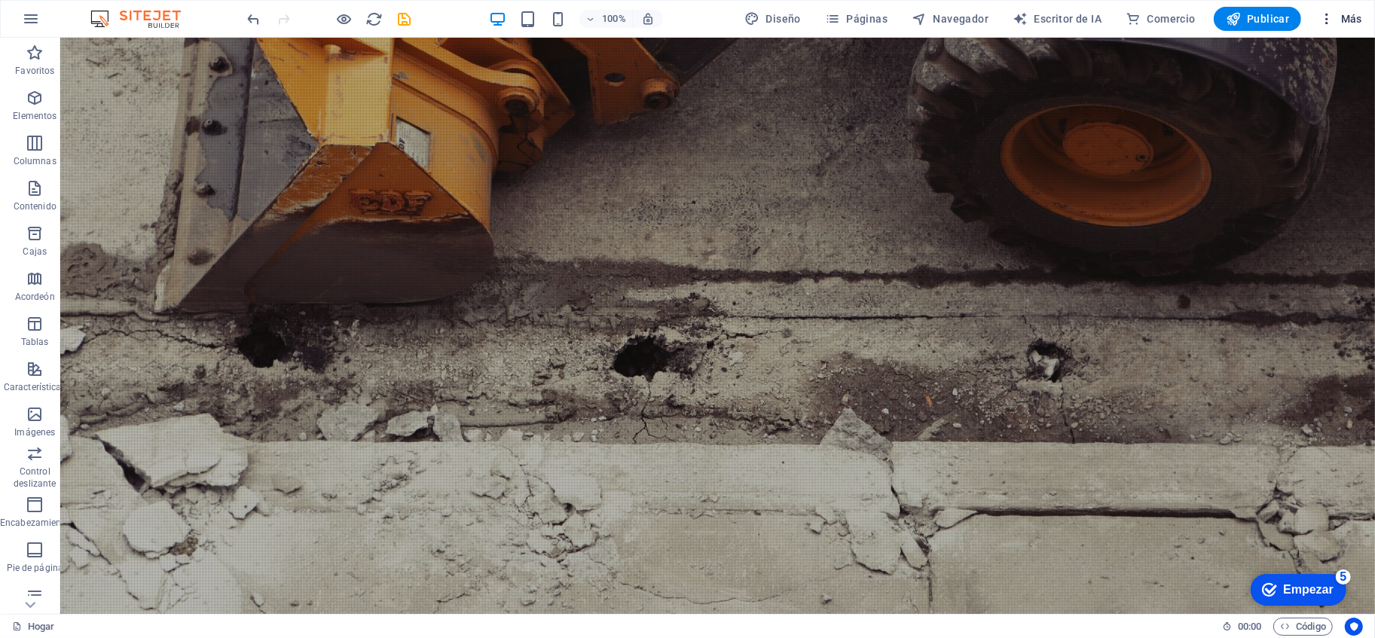
click at [1237, 14] on button "Más" at bounding box center [1341, 19] width 55 height 24
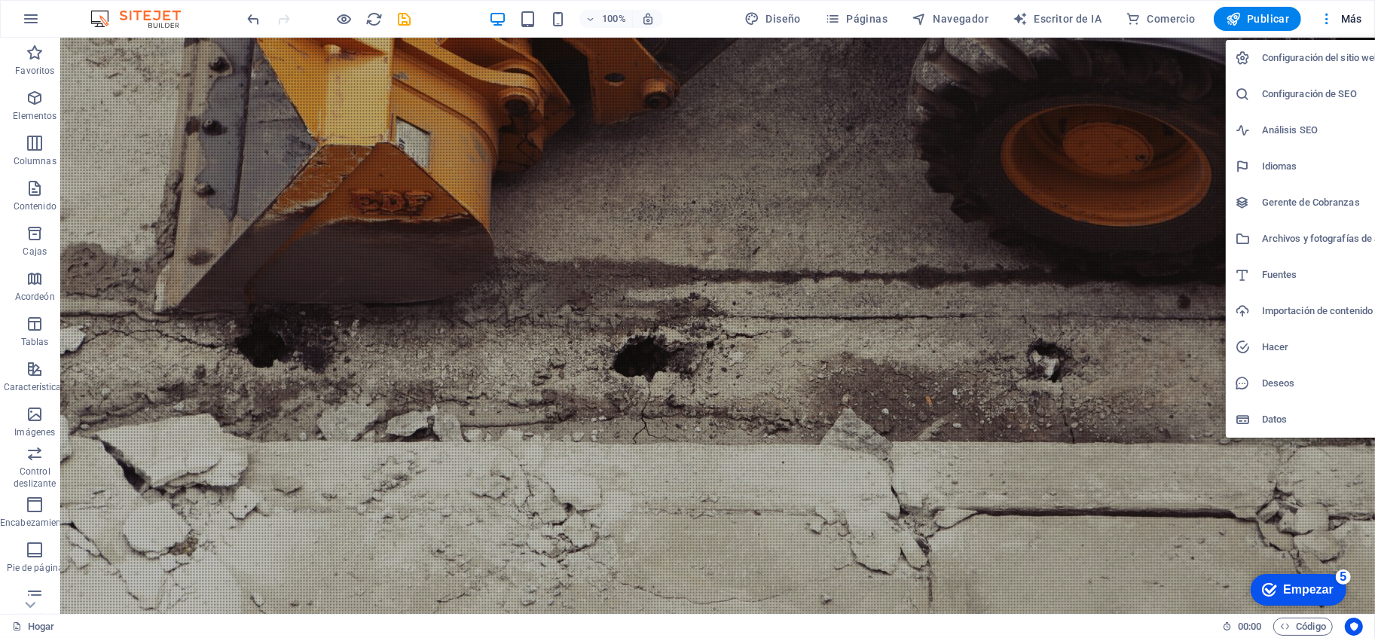
click at [1237, 18] on div at bounding box center [687, 319] width 1375 height 638
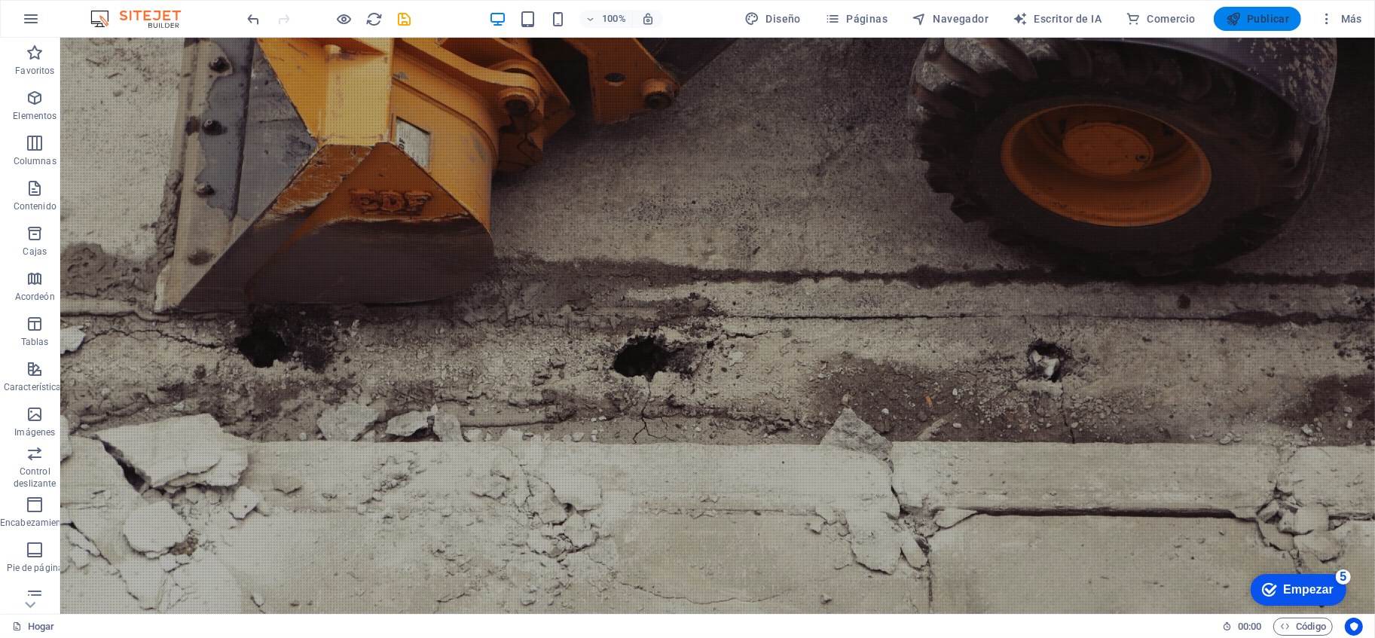
click at [1237, 20] on font "Publicar" at bounding box center [1268, 19] width 42 height 12
click at [1237, 24] on icon "button" at bounding box center [1233, 18] width 15 height 15
